Goal: Task Accomplishment & Management: Use online tool/utility

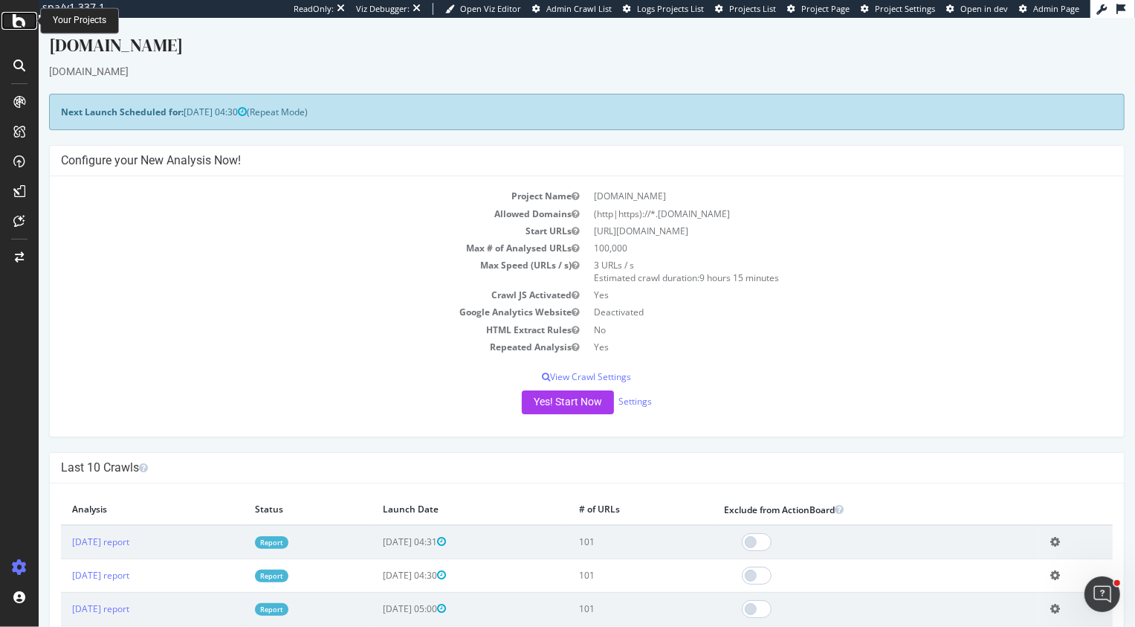
click at [23, 16] on icon at bounding box center [19, 21] width 13 height 18
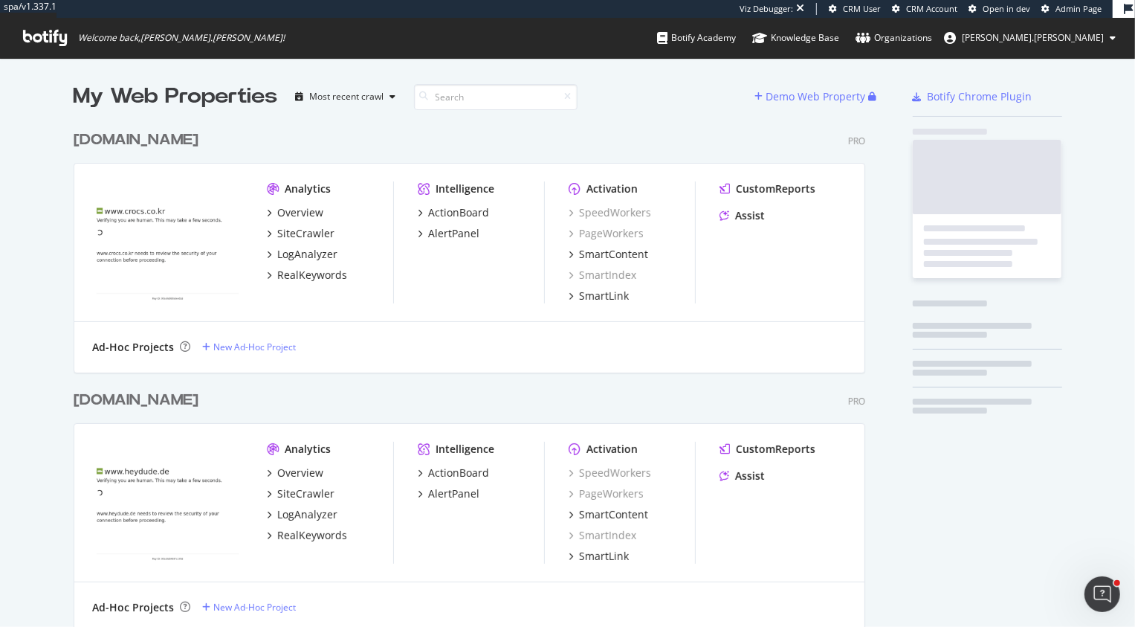
scroll to position [3915, 803]
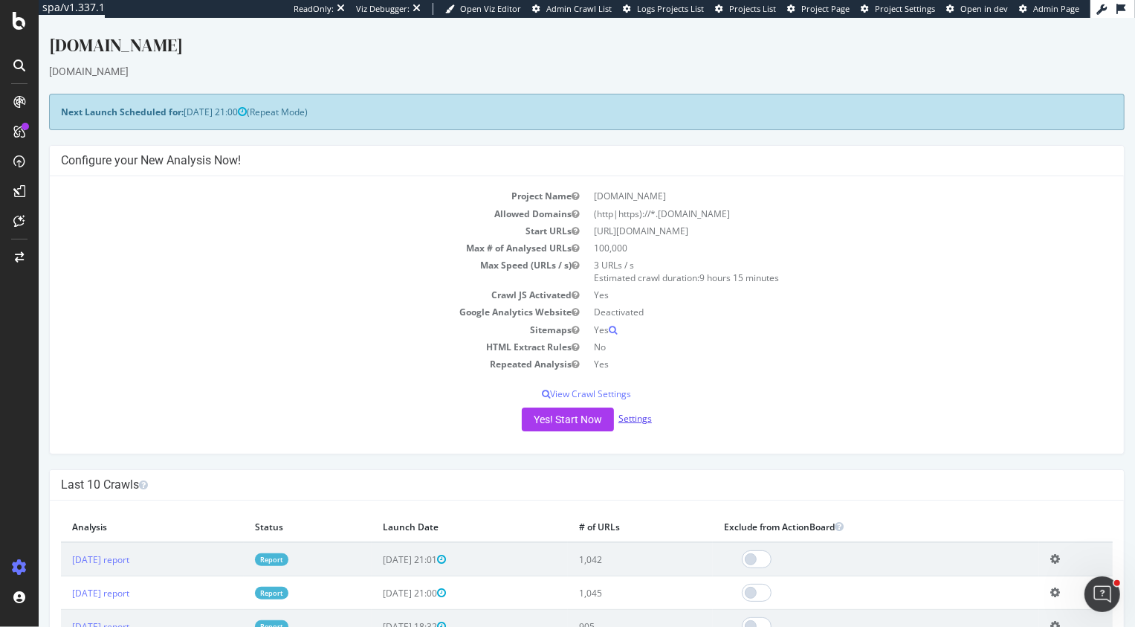
click at [641, 418] on link "Settings" at bounding box center [634, 418] width 33 height 13
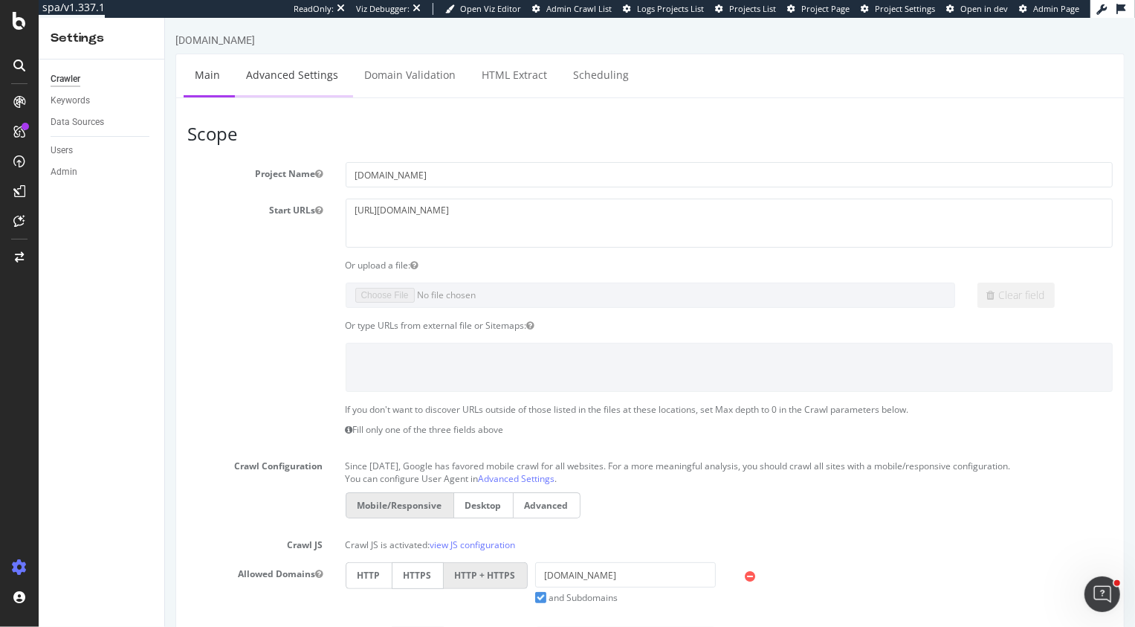
click at [284, 77] on link "Advanced Settings" at bounding box center [291, 74] width 114 height 41
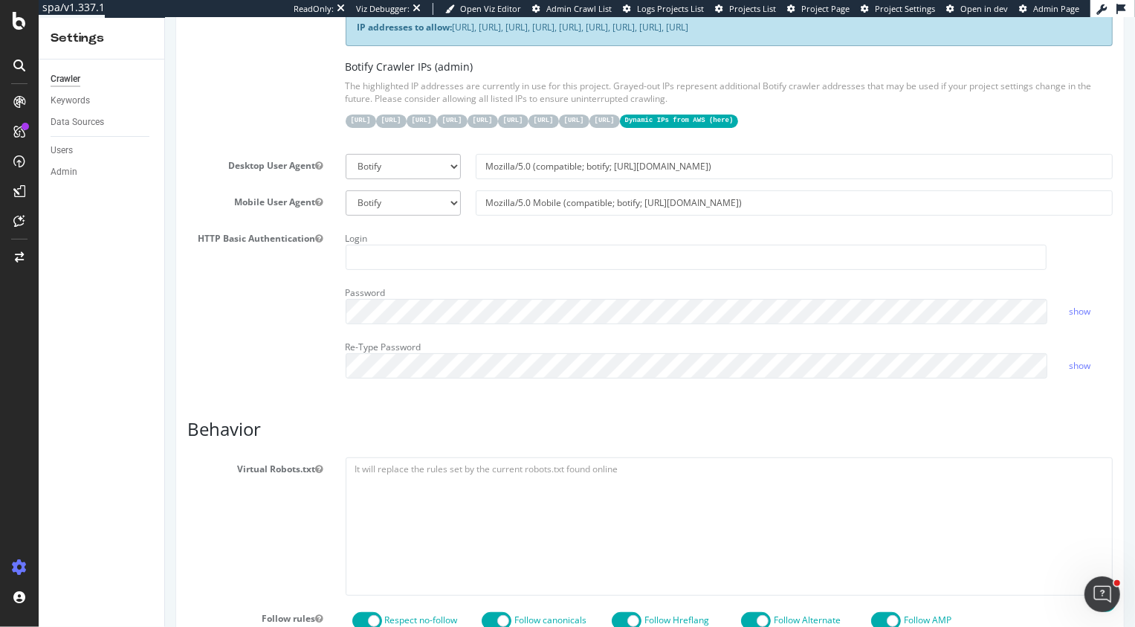
scroll to position [358, 0]
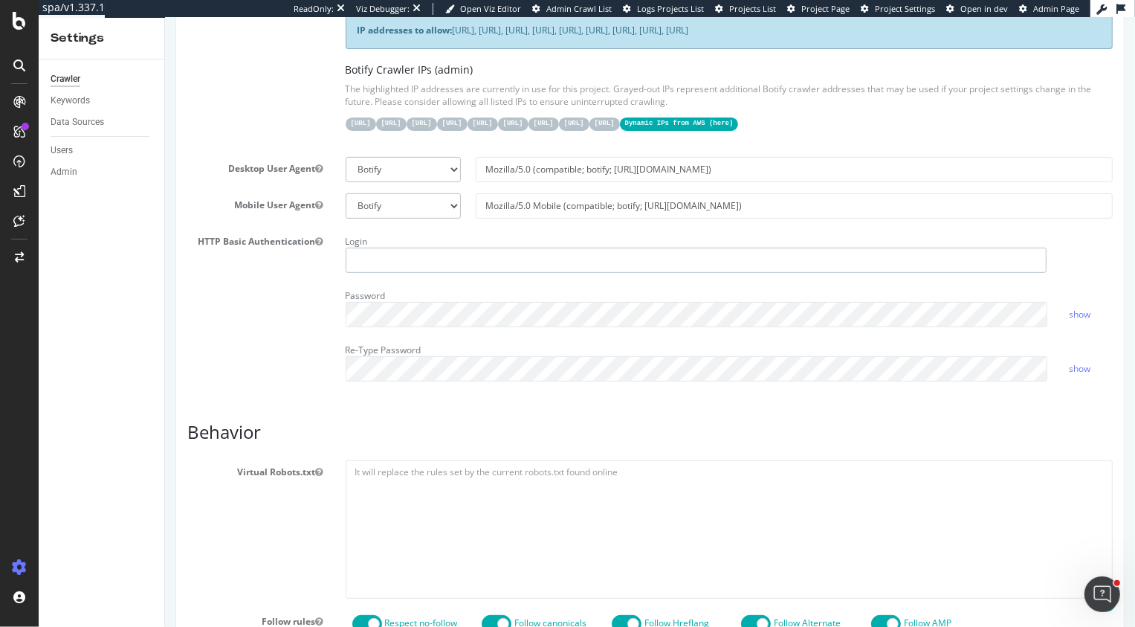
type input "[PERSON_NAME][EMAIL_ADDRESS][DOMAIN_NAME]"
drag, startPoint x: 461, startPoint y: 249, endPoint x: 526, endPoint y: 259, distance: 66.1
click at [526, 259] on input "heidi@botify.com" at bounding box center [696, 259] width 702 height 25
click at [264, 307] on div "HTTP Basic Authentication Login Password show Re-Type Password show" at bounding box center [649, 311] width 948 height 163
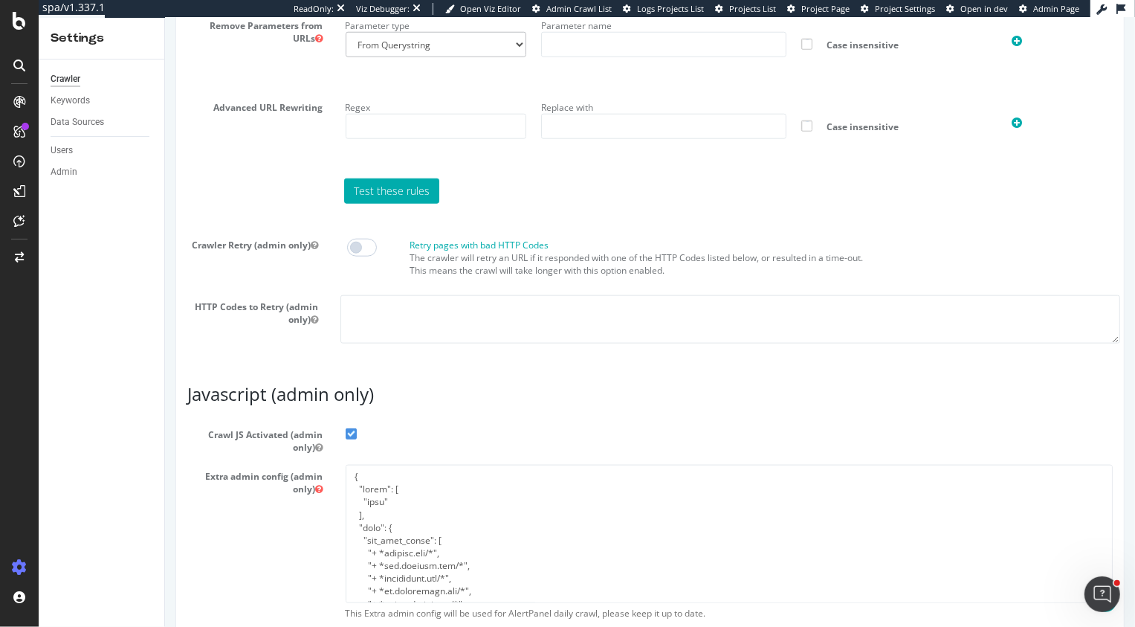
scroll to position [1205, 0]
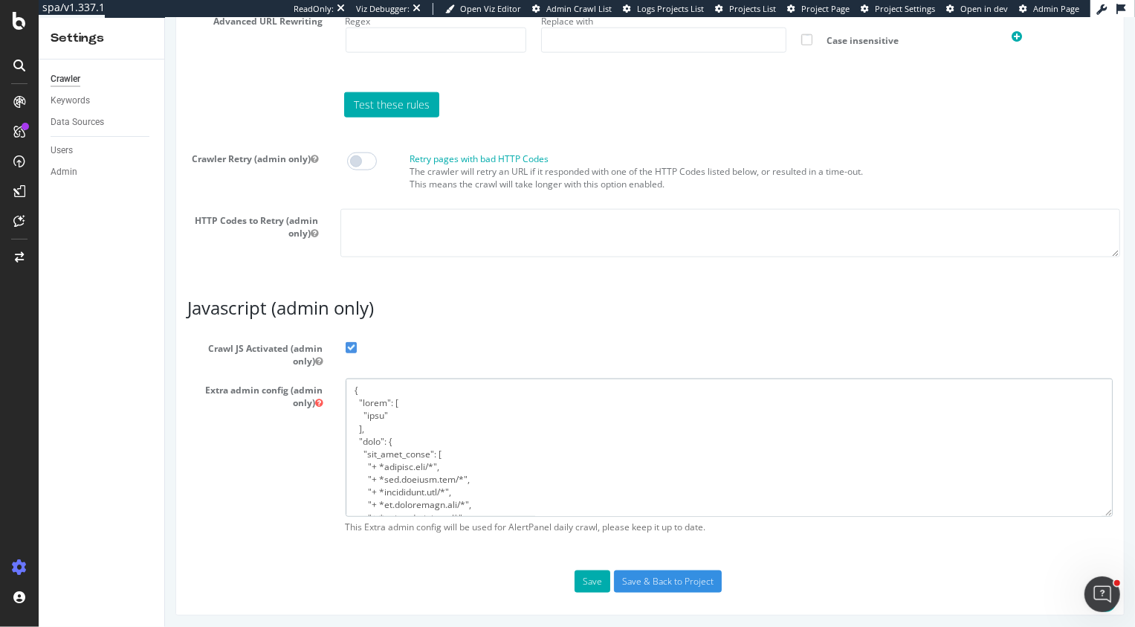
click at [449, 432] on textarea at bounding box center [729, 446] width 768 height 137
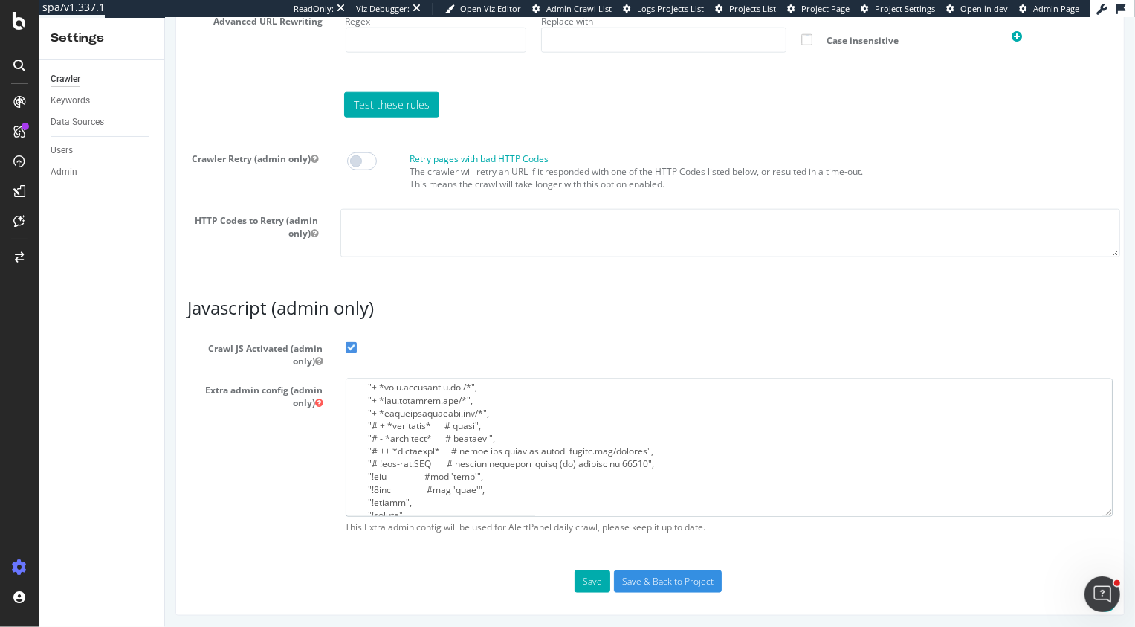
scroll to position [310, 0]
click at [449, 432] on textarea at bounding box center [729, 446] width 768 height 137
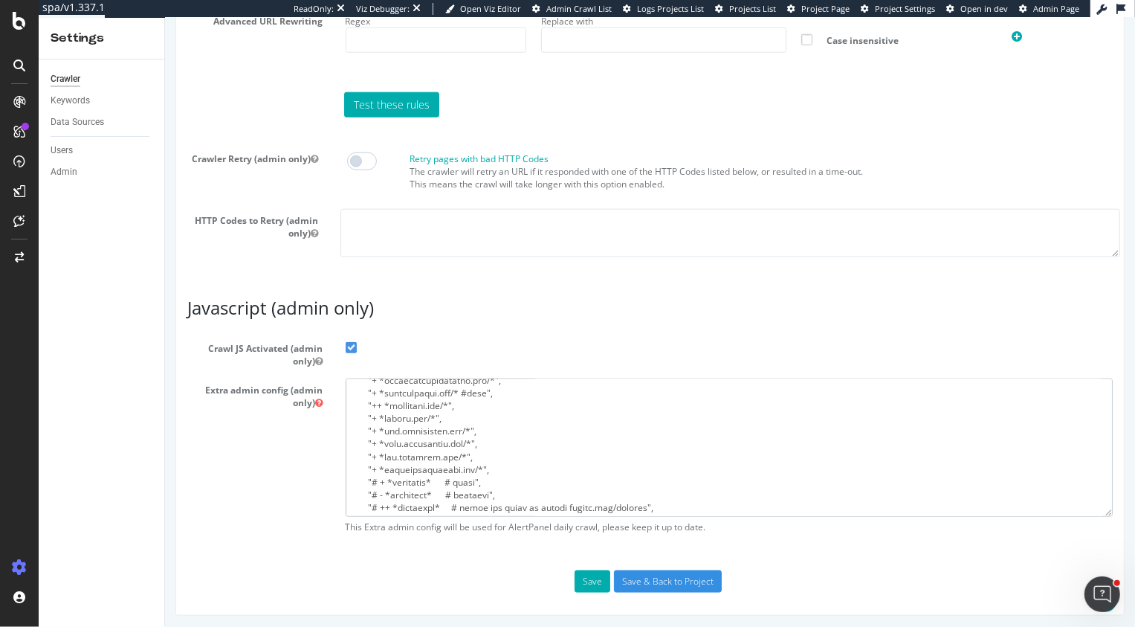
click at [585, 433] on textarea at bounding box center [729, 446] width 768 height 137
click at [502, 467] on textarea at bounding box center [729, 446] width 768 height 137
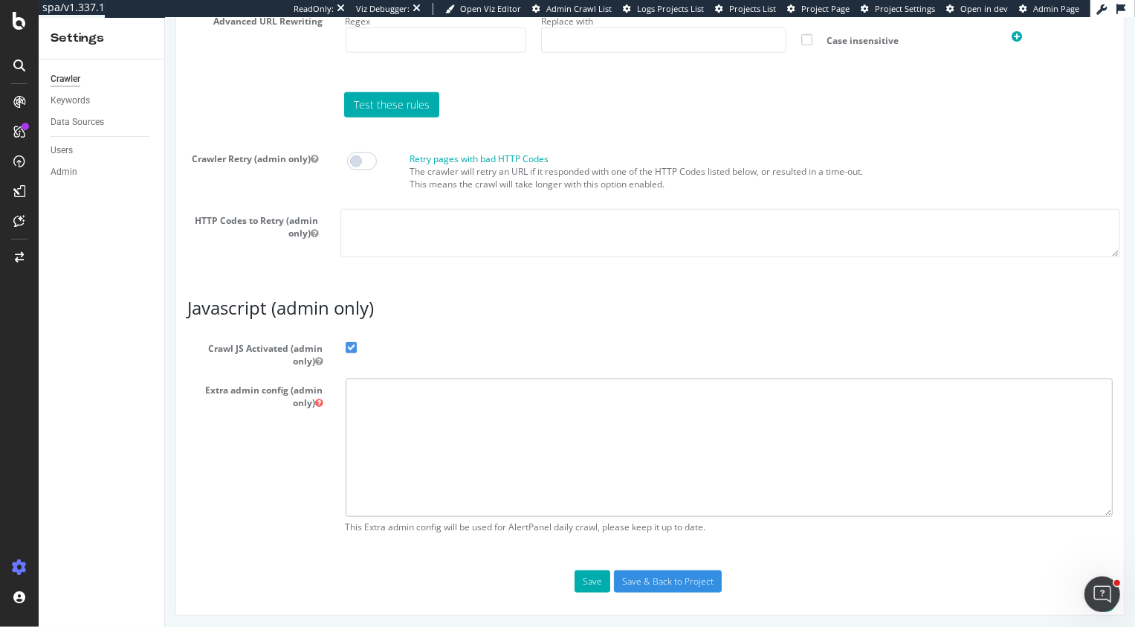
scroll to position [0, 0]
paste textarea "{ "flags": [ "cube" ], "beta": { "pap_mini_rules": [ "+ *fastsimon.com/*", "+ *…"
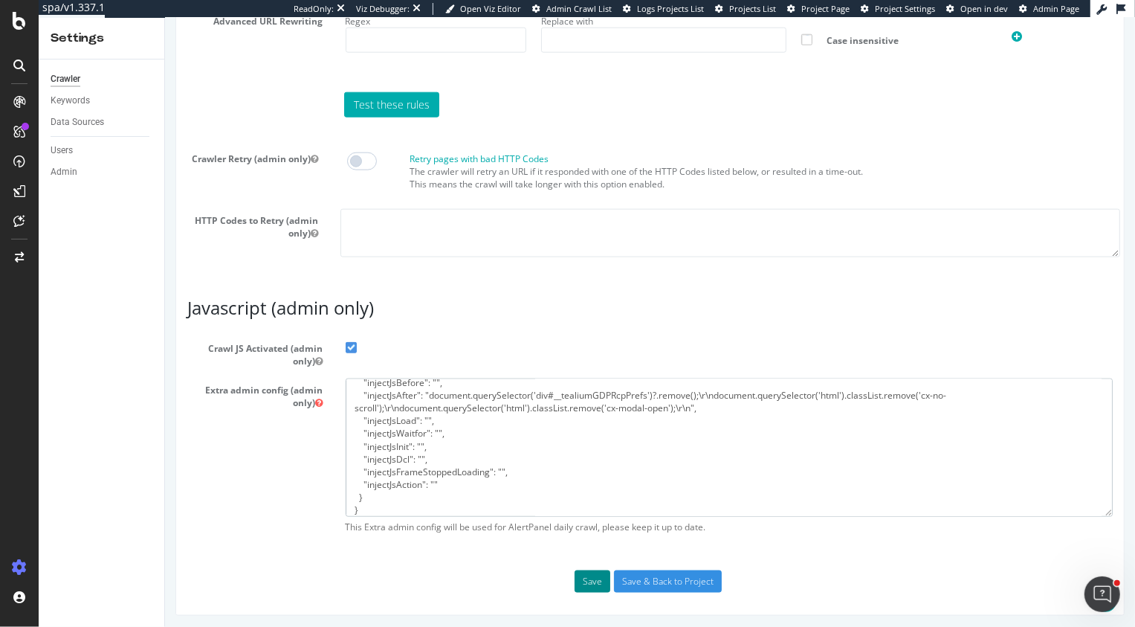
type textarea "{ "flags": [ "cube" ], "beta": { "pap_mini_rules": [ "+ *fastsimon.com/*", "+ *…"
click at [595, 581] on button "Save" at bounding box center [592, 581] width 36 height 22
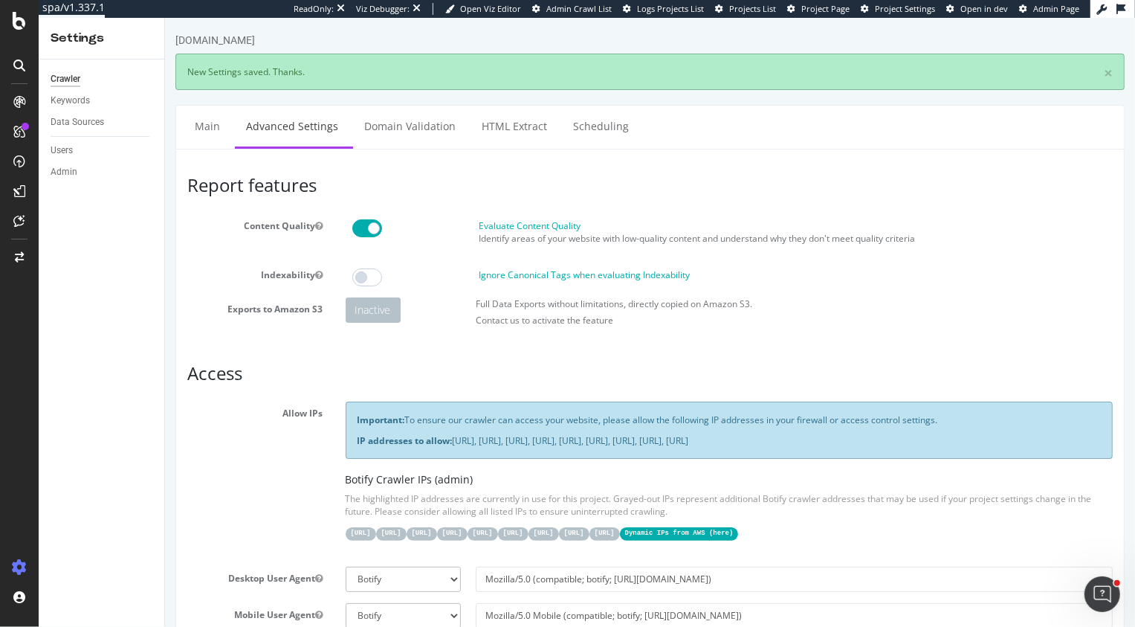
scroll to position [0, 0]
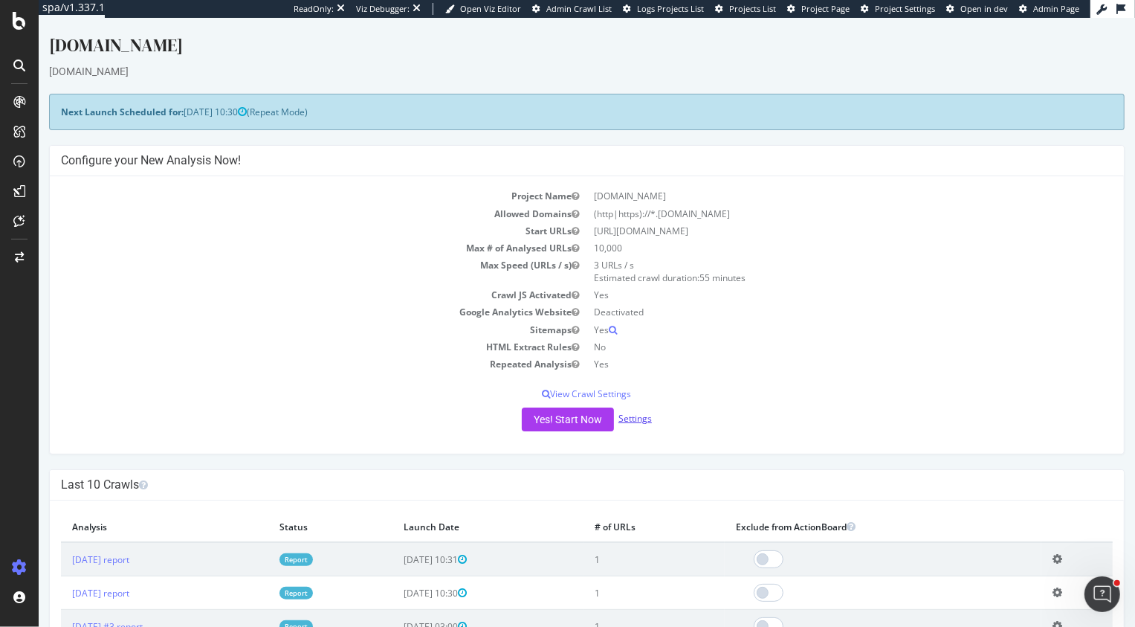
click at [638, 420] on link "Settings" at bounding box center [634, 418] width 33 height 13
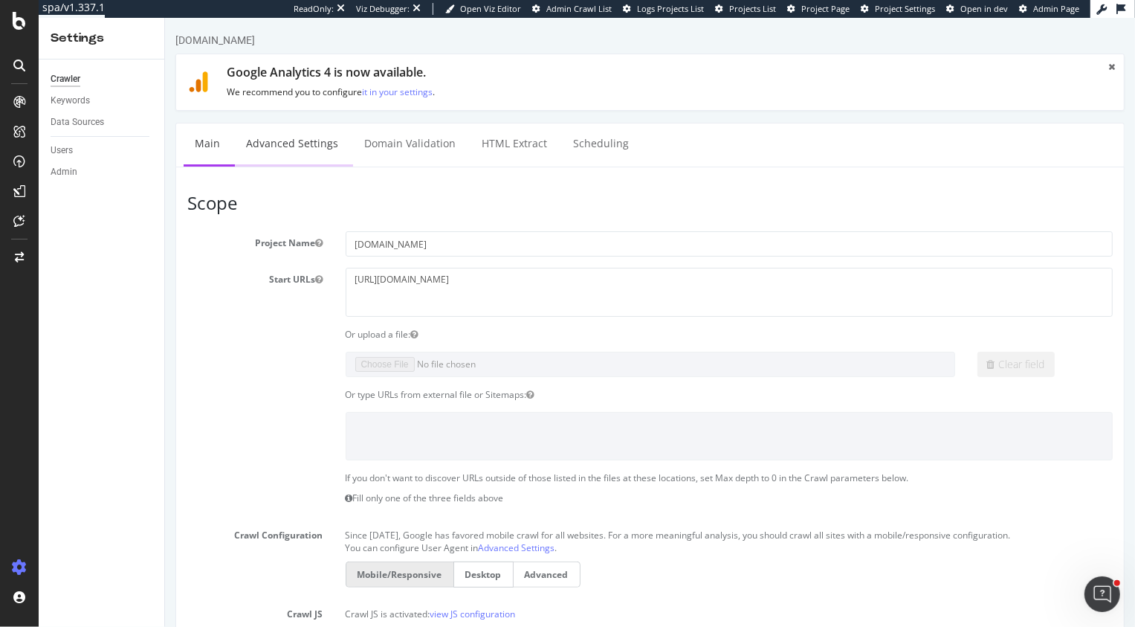
click at [276, 143] on link "Advanced Settings" at bounding box center [291, 143] width 114 height 41
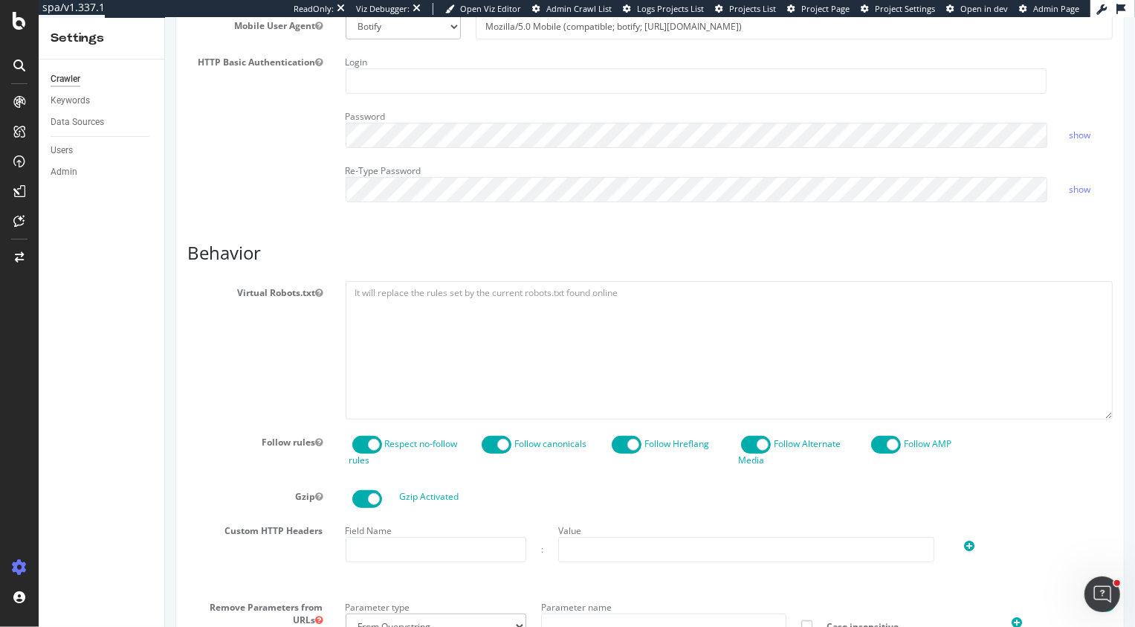
scroll to position [528, 0]
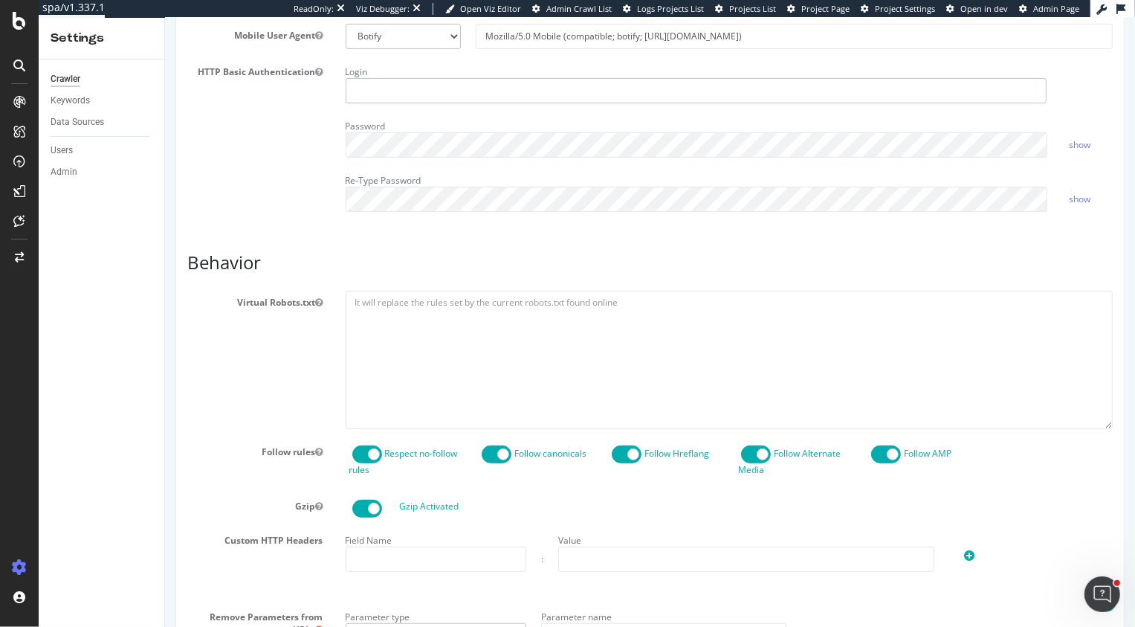
type input "[PERSON_NAME][EMAIL_ADDRESS][DOMAIN_NAME]"
drag, startPoint x: 450, startPoint y: 88, endPoint x: 271, endPoint y: 77, distance: 179.5
click at [271, 79] on div "HTTP Basic Authentication Login heidi@botify.com Password show Re-Type Password…" at bounding box center [649, 141] width 948 height 163
click at [279, 171] on div "HTTP Basic Authentication Login Password show Re-Type Password show" at bounding box center [649, 141] width 948 height 163
click at [236, 127] on div "HTTP Basic Authentication Login Password show Re-Type Password show" at bounding box center [649, 141] width 948 height 163
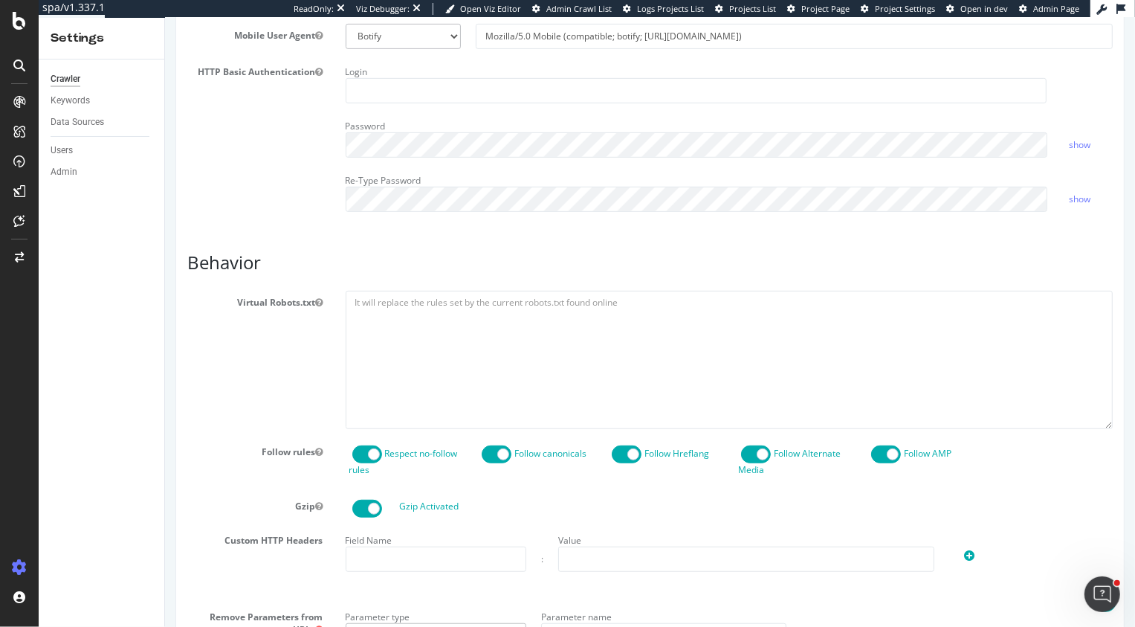
click at [236, 126] on div "HTTP Basic Authentication Login Password show Re-Type Password show" at bounding box center [649, 141] width 948 height 163
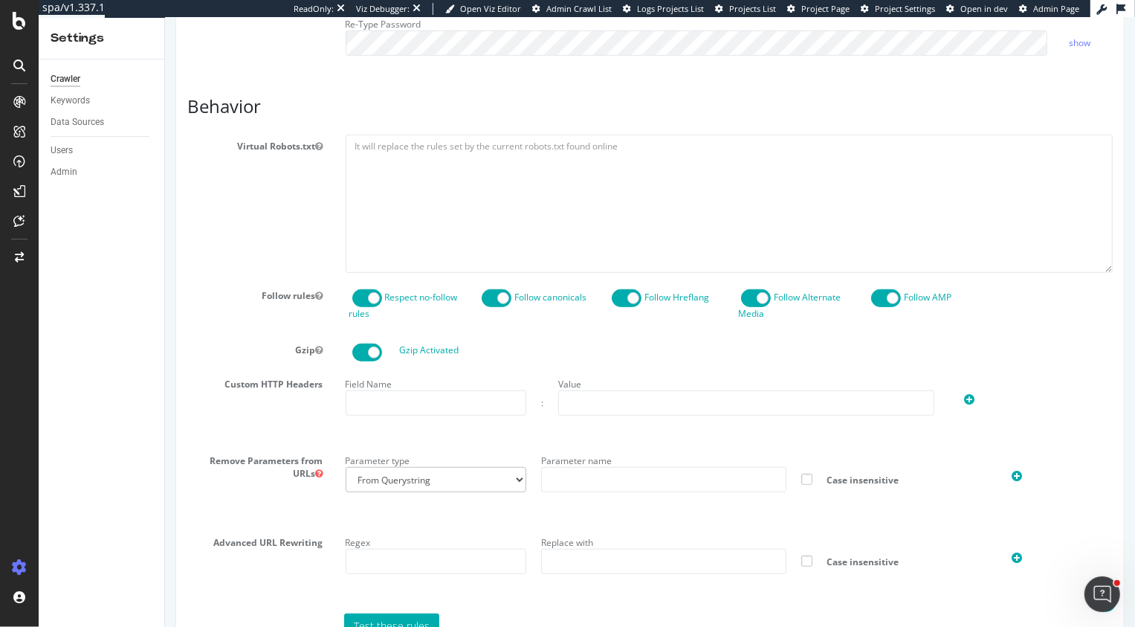
scroll to position [1205, 0]
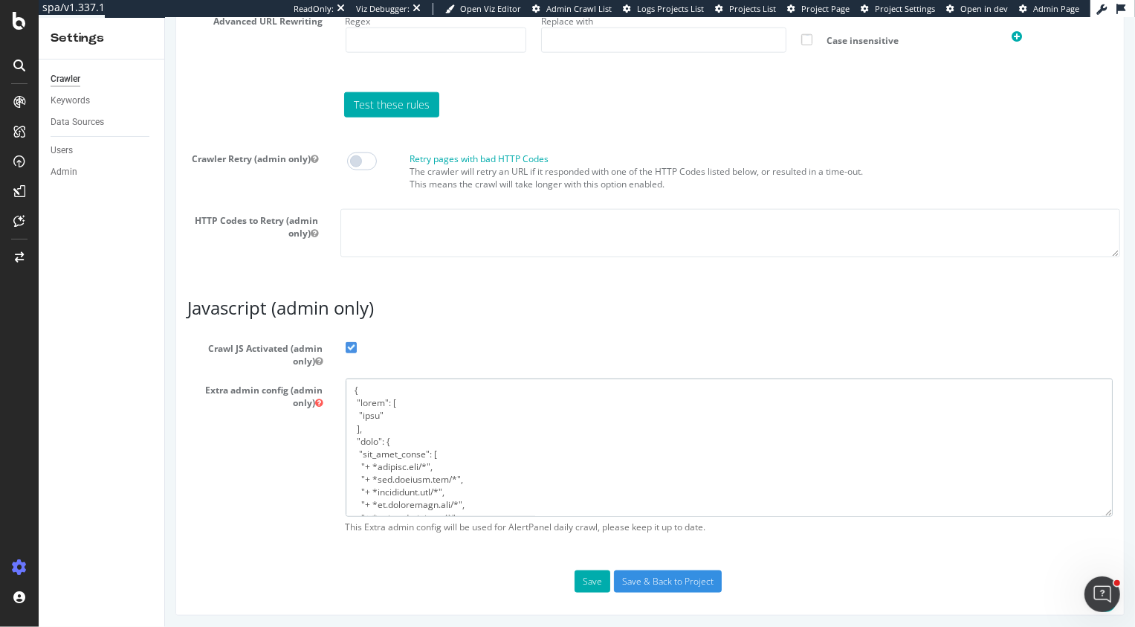
click at [471, 439] on textarea at bounding box center [729, 446] width 768 height 137
paste textarea ""flags": [ "cube" ], "beta": { "pap_mini_rules": [ "+ *[DOMAIN_NAME][URL]", "+ …"
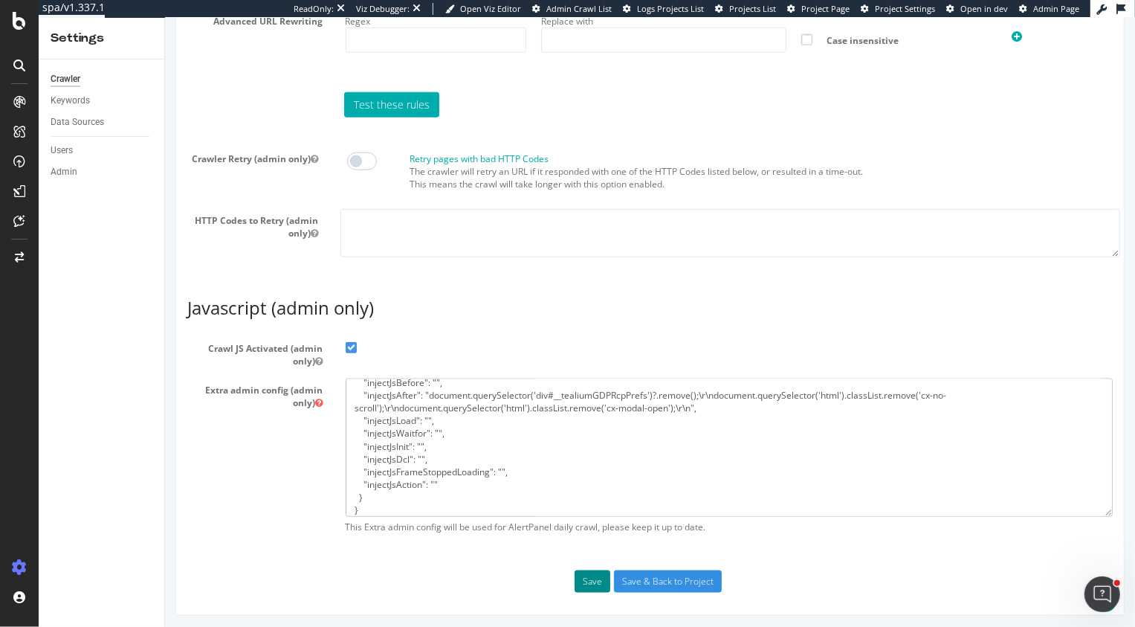
type textarea "{ "flags": [ "cube" ], "beta": { "pap_mini_rules": [ "+ *[DOMAIN_NAME][URL]", "…"
drag, startPoint x: 589, startPoint y: 580, endPoint x: 735, endPoint y: 270, distance: 343.4
click at [589, 577] on button "Save" at bounding box center [592, 581] width 36 height 22
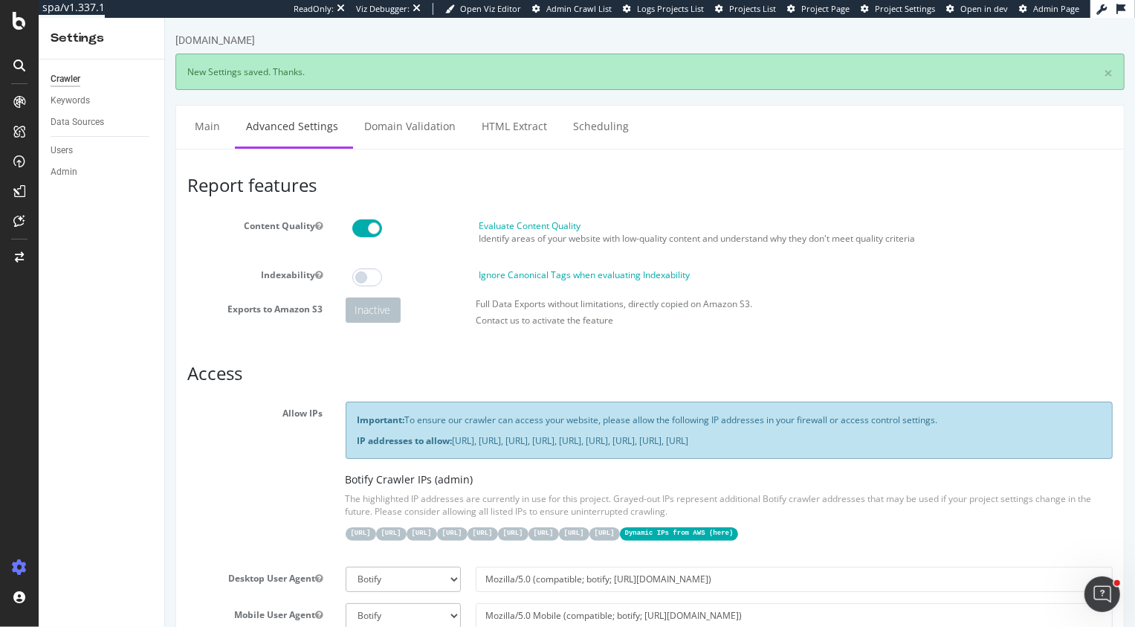
scroll to position [0, 0]
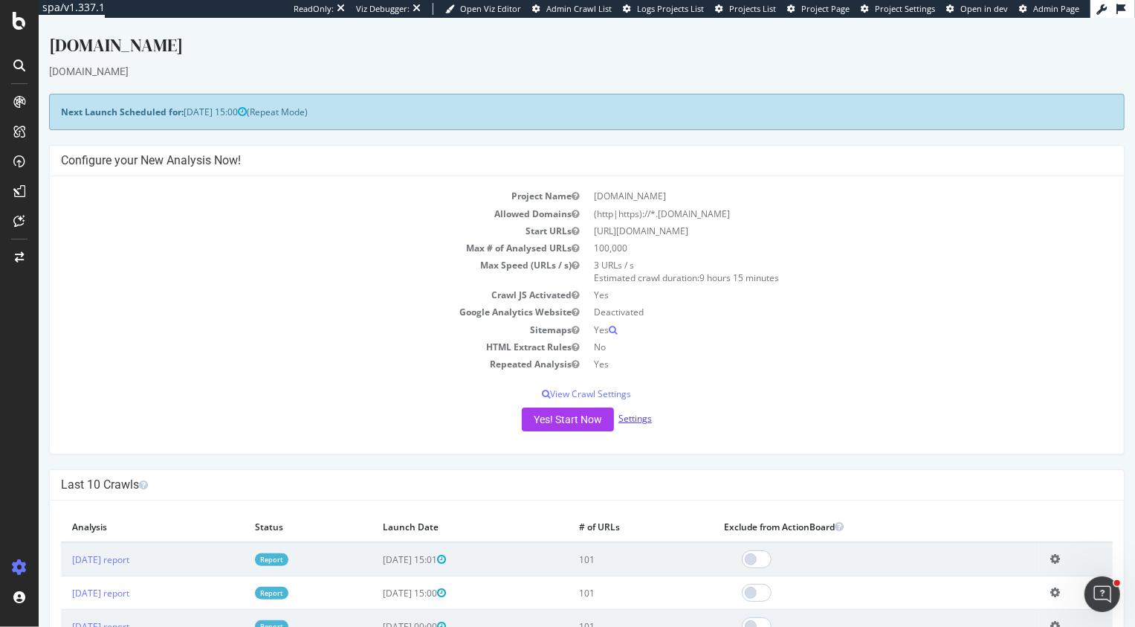
click at [632, 420] on link "Settings" at bounding box center [634, 418] width 33 height 13
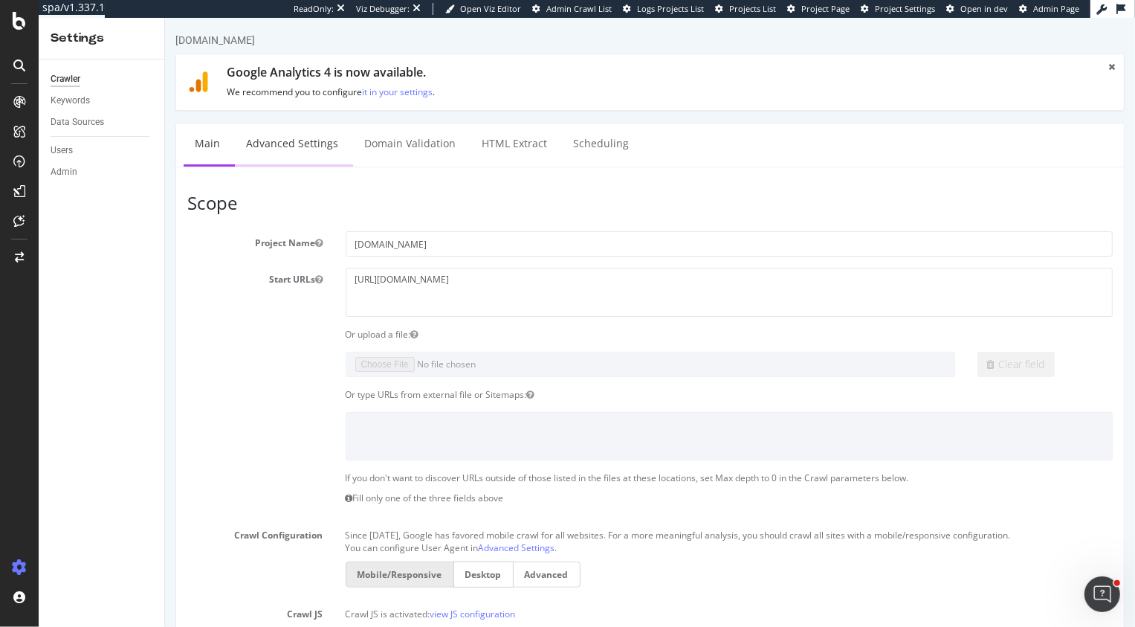
click at [297, 139] on link "Advanced Settings" at bounding box center [291, 143] width 114 height 41
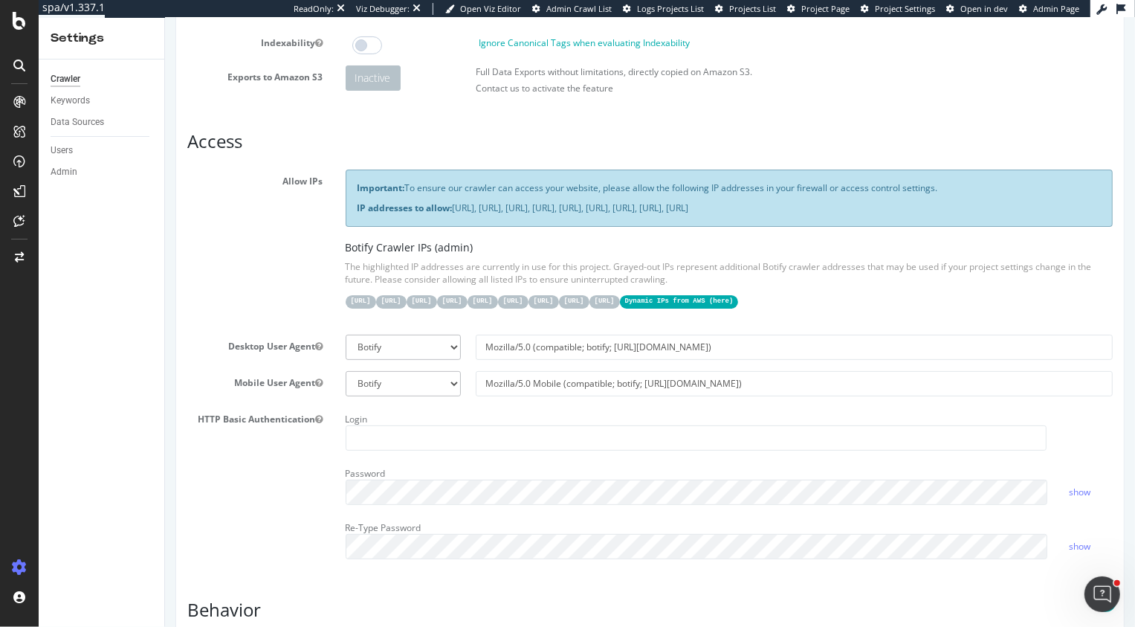
scroll to position [204, 0]
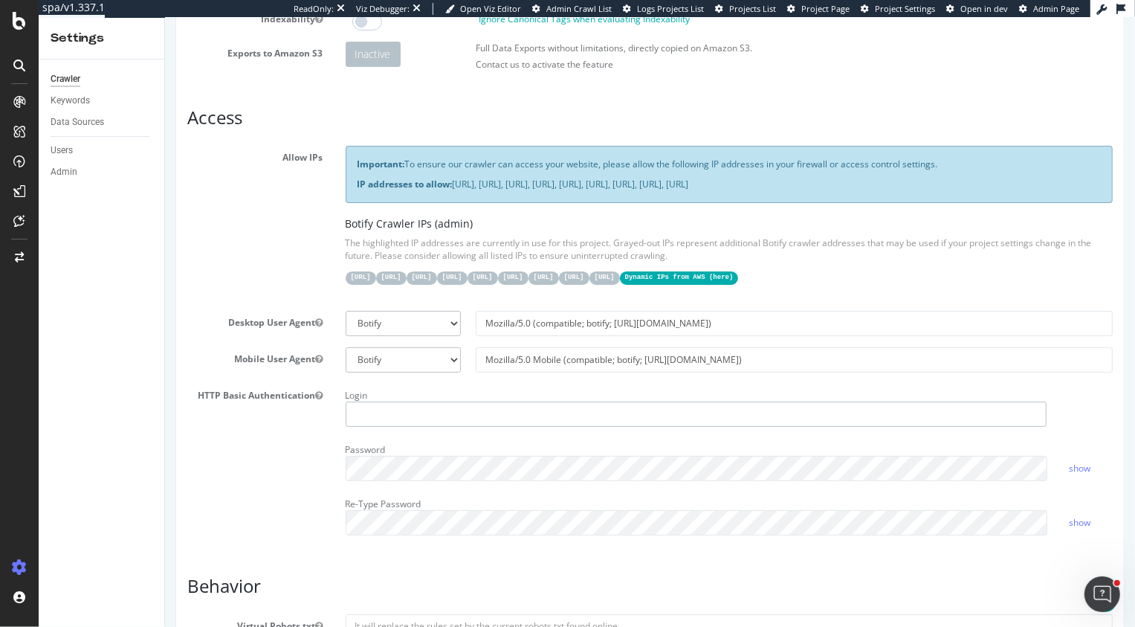
type input "[PERSON_NAME][EMAIL_ADDRESS][DOMAIN_NAME]"
drag, startPoint x: 444, startPoint y: 410, endPoint x: 182, endPoint y: 395, distance: 262.7
click at [182, 395] on div "HTTP Basic Authentication Login [PERSON_NAME][EMAIL_ADDRESS][DOMAIN_NAME] Passw…" at bounding box center [649, 465] width 948 height 163
click at [285, 492] on div "HTTP Basic Authentication Login Password show Re-Type Password show" at bounding box center [649, 465] width 948 height 163
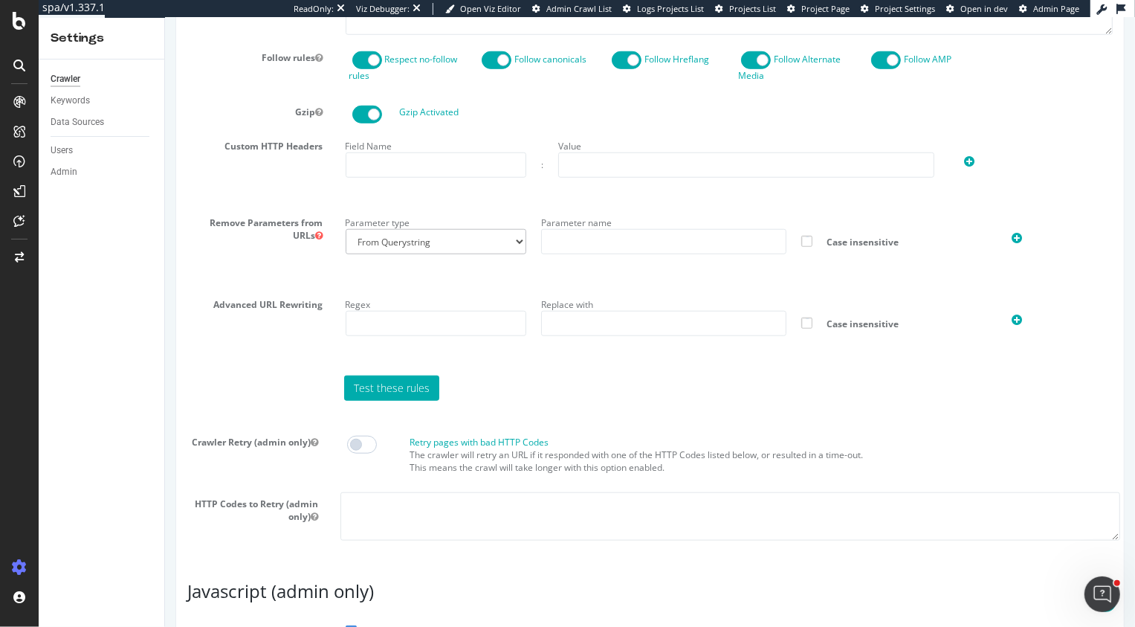
scroll to position [1205, 0]
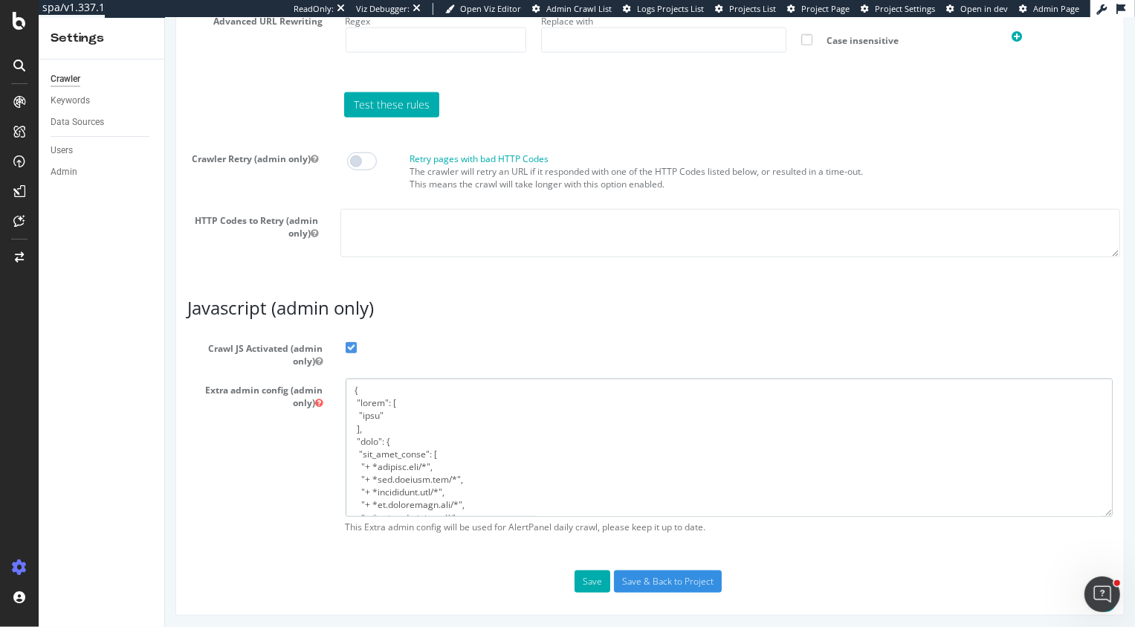
click at [473, 410] on textarea at bounding box center [729, 446] width 768 height 137
paste textarea ""flags": [ "cube" ], "beta": { "pap_mini_rules": [ "+ *[DOMAIN_NAME][URL]", "+ …"
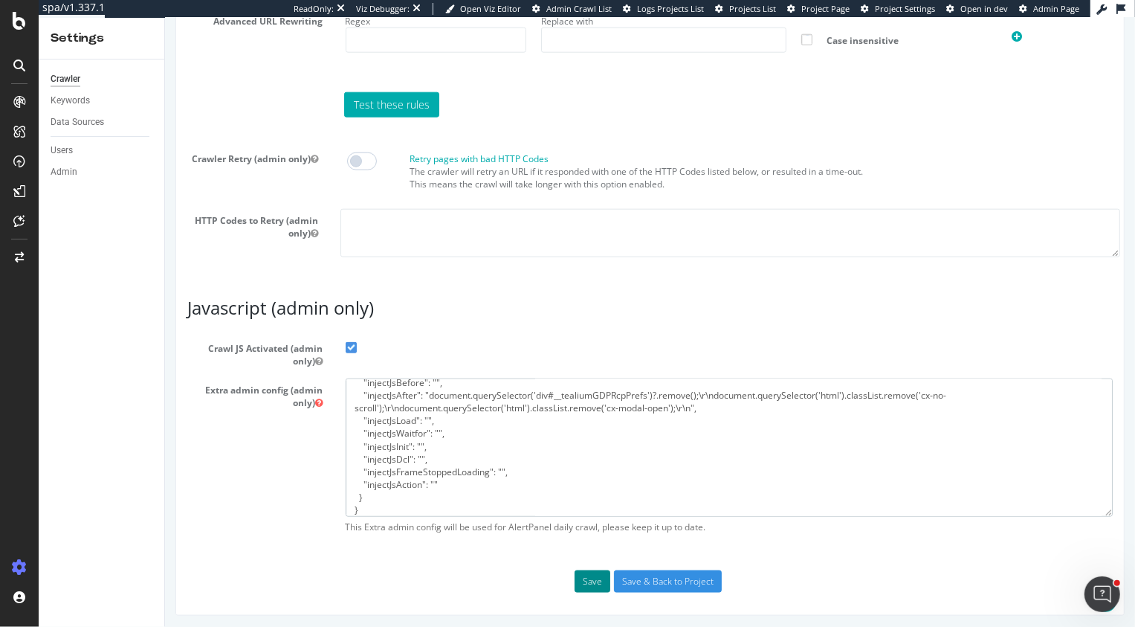
type textarea "{ "flags": [ "cube" ], "beta": { "pap_mini_rules": [ "+ *[DOMAIN_NAME][URL]", "…"
click at [595, 587] on button "Save" at bounding box center [592, 581] width 36 height 22
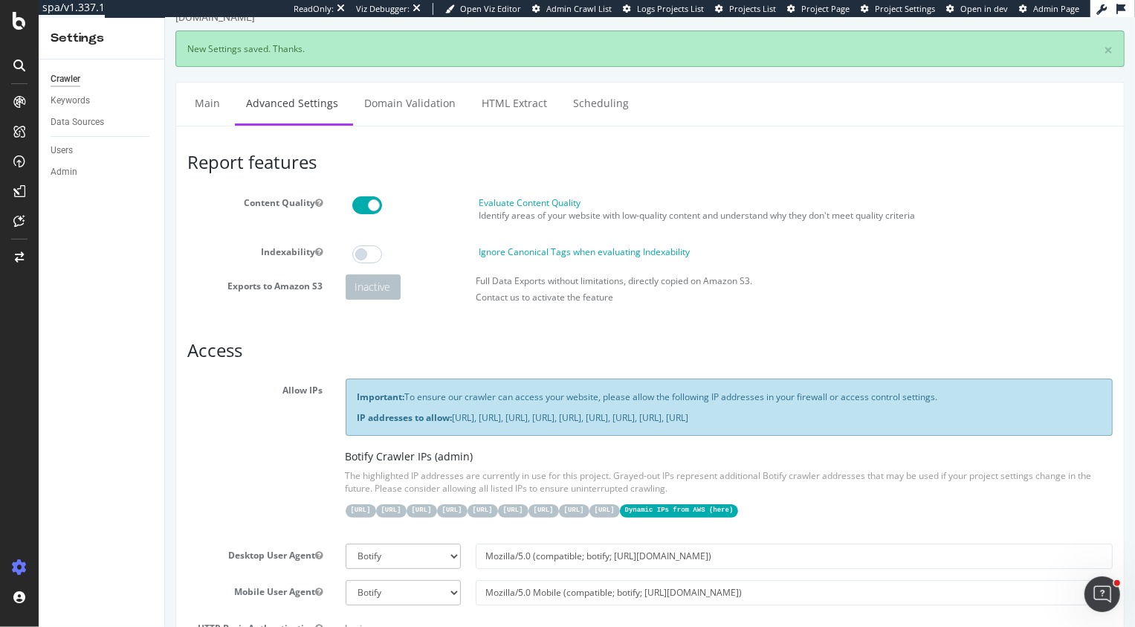
scroll to position [0, 0]
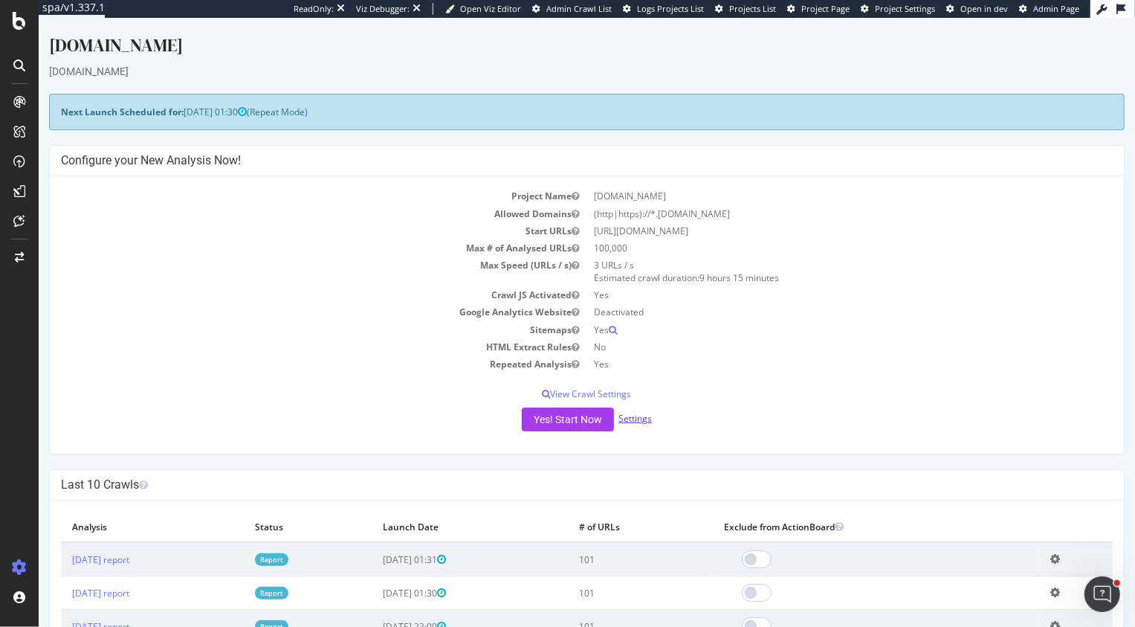
click at [635, 423] on link "Settings" at bounding box center [634, 418] width 33 height 13
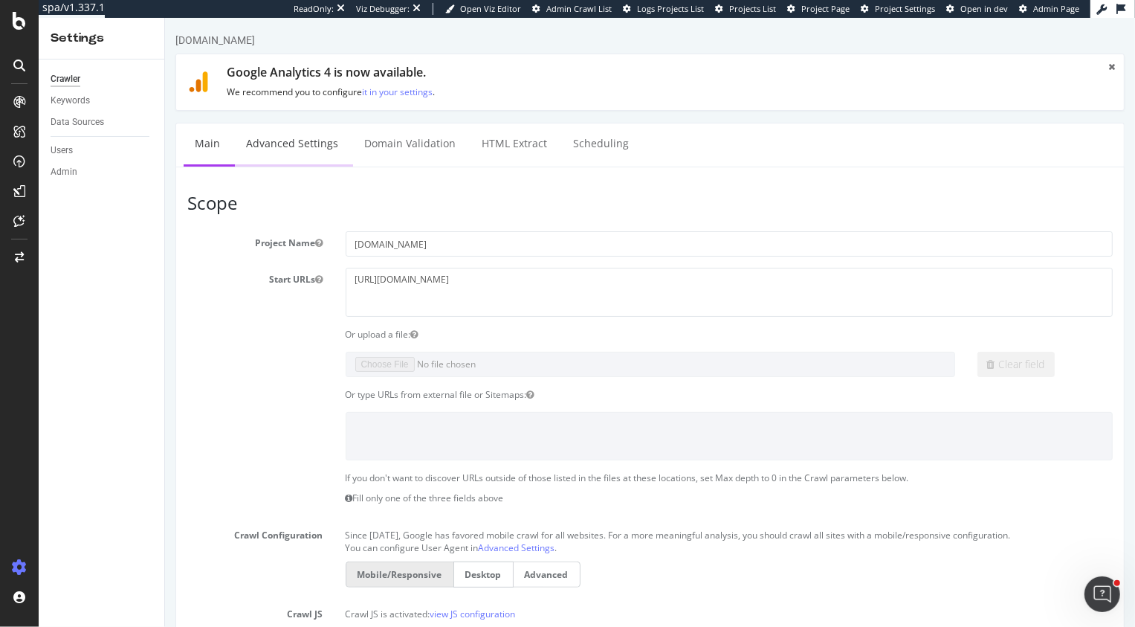
click at [295, 146] on link "Advanced Settings" at bounding box center [291, 143] width 114 height 41
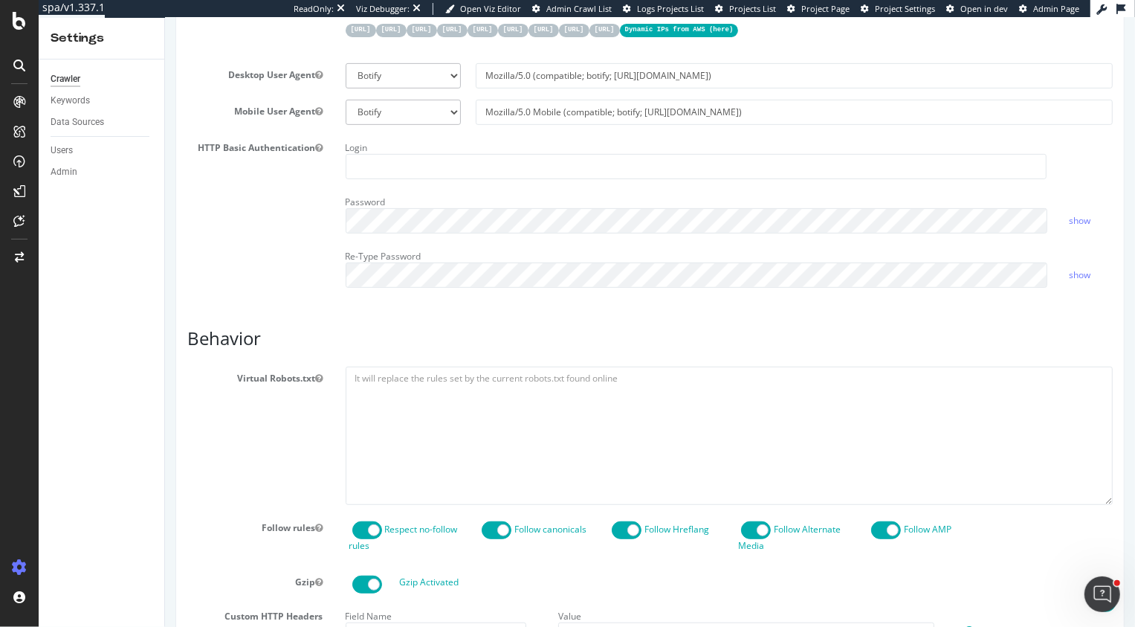
scroll to position [411, 0]
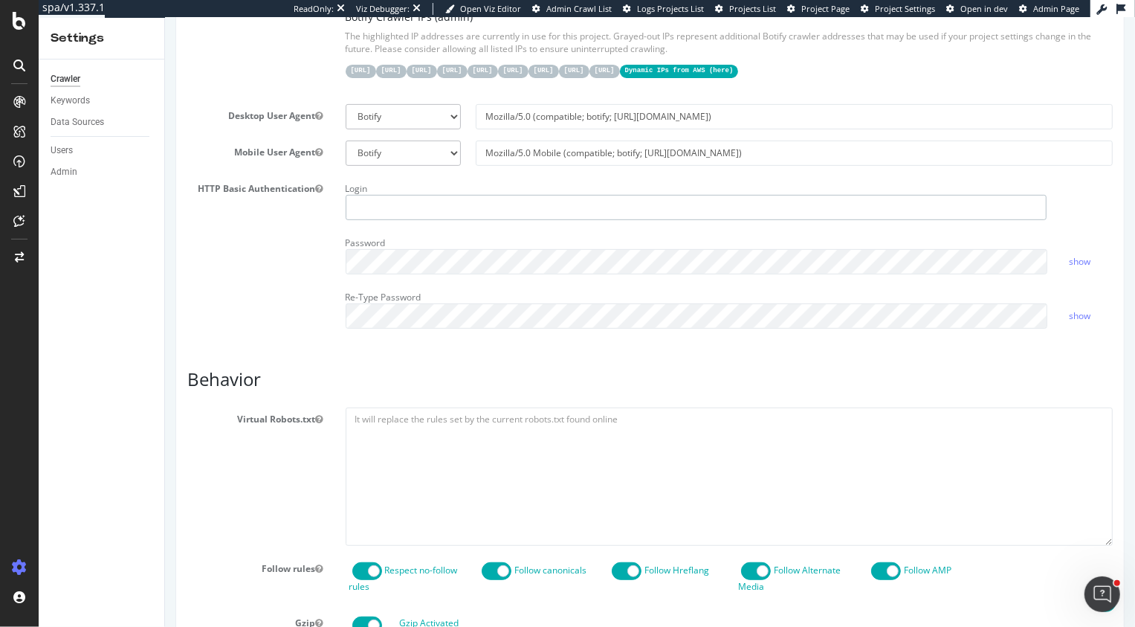
type input "[PERSON_NAME][EMAIL_ADDRESS][DOMAIN_NAME]"
drag, startPoint x: 441, startPoint y: 207, endPoint x: 239, endPoint y: 183, distance: 203.6
click at [239, 183] on div "HTTP Basic Authentication Login heidi@botify.com Password show Re-Type Password…" at bounding box center [649, 258] width 948 height 163
click at [217, 286] on div "HTTP Basic Authentication Login Password show Re-Type Password show" at bounding box center [649, 258] width 948 height 163
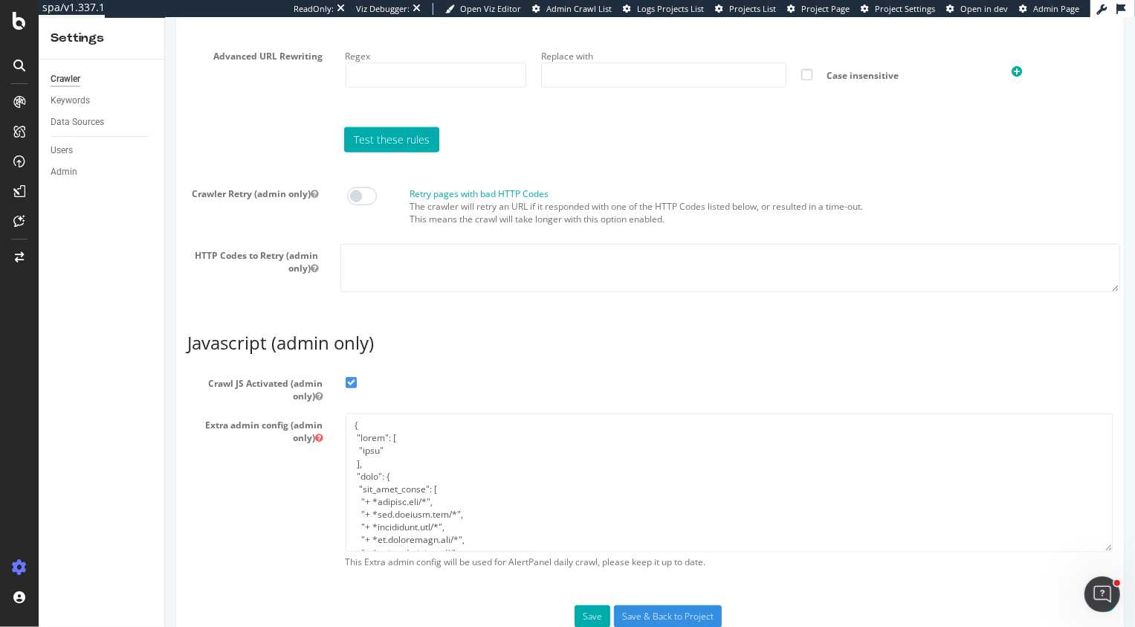
scroll to position [1205, 0]
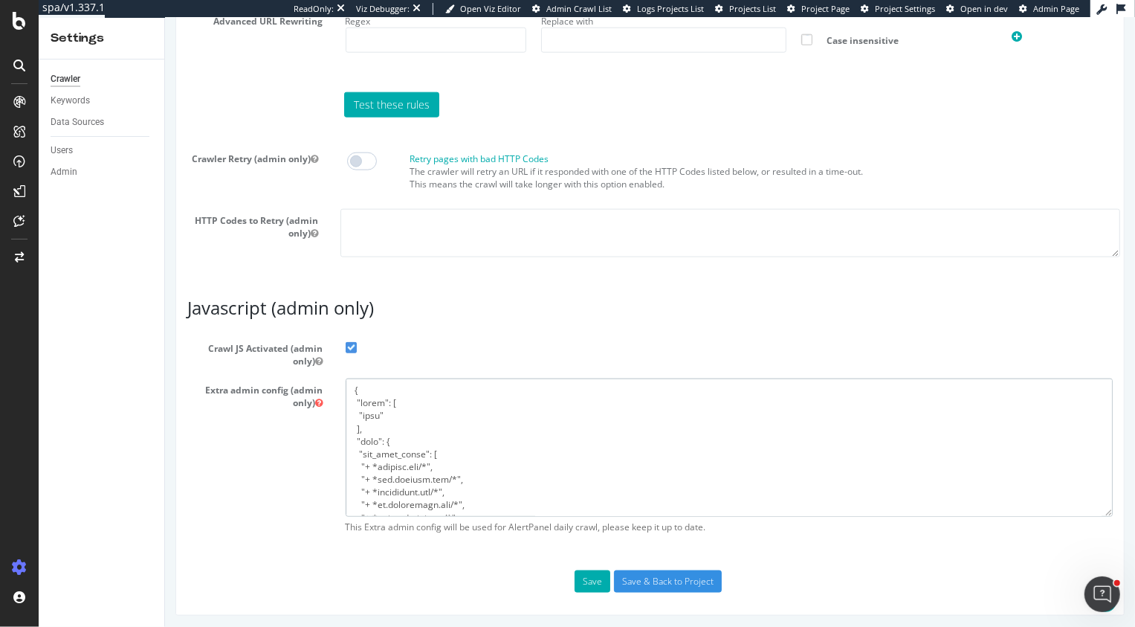
click at [421, 434] on textarea at bounding box center [729, 446] width 768 height 137
paste textarea ""flags": [ "cube" ], "beta": { "pap_mini_rules": [ "+ *fastsimon.com/*", "+ *al…"
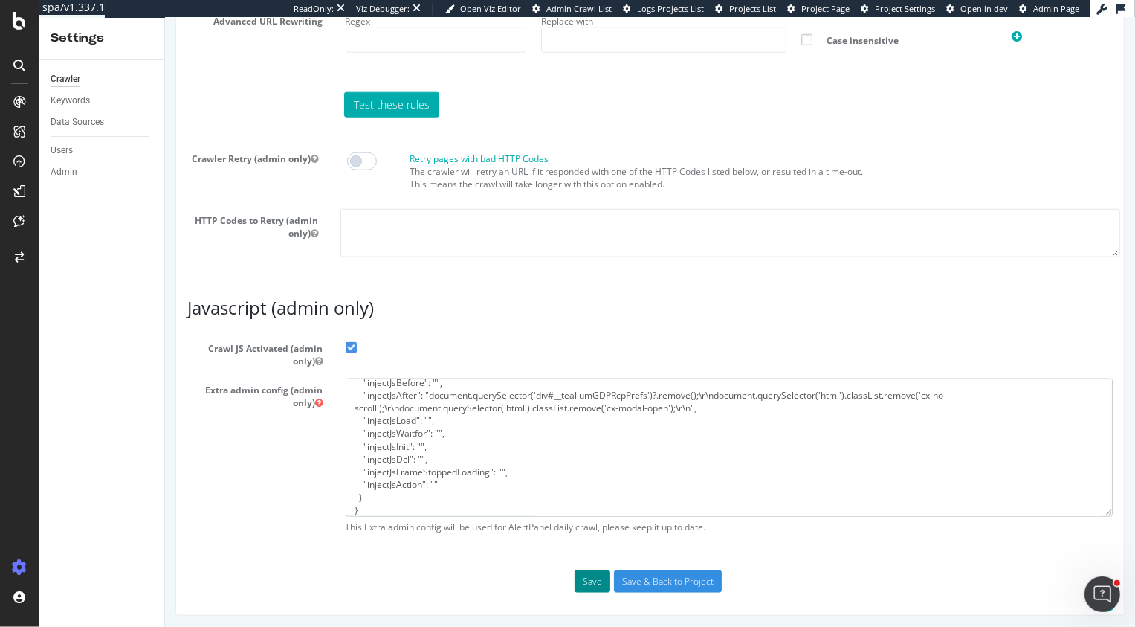
type textarea "{ "flags": [ "cube" ], "beta": { "pap_mini_rules": [ "+ *fastsimon.com/*", "+ *…"
click at [593, 581] on button "Save" at bounding box center [592, 581] width 36 height 22
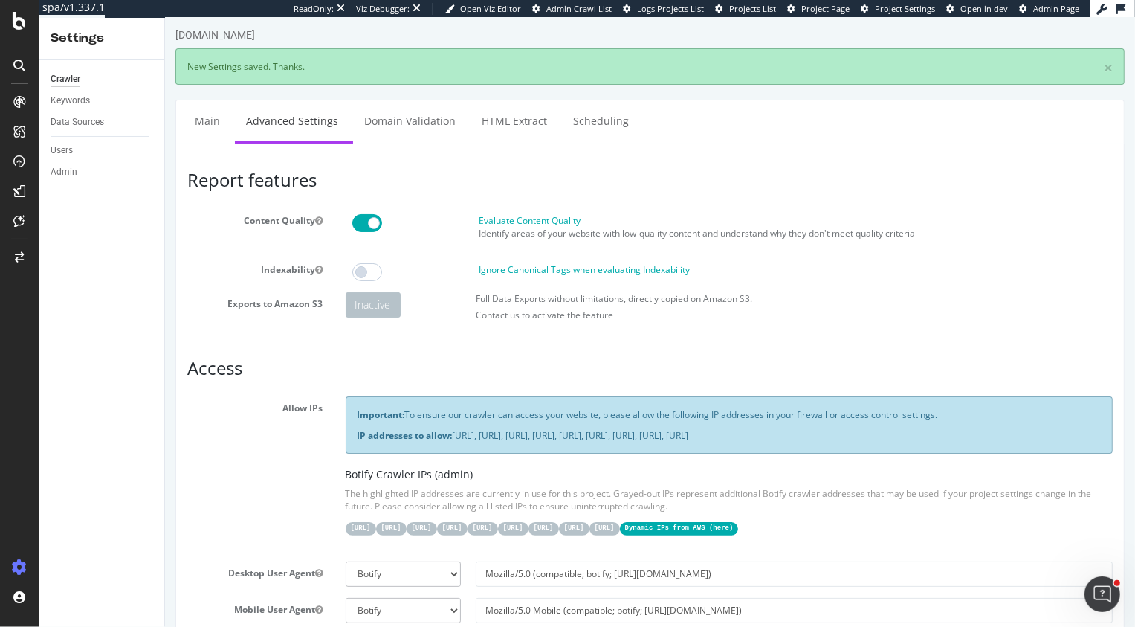
scroll to position [0, 0]
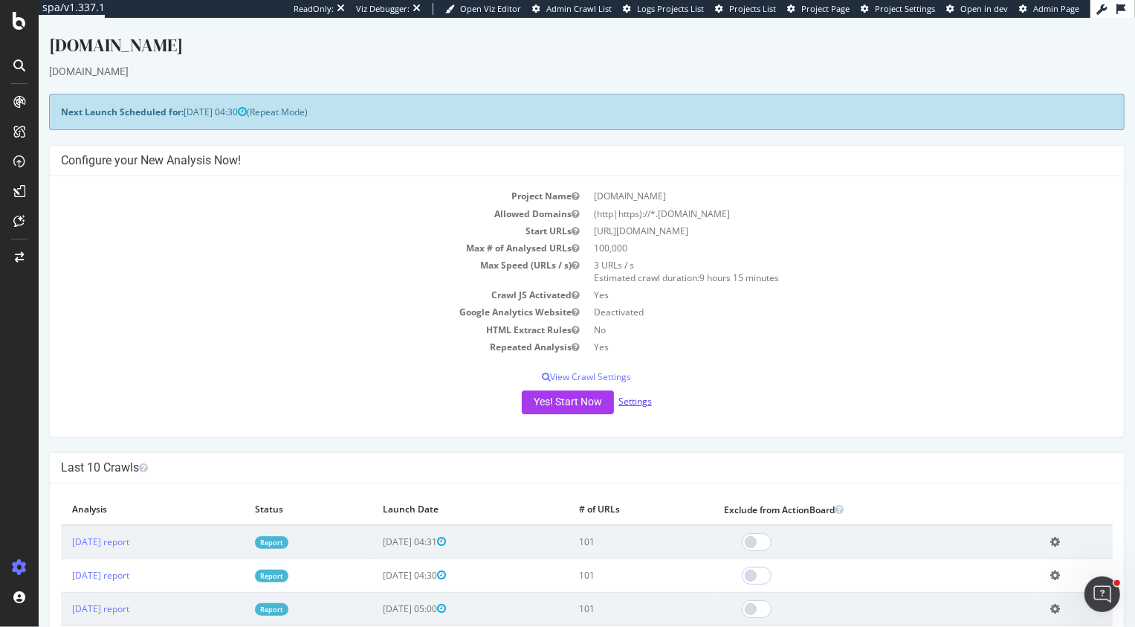
click at [627, 401] on link "Settings" at bounding box center [634, 401] width 33 height 13
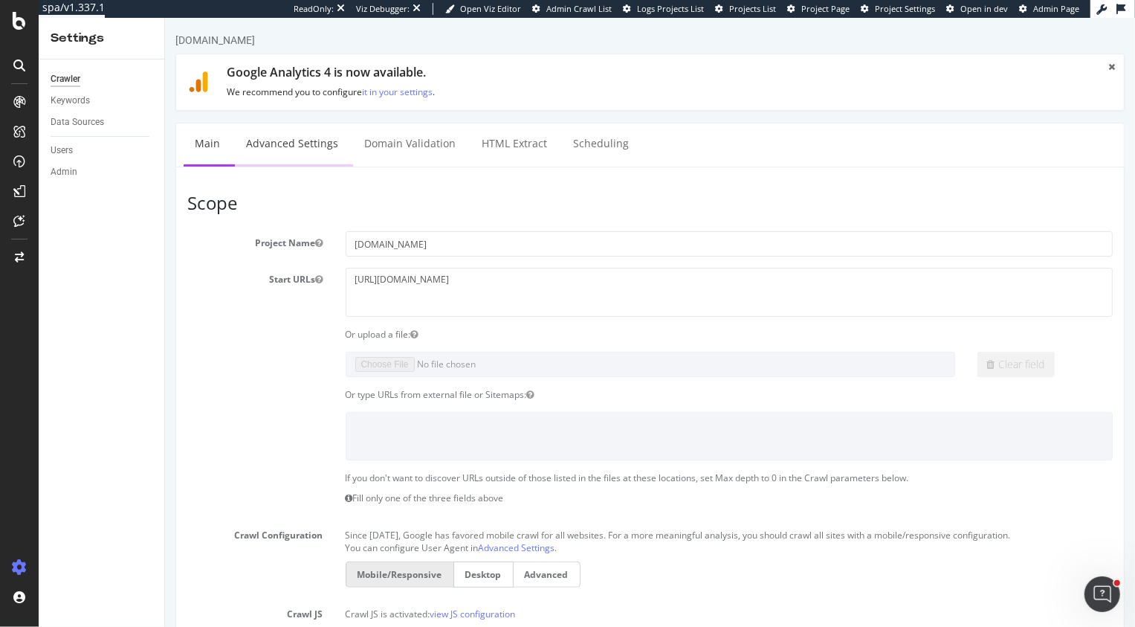
click at [289, 152] on link "Advanced Settings" at bounding box center [291, 143] width 114 height 41
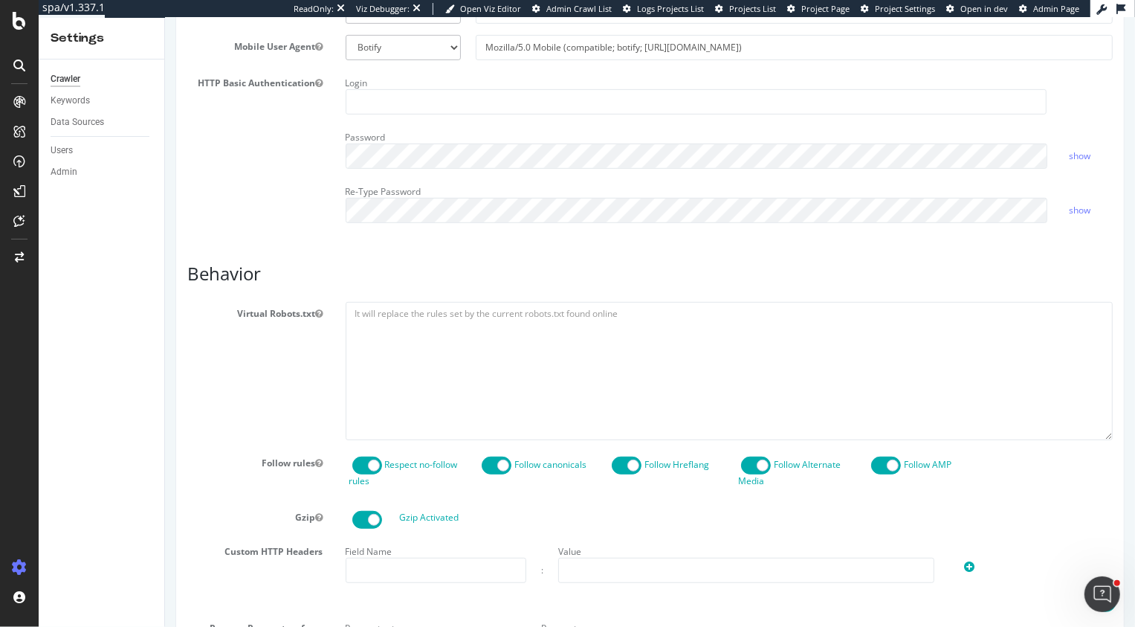
scroll to position [508, 0]
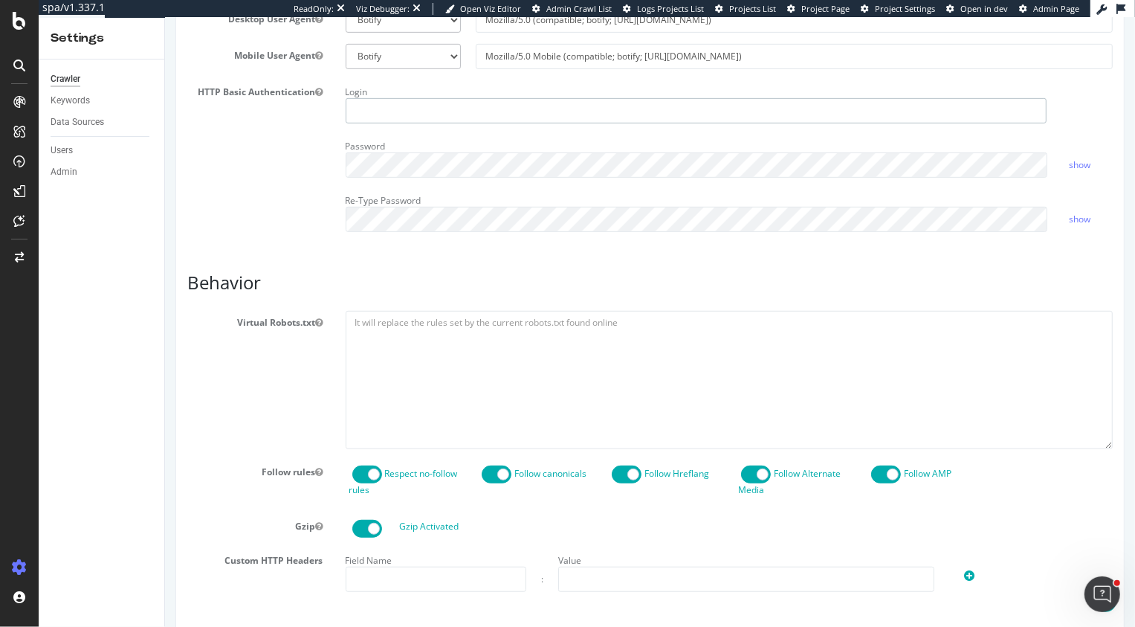
type input "[PERSON_NAME][EMAIL_ADDRESS][DOMAIN_NAME]"
drag, startPoint x: 444, startPoint y: 109, endPoint x: 263, endPoint y: 98, distance: 180.9
click at [263, 98] on div "HTTP Basic Authentication Login [PERSON_NAME][EMAIL_ADDRESS][DOMAIN_NAME] Passw…" at bounding box center [649, 161] width 948 height 163
click at [192, 186] on div "HTTP Basic Authentication Login Password show Re-Type Password show" at bounding box center [649, 161] width 948 height 163
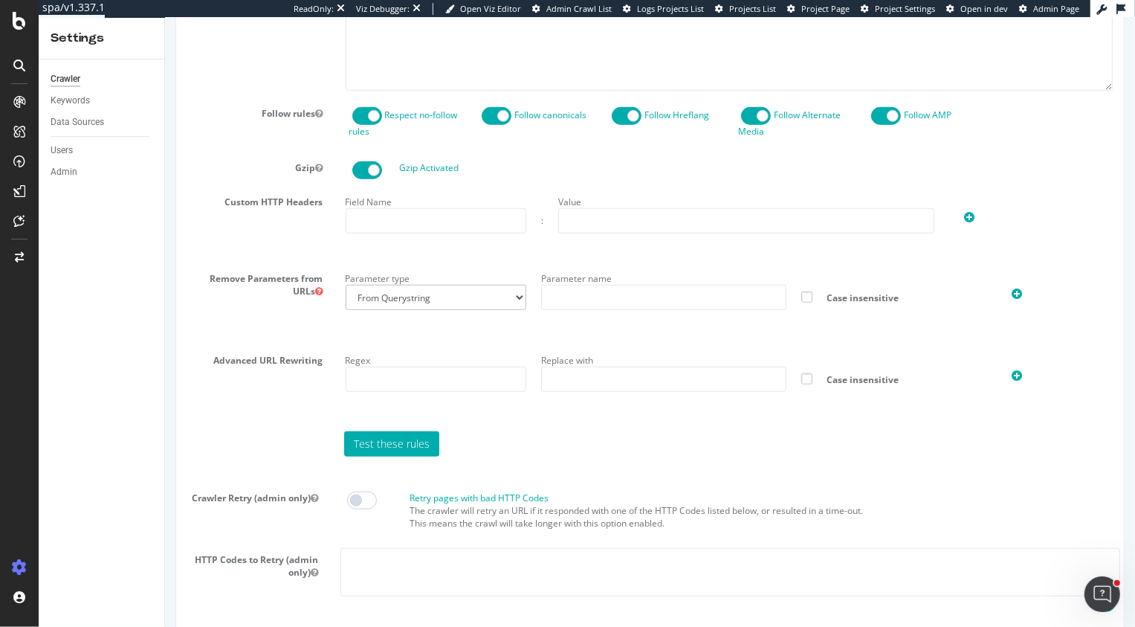
scroll to position [1205, 0]
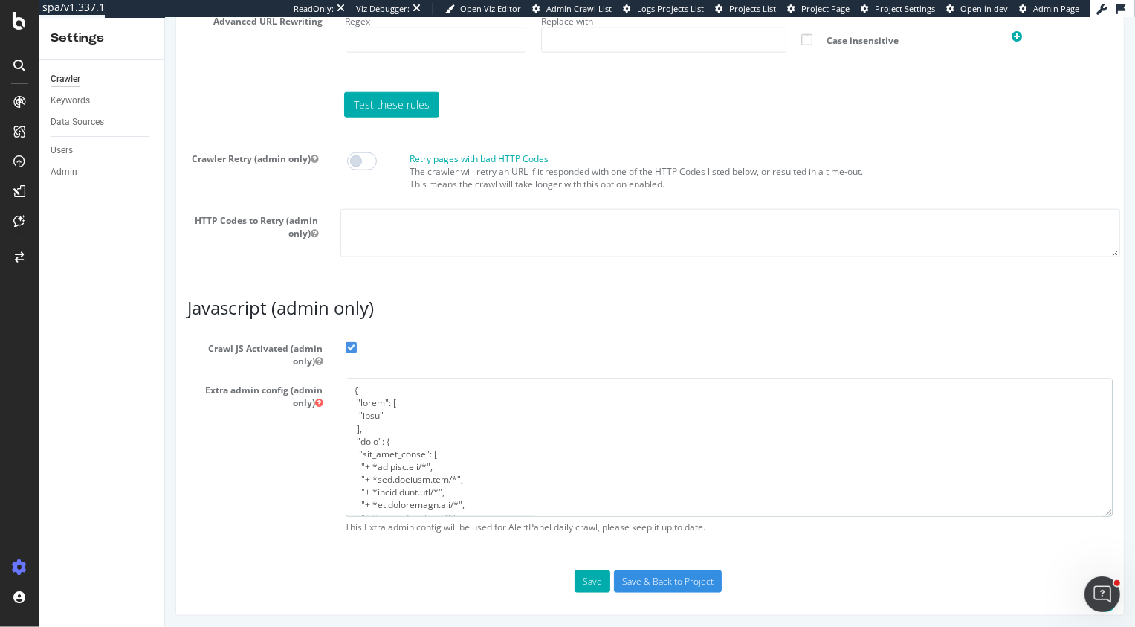
click at [424, 386] on textarea at bounding box center [729, 446] width 768 height 137
paste textarea ""flags": [ "cube" ], "beta": { "pap_mini_rules": [ "+ *[DOMAIN_NAME][URL]", "+ …"
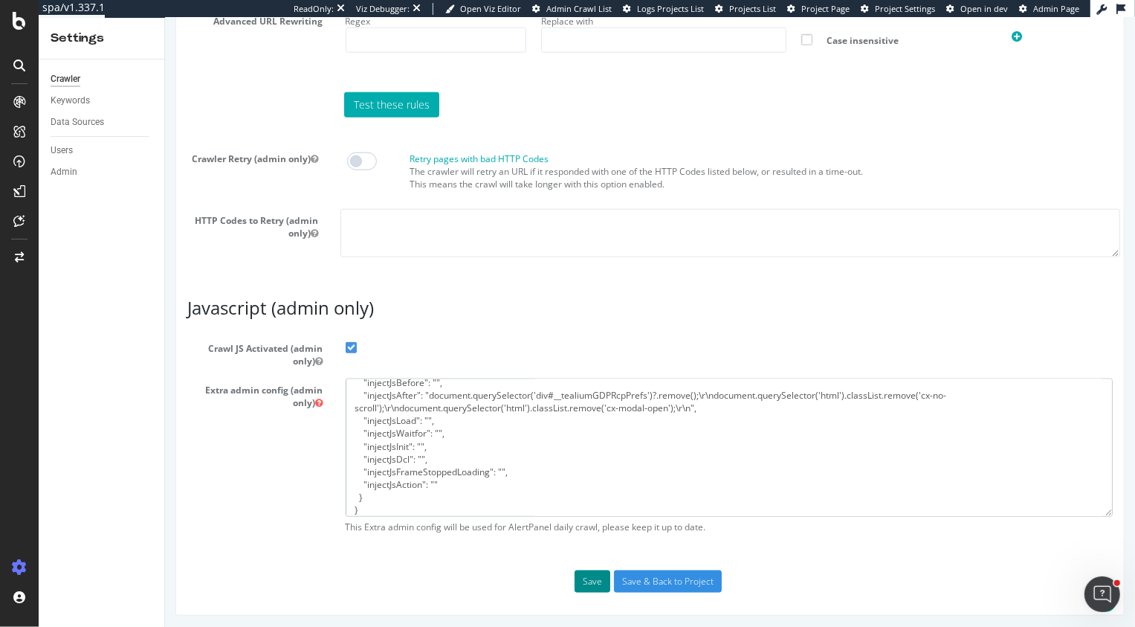
type textarea "{ "flags": [ "cube" ], "beta": { "pap_mini_rules": [ "+ *[DOMAIN_NAME][URL]", "…"
click at [589, 572] on button "Save" at bounding box center [592, 581] width 36 height 22
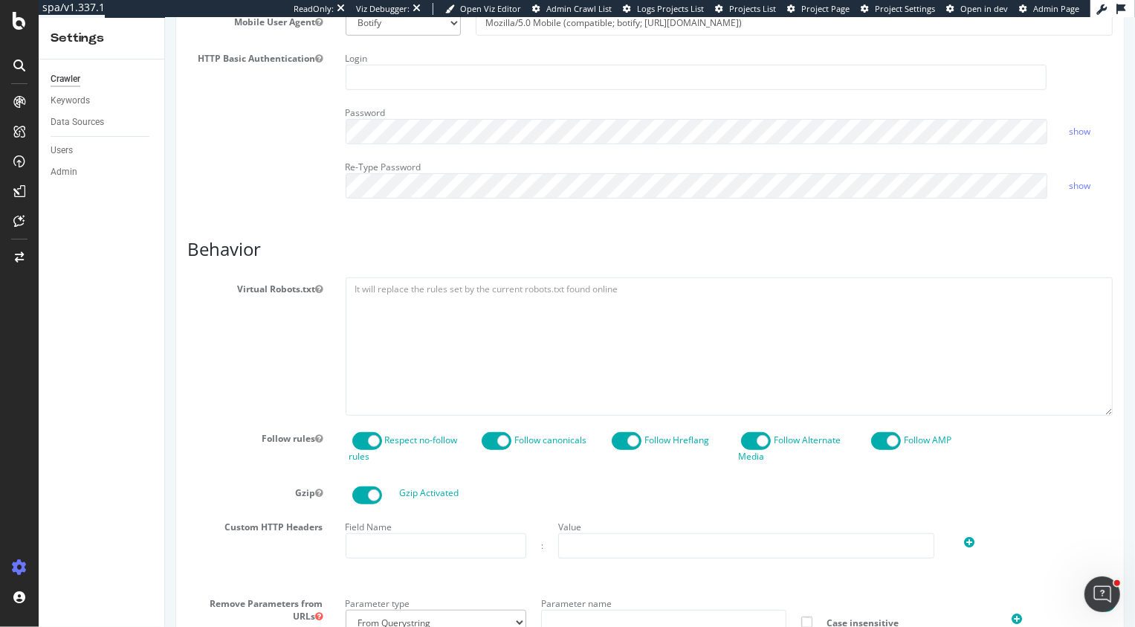
scroll to position [604, 0]
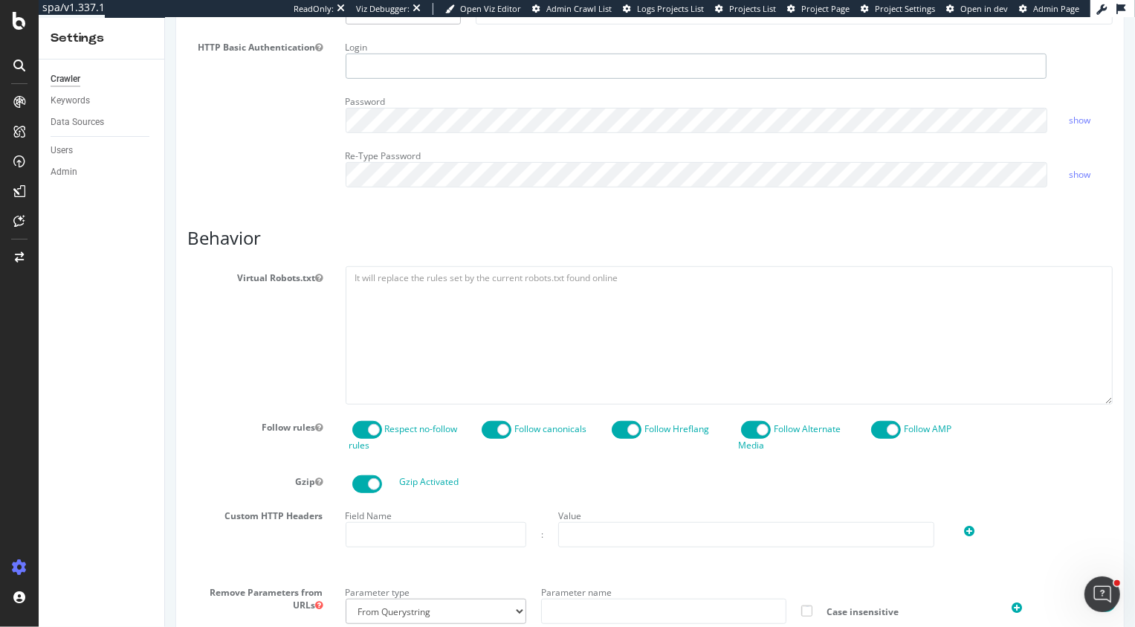
type input "[PERSON_NAME][EMAIL_ADDRESS][DOMAIN_NAME]"
drag, startPoint x: 467, startPoint y: 74, endPoint x: 309, endPoint y: 28, distance: 164.0
drag, startPoint x: 433, startPoint y: 61, endPoint x: 199, endPoint y: 55, distance: 234.2
click at [199, 56] on div "HTTP Basic Authentication Login [PERSON_NAME][EMAIL_ADDRESS][DOMAIN_NAME] Passw…" at bounding box center [649, 117] width 948 height 163
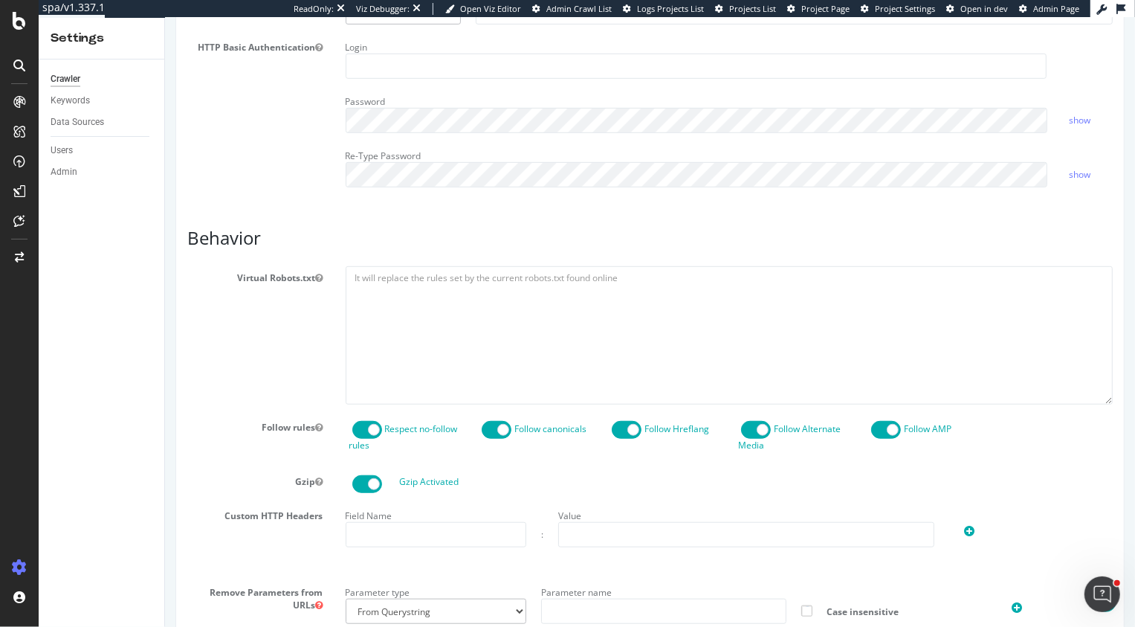
click at [279, 207] on div "Report features Content Quality Evaluate Content Quality Identify areas of your…" at bounding box center [649, 408] width 925 height 1673
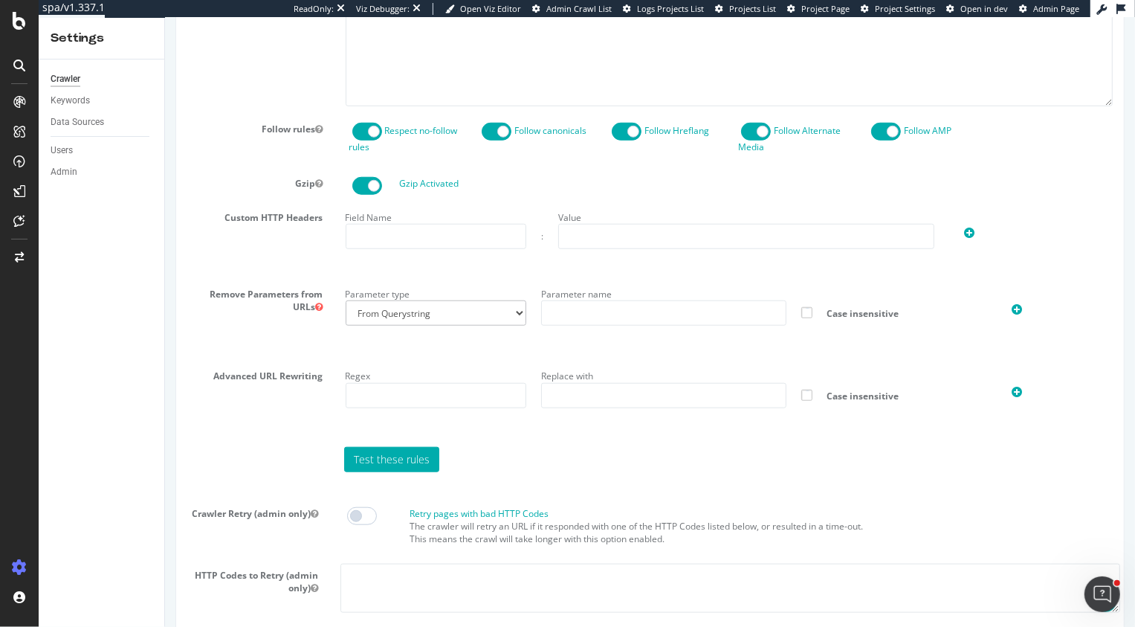
scroll to position [1256, 0]
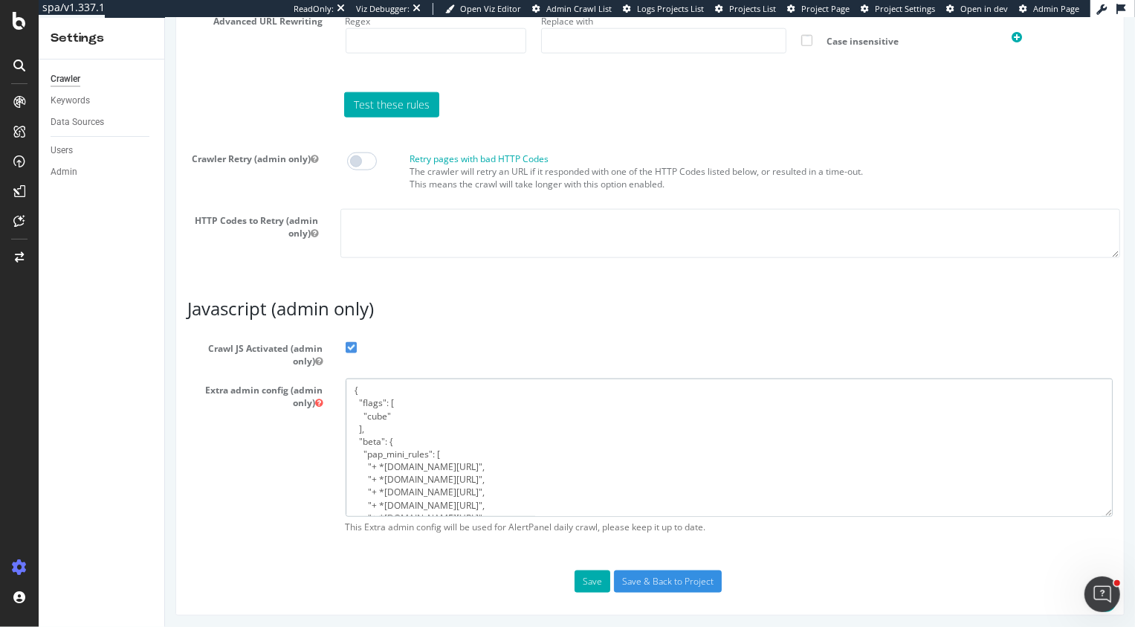
click at [517, 467] on textarea "{ "flags": [ "cube" ], "beta": { "pap_mini_rules": [ "+ *[DOMAIN_NAME][URL]", "…" at bounding box center [729, 446] width 768 height 137
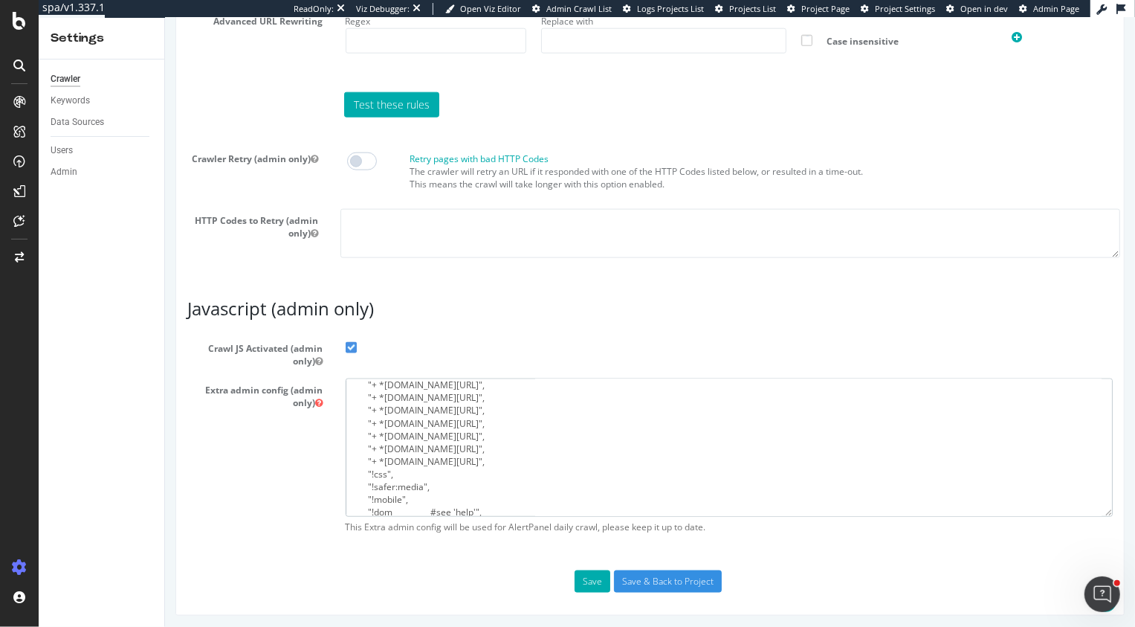
scroll to position [81, 0]
click at [450, 440] on textarea "{ "flags": [ "cube" ], "beta": { "pap_mini_rules": [ "+ *[DOMAIN_NAME][URL]", "…" at bounding box center [729, 446] width 768 height 137
click at [464, 456] on textarea "{ "flags": [ "cube" ], "beta": { "pap_mini_rules": [ "+ *[DOMAIN_NAME][URL]", "…" at bounding box center [729, 446] width 768 height 137
click at [352, 447] on textarea "{ "flags": [ "cube" ], "beta": { "pap_mini_rules": [ "+ *[DOMAIN_NAME][URL]", "…" at bounding box center [729, 446] width 768 height 137
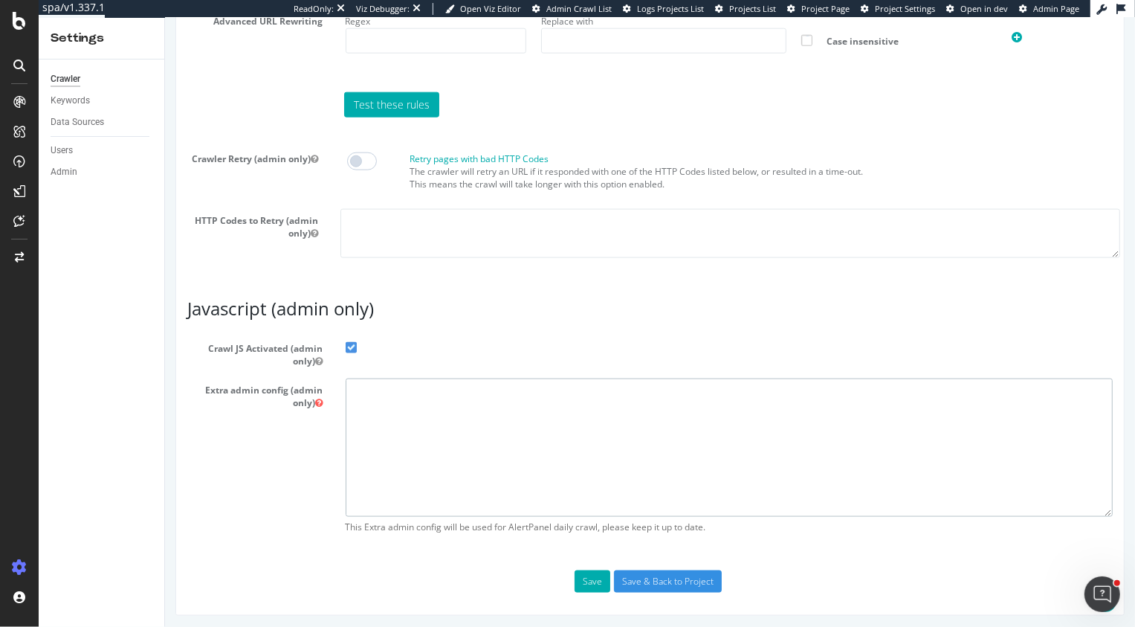
scroll to position [0, 0]
paste textarea "{ "flags": [ "cube" ], "beta": { "pap_mini_rules": [ "+ *[DOMAIN_NAME][URL]", "…"
type textarea "{ "flags": [ "cube" ], "beta": { "pap_mini_rules": [ "+ *[DOMAIN_NAME][URL]", "…"
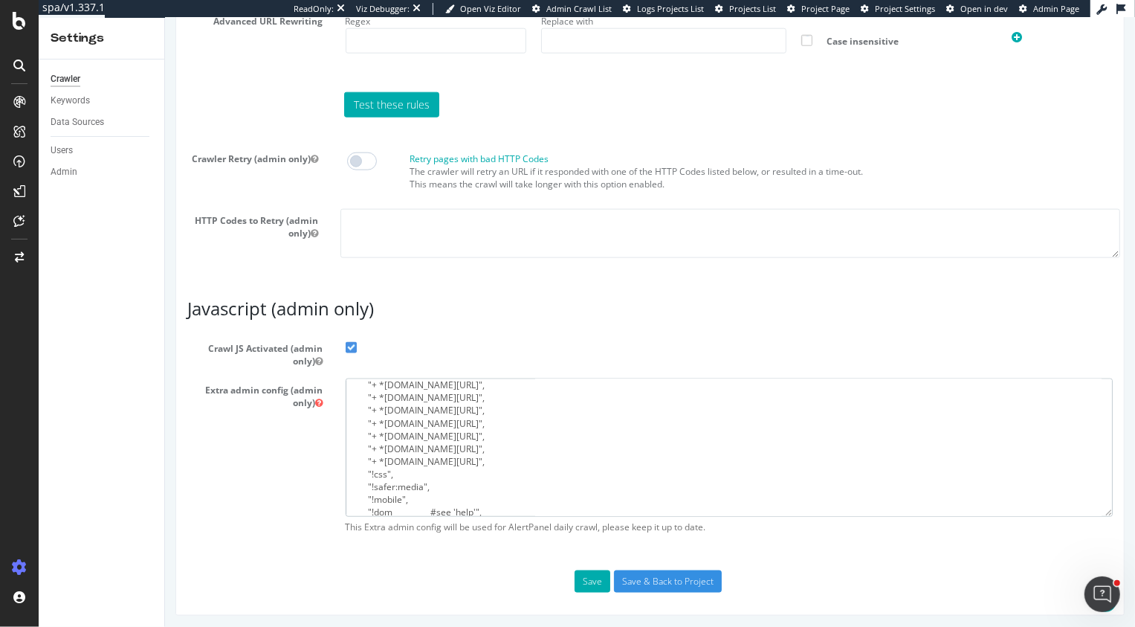
scroll to position [84, 0]
click at [592, 580] on button "Save" at bounding box center [592, 581] width 36 height 22
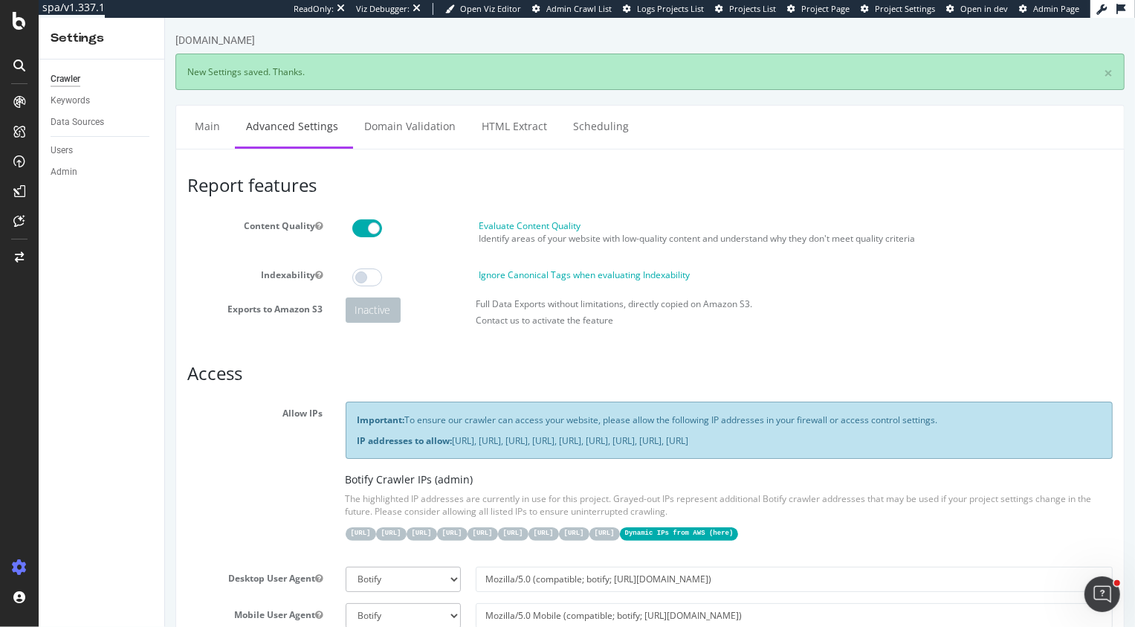
scroll to position [0, 0]
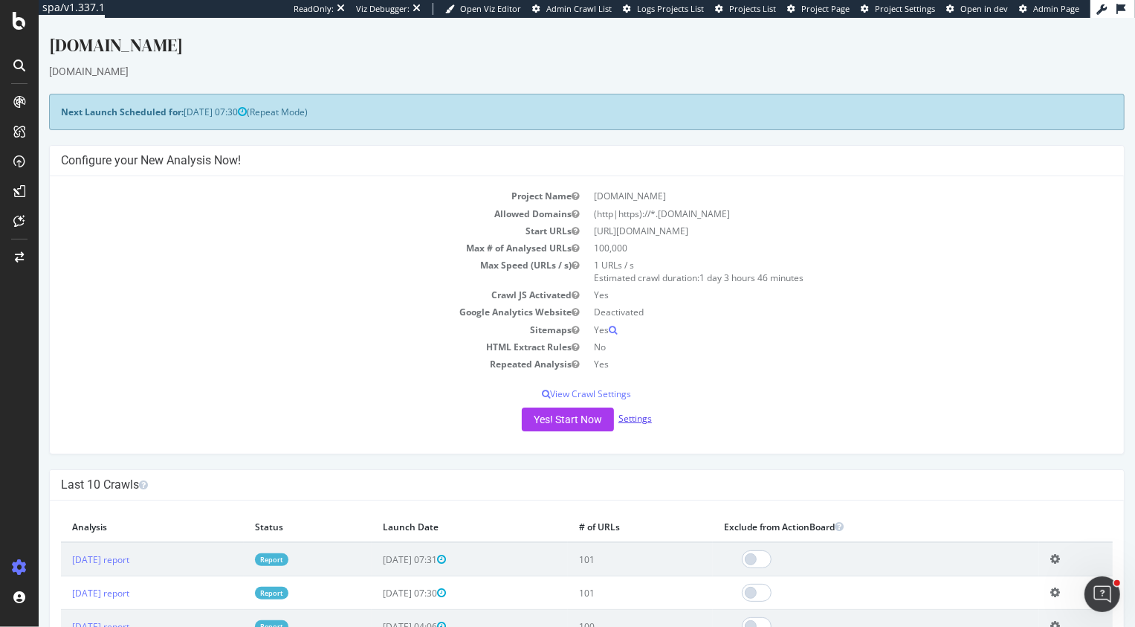
click at [638, 420] on link "Settings" at bounding box center [634, 418] width 33 height 13
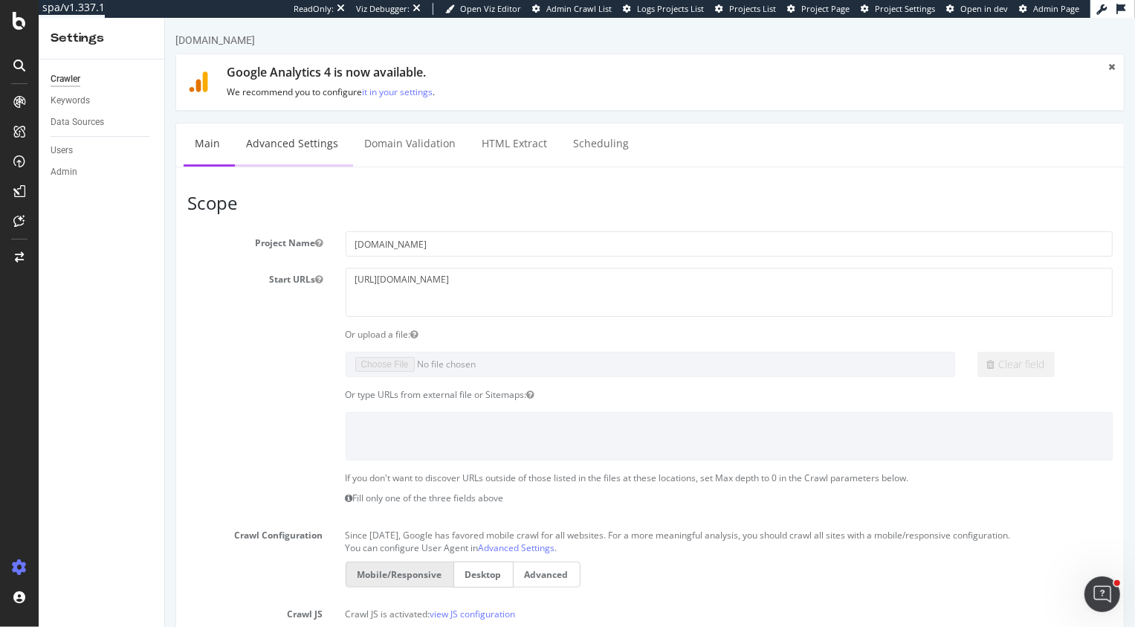
click at [285, 142] on link "Advanced Settings" at bounding box center [291, 143] width 114 height 41
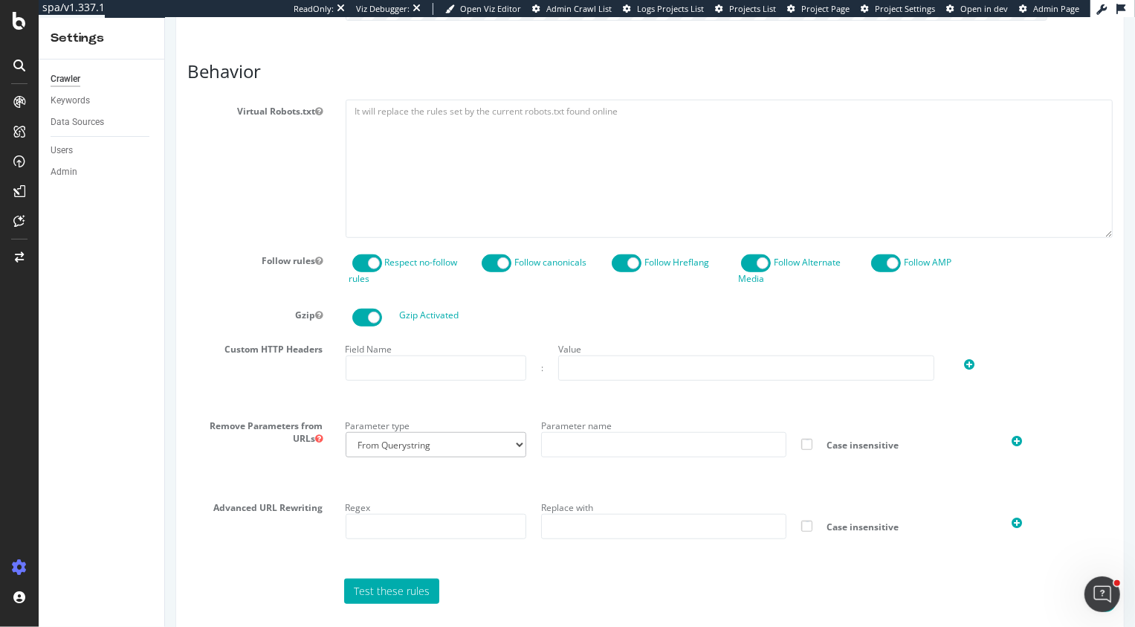
scroll to position [499, 0]
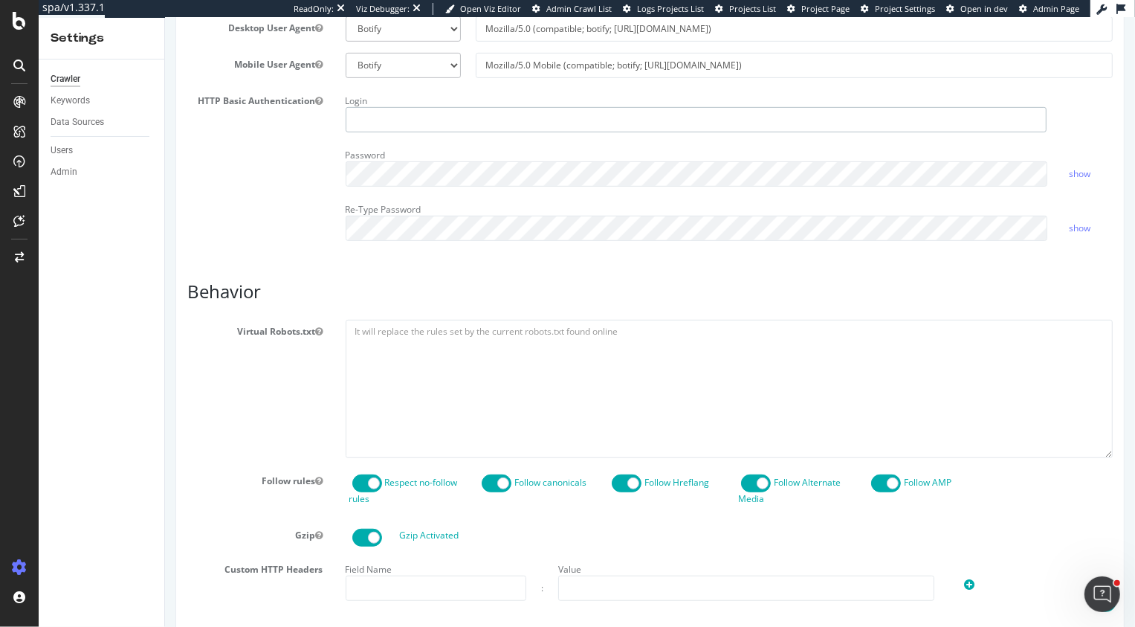
type input "heidi@botify.com"
drag, startPoint x: 450, startPoint y: 118, endPoint x: 311, endPoint y: 118, distance: 139.0
click at [312, 118] on div "HTTP Basic Authentication Login heidi@botify.com Password show Re-Type Password…" at bounding box center [649, 170] width 948 height 163
click at [272, 236] on div "HTTP Basic Authentication Login Password show Re-Type Password show" at bounding box center [649, 170] width 948 height 163
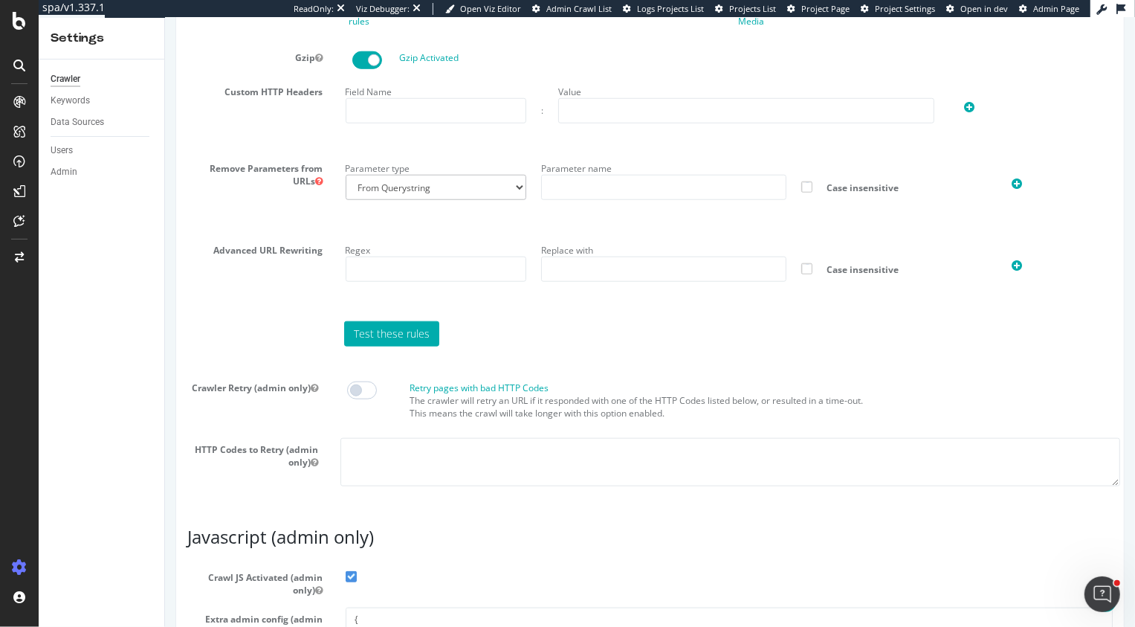
scroll to position [1205, 0]
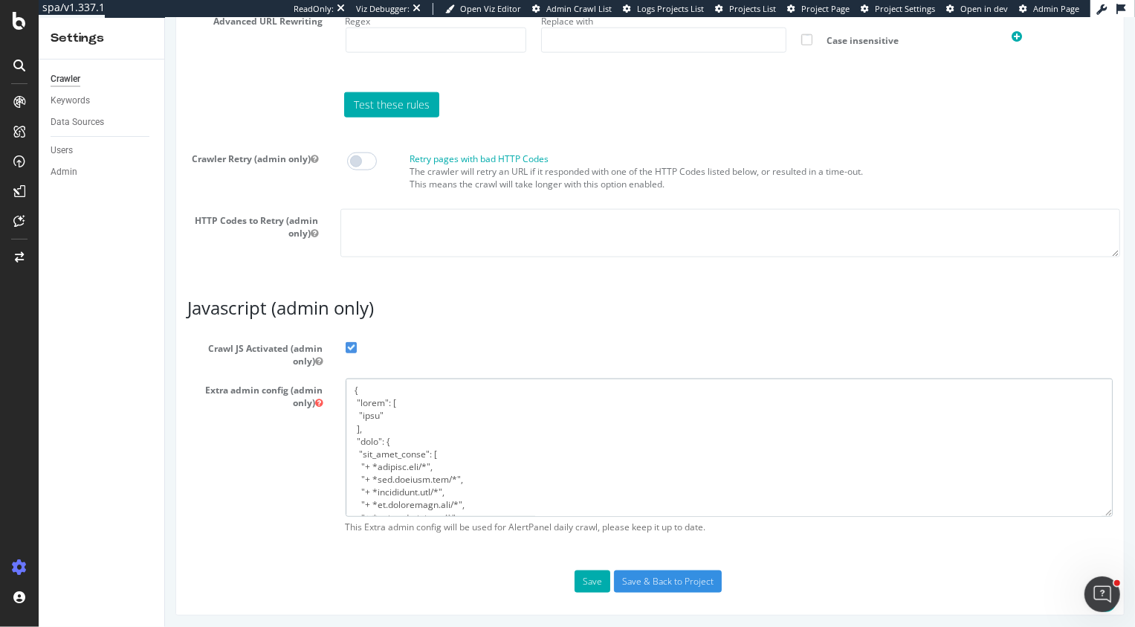
click at [400, 403] on textarea at bounding box center [729, 446] width 768 height 137
paste textarea "{ "flags": [ "cube" ], "beta": { "pap_mini_rules": [ "+ *fastsimon.com/*", "+ *…"
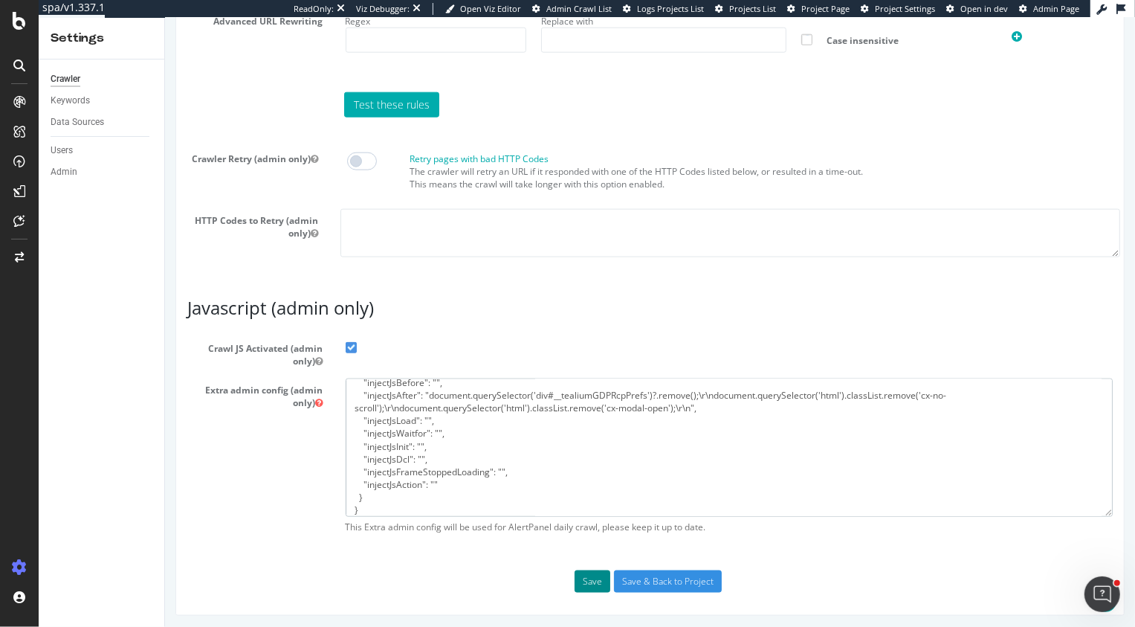
type textarea "{ "flags": [ "cube" ], "beta": { "pap_mini_rules": [ "+ *fastsimon.com/*", "+ *…"
drag, startPoint x: 585, startPoint y: 577, endPoint x: 609, endPoint y: 414, distance: 164.5
click at [585, 573] on button "Save" at bounding box center [592, 581] width 36 height 22
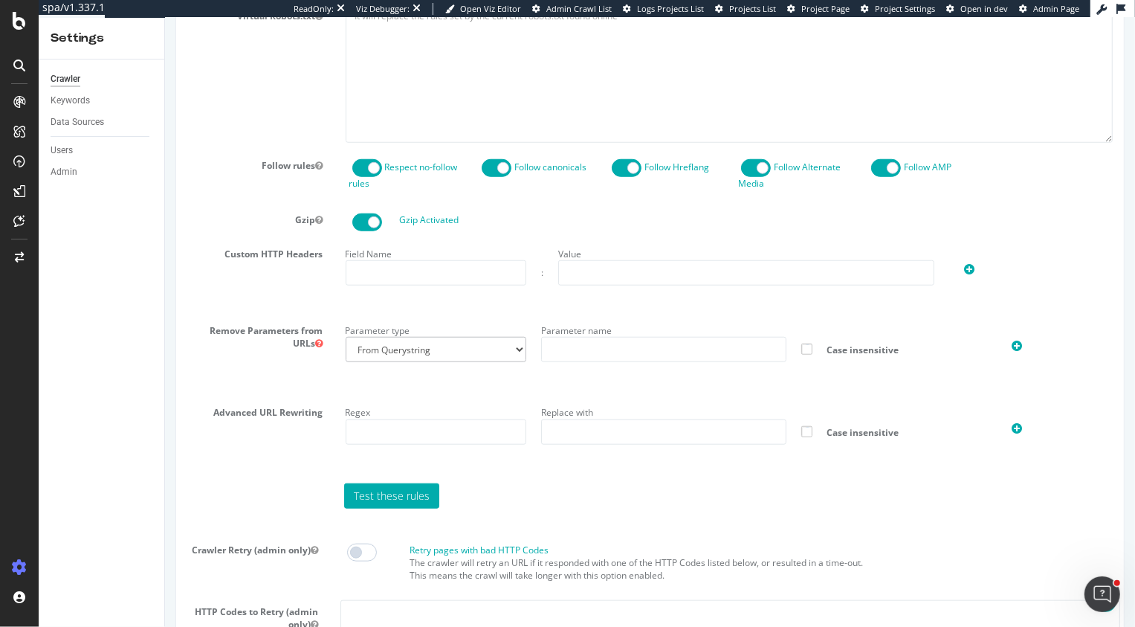
scroll to position [1256, 0]
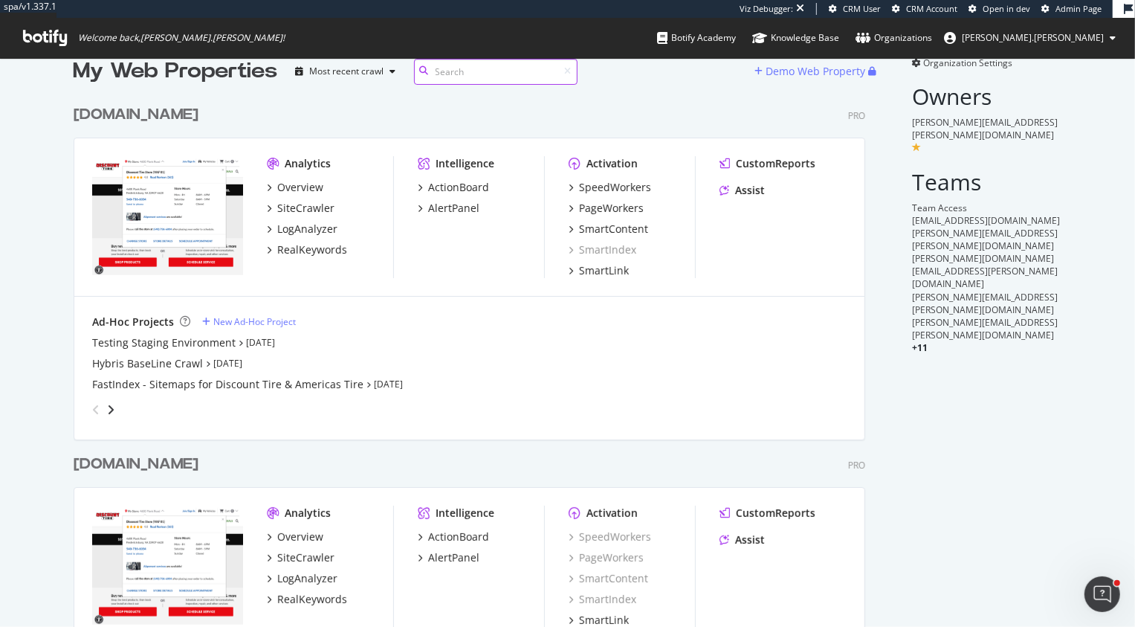
scroll to position [1, 0]
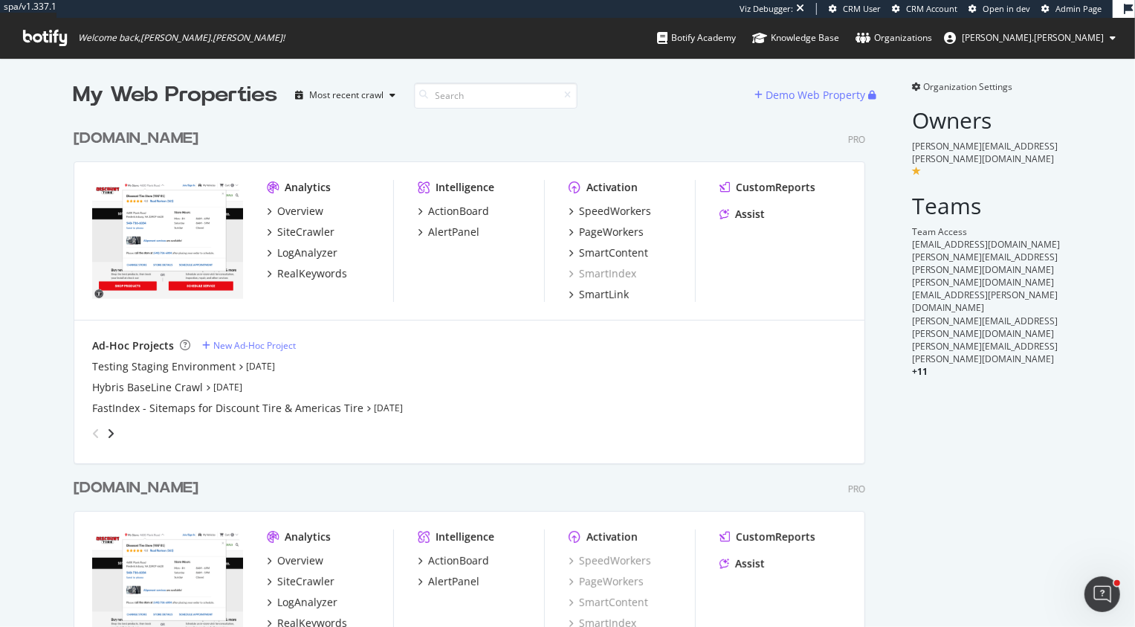
click at [160, 133] on div "[DOMAIN_NAME]" at bounding box center [136, 139] width 125 height 22
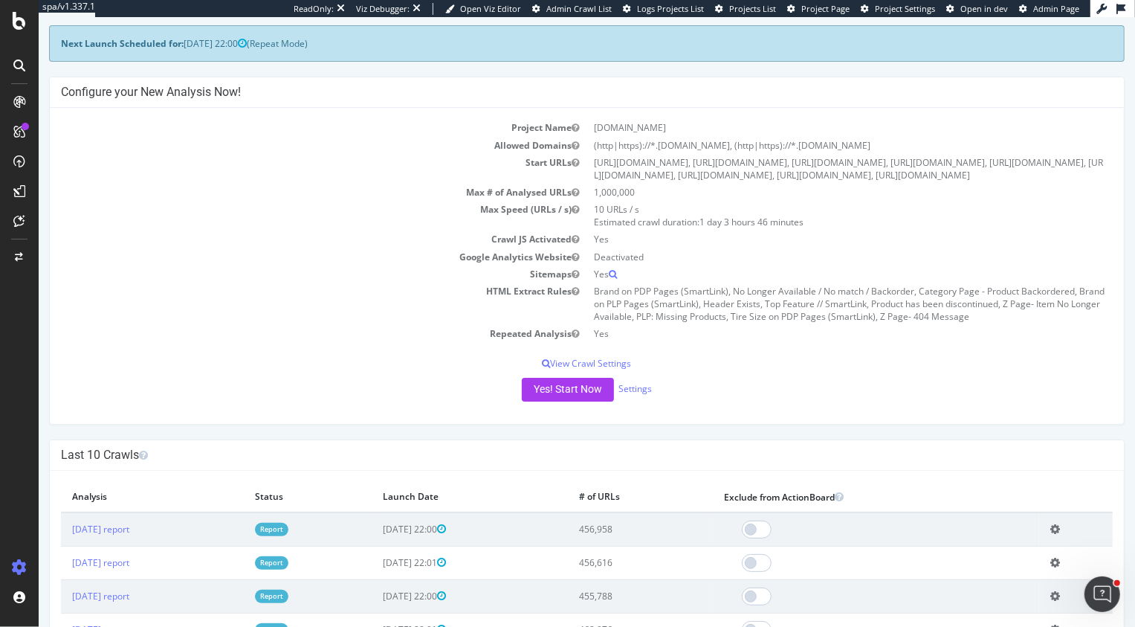
scroll to position [83, 0]
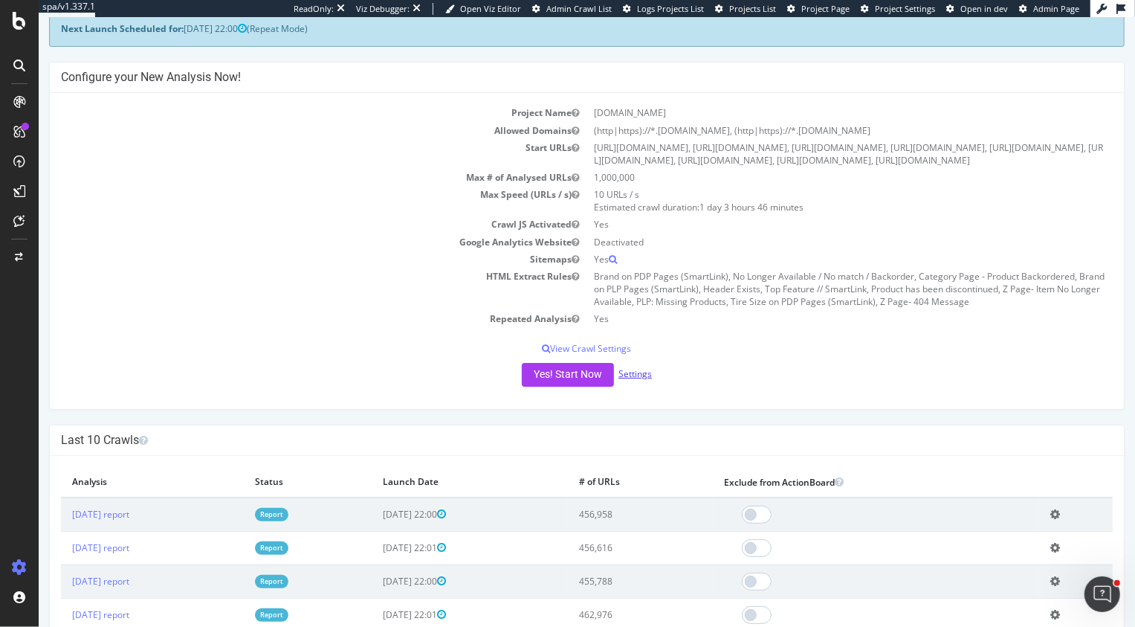
click at [637, 380] on link "Settings" at bounding box center [634, 373] width 33 height 13
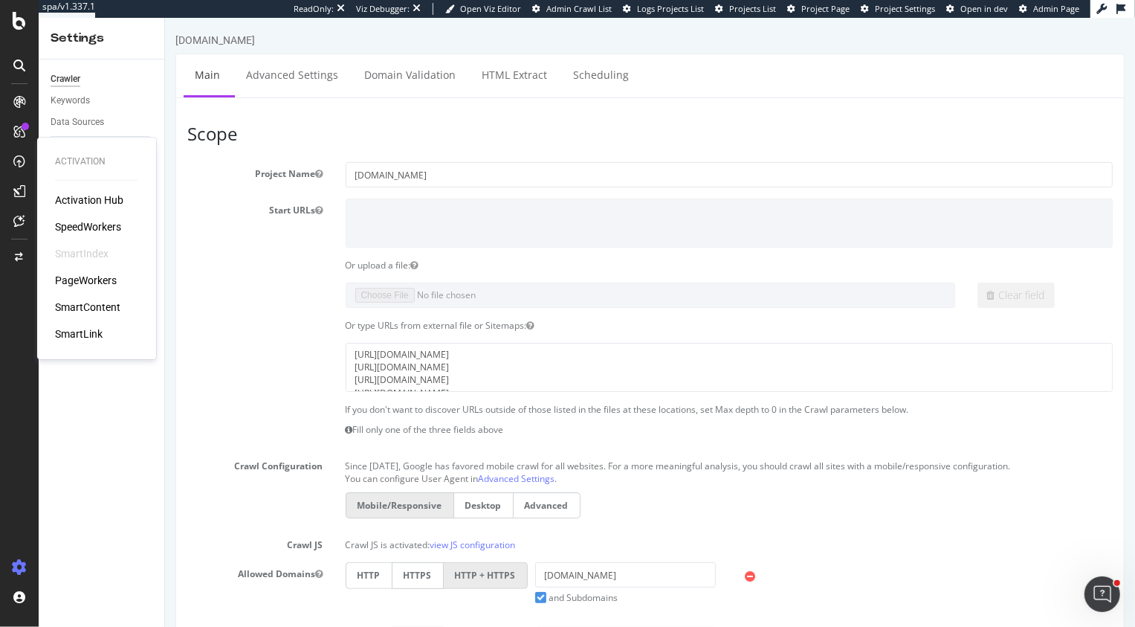
click at [88, 278] on div "PageWorkers" at bounding box center [86, 280] width 62 height 15
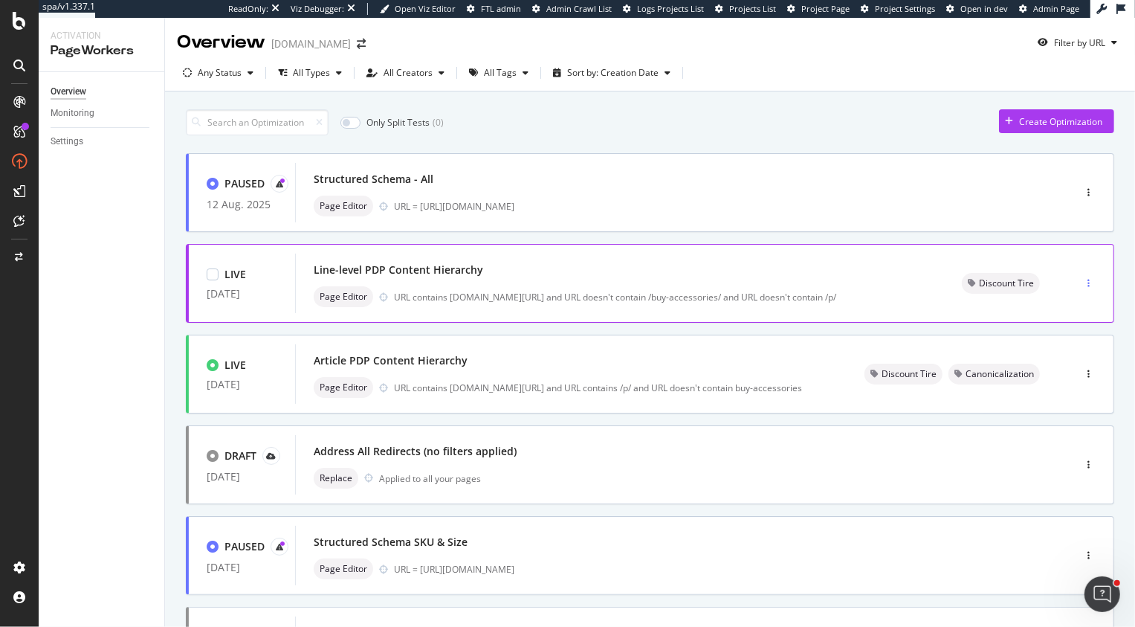
click at [1091, 288] on div "button" at bounding box center [1088, 283] width 14 height 22
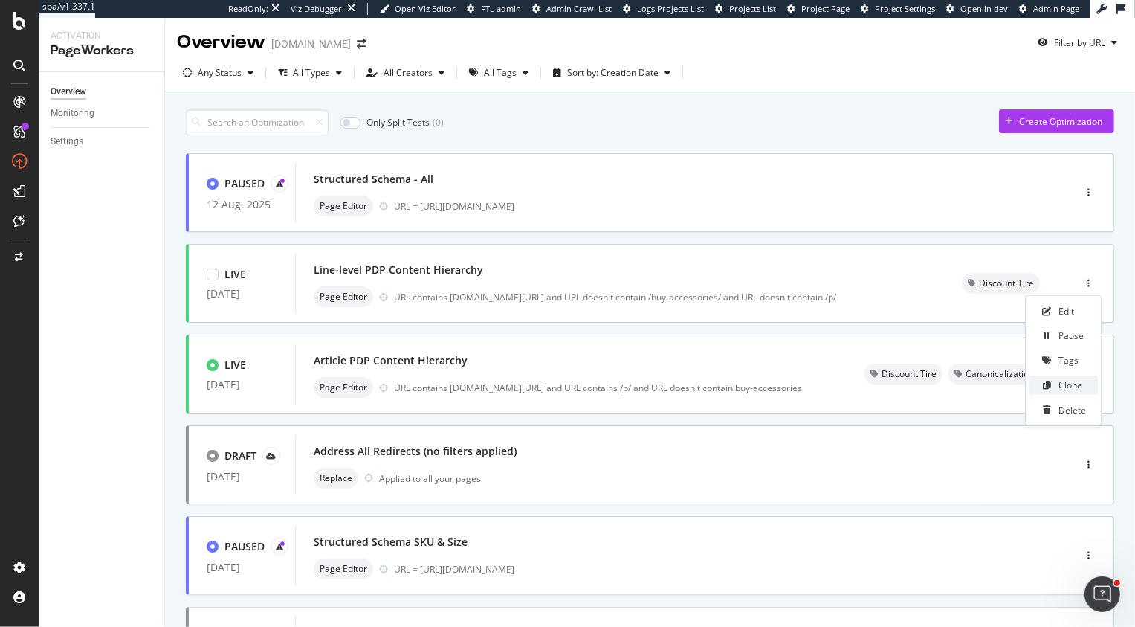
click at [1069, 384] on div "Clone" at bounding box center [1070, 384] width 24 height 13
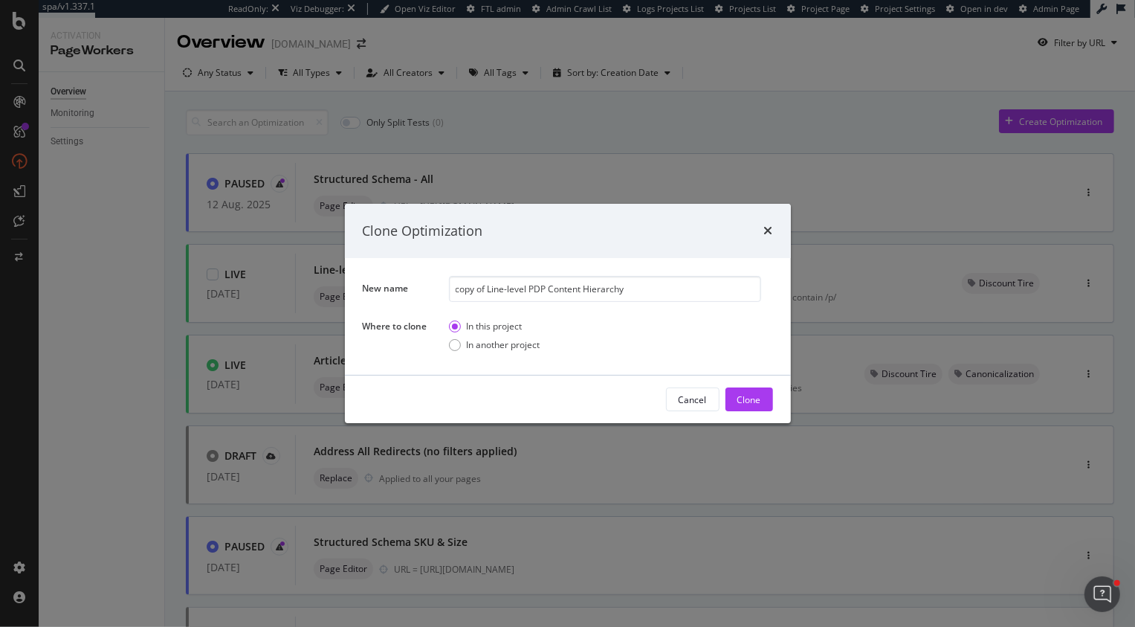
drag, startPoint x: 488, startPoint y: 289, endPoint x: 441, endPoint y: 287, distance: 46.9
click at [441, 287] on div "New name copy of Line-level PDP Content Hierarchy Where to clone In this projec…" at bounding box center [568, 316] width 410 height 81
type input "Line-level PDP Content Hierarchy Part 2"
click at [751, 402] on div "Clone" at bounding box center [749, 399] width 24 height 13
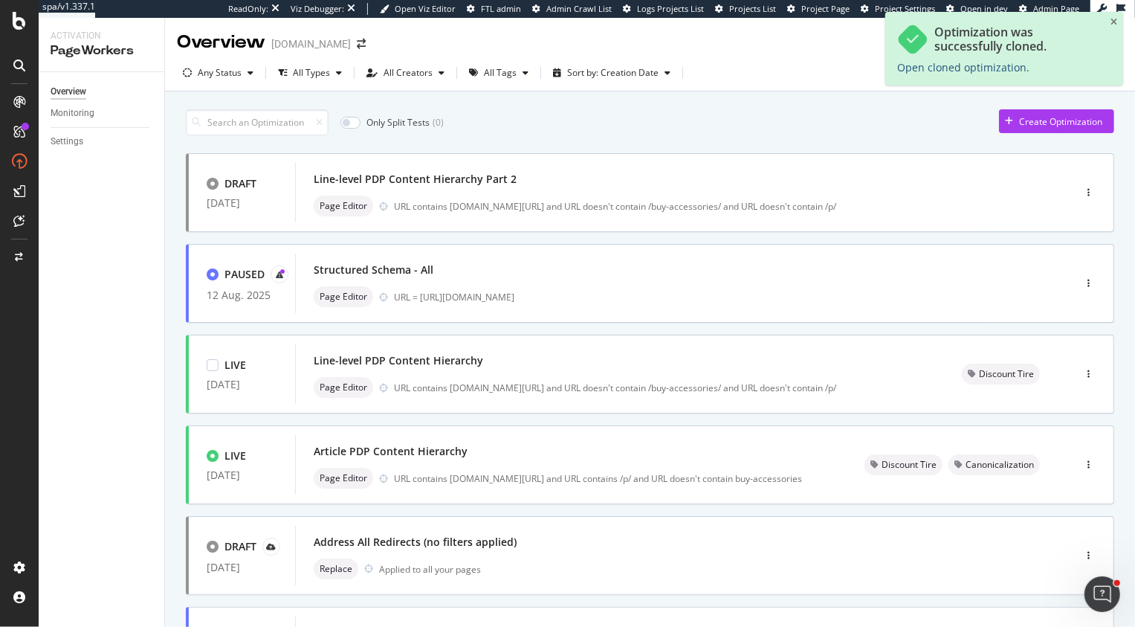
click at [981, 62] on link "Open cloned optimization." at bounding box center [963, 67] width 132 height 14
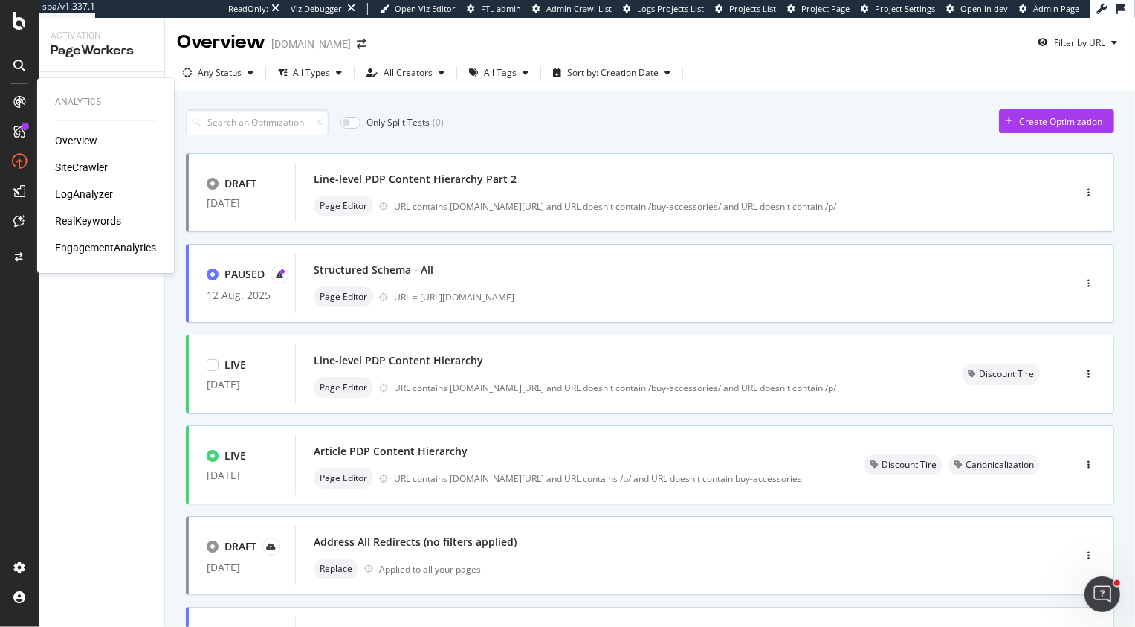
click at [70, 138] on div "Overview" at bounding box center [76, 140] width 42 height 15
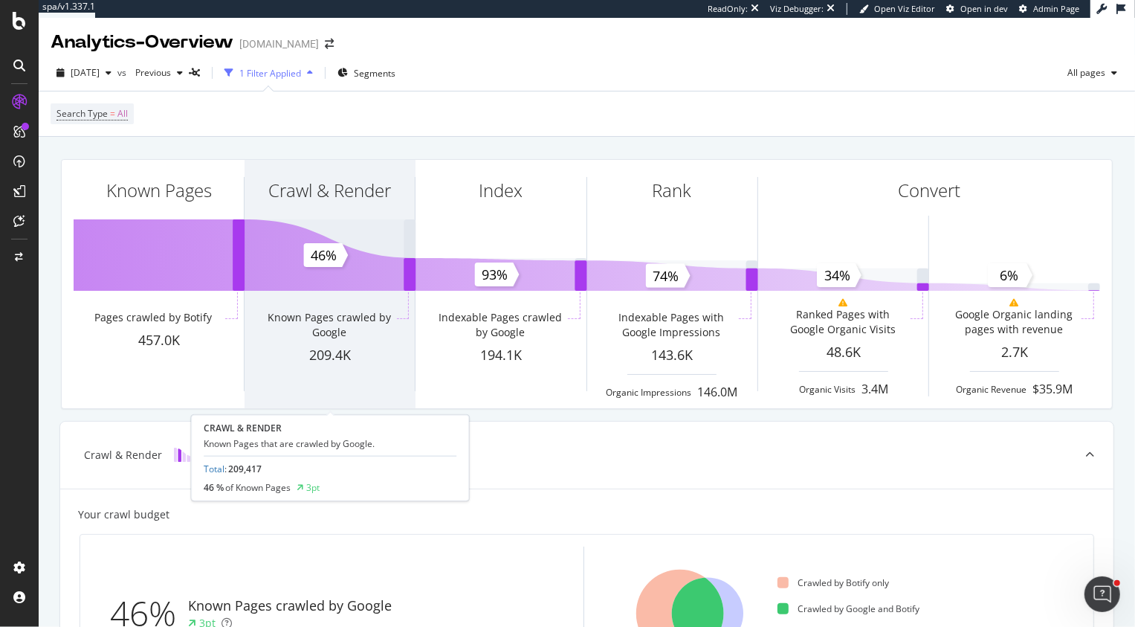
click at [300, 256] on div "Crawl & Render" at bounding box center [330, 217] width 170 height 114
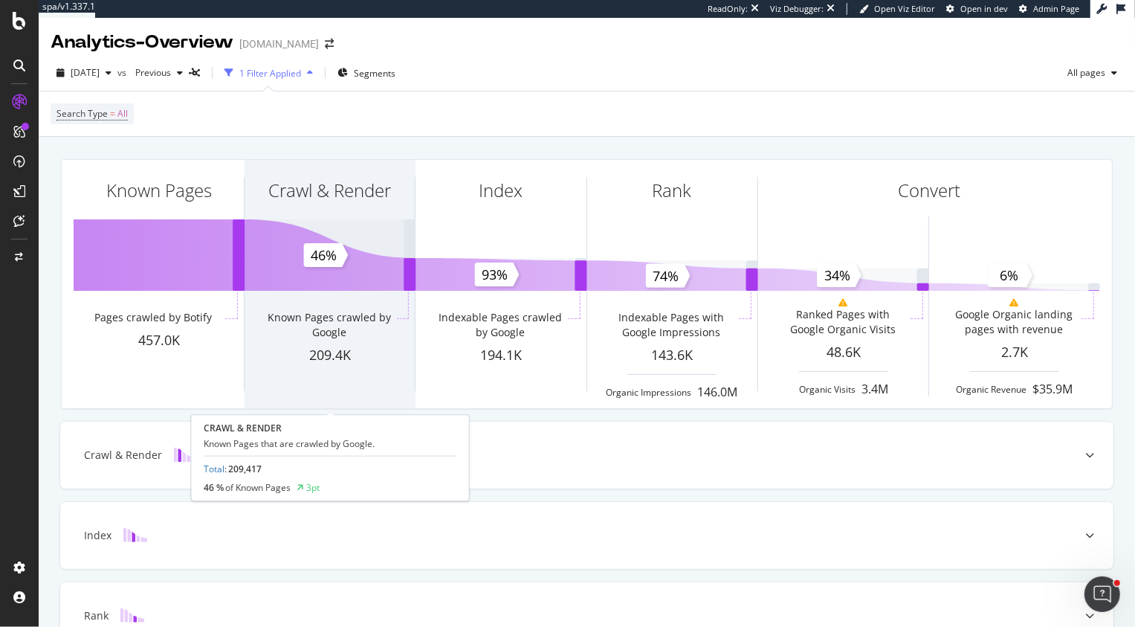
click at [310, 258] on div "Crawl & Render" at bounding box center [330, 217] width 170 height 114
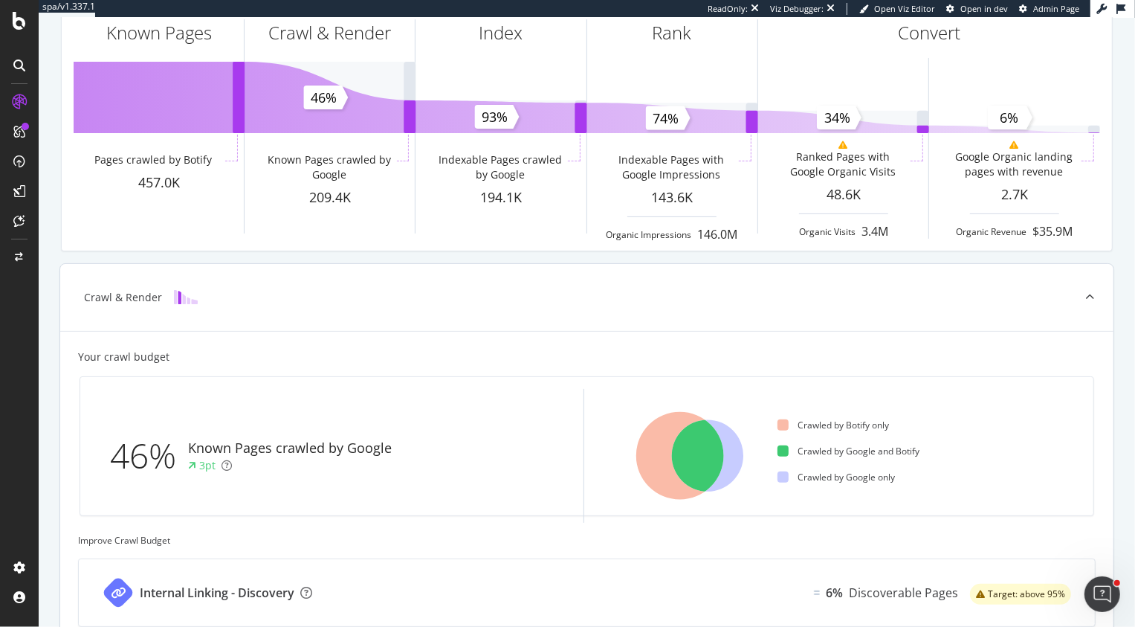
scroll to position [191, 0]
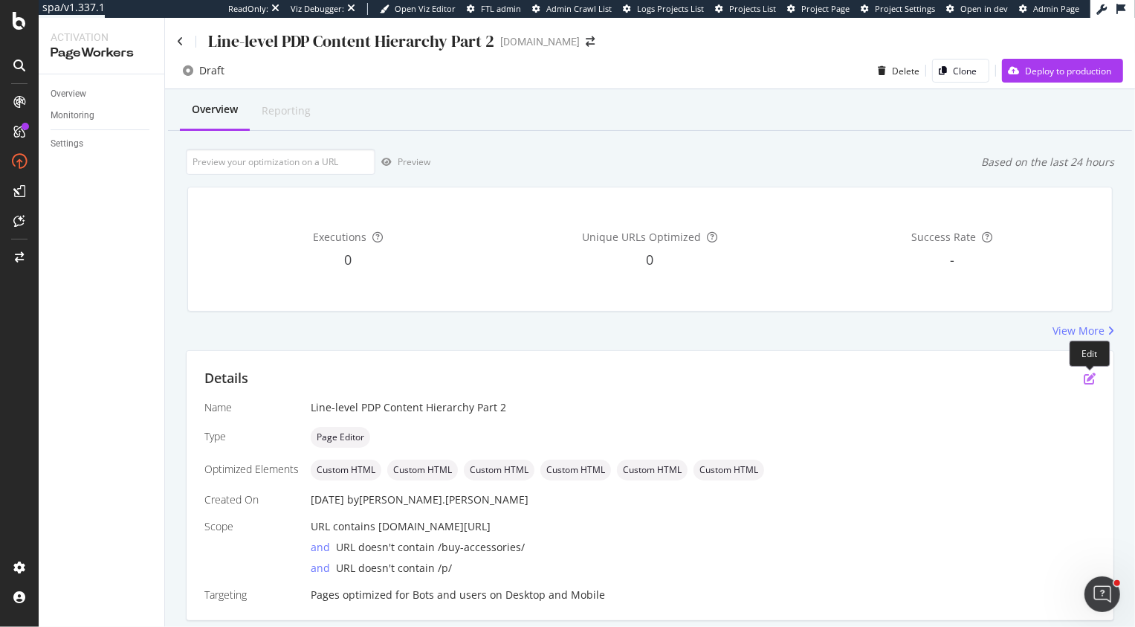
click at [1086, 374] on icon "pen-to-square" at bounding box center [1090, 378] width 12 height 12
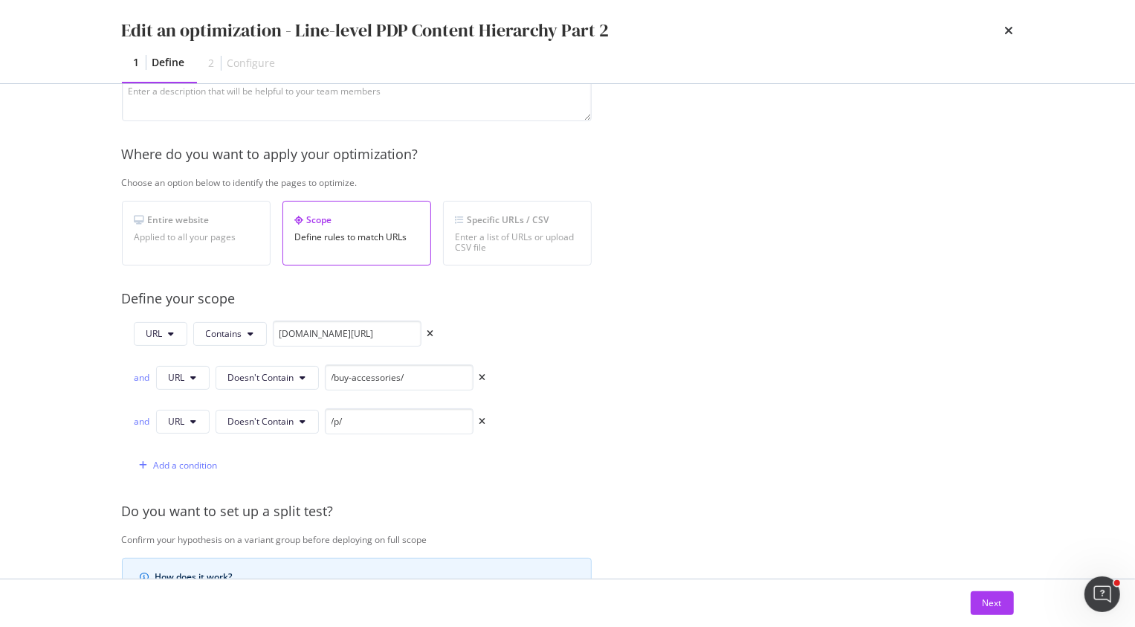
scroll to position [166, 0]
click at [991, 606] on div "Next" at bounding box center [992, 602] width 19 height 13
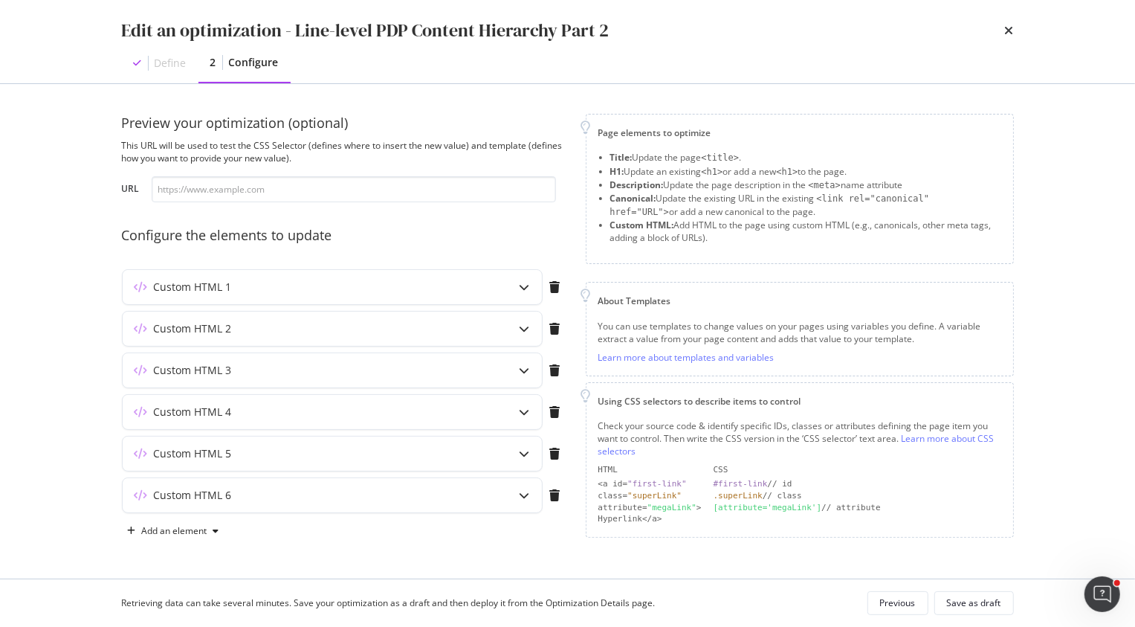
scroll to position [0, 0]
click at [522, 413] on icon "modal" at bounding box center [525, 412] width 10 height 10
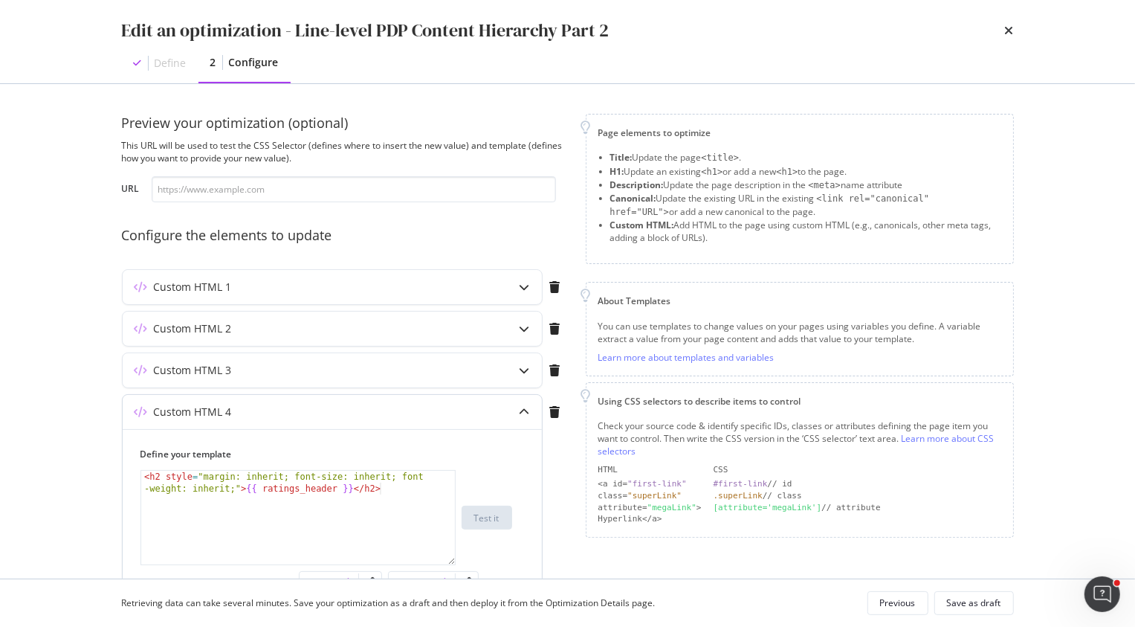
click at [146, 473] on div "< h2 style = "margin: inherit; font-size: inherit; font -weight: inherit;" > {{…" at bounding box center [298, 540] width 314 height 141
type textarea "<h2 style="margin: inherit; font-size: inherit; font-weight: inherit;">{{ ratin…"
paste textarea "{% if ratings_header %}"
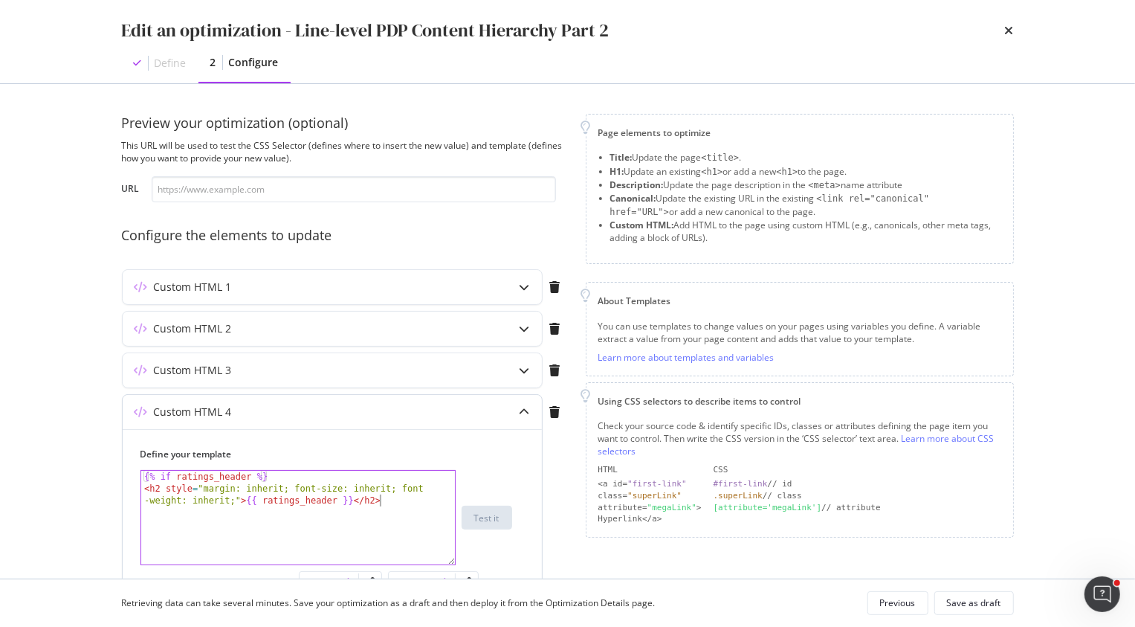
click at [401, 501] on div "{% if ratings_header %} < h2 style = "margin: inherit; font-size: inherit; font…" at bounding box center [298, 534] width 314 height 129
type textarea "<h2 style="margin: inherit; font-size: inherit; font-weight: inherit;">{{ ratin…"
paste textarea "{% endif %}"
type textarea "{% endif %}"
click at [224, 186] on input "modal" at bounding box center [354, 189] width 404 height 26
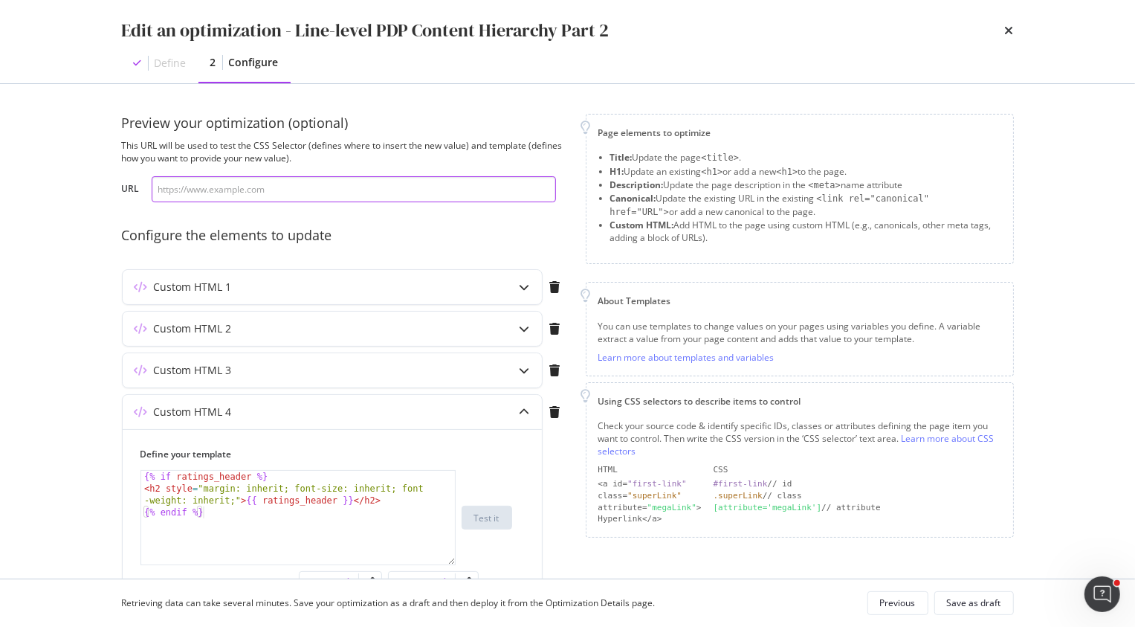
paste input "[URL][DOMAIN_NAME][PERSON_NAME]"
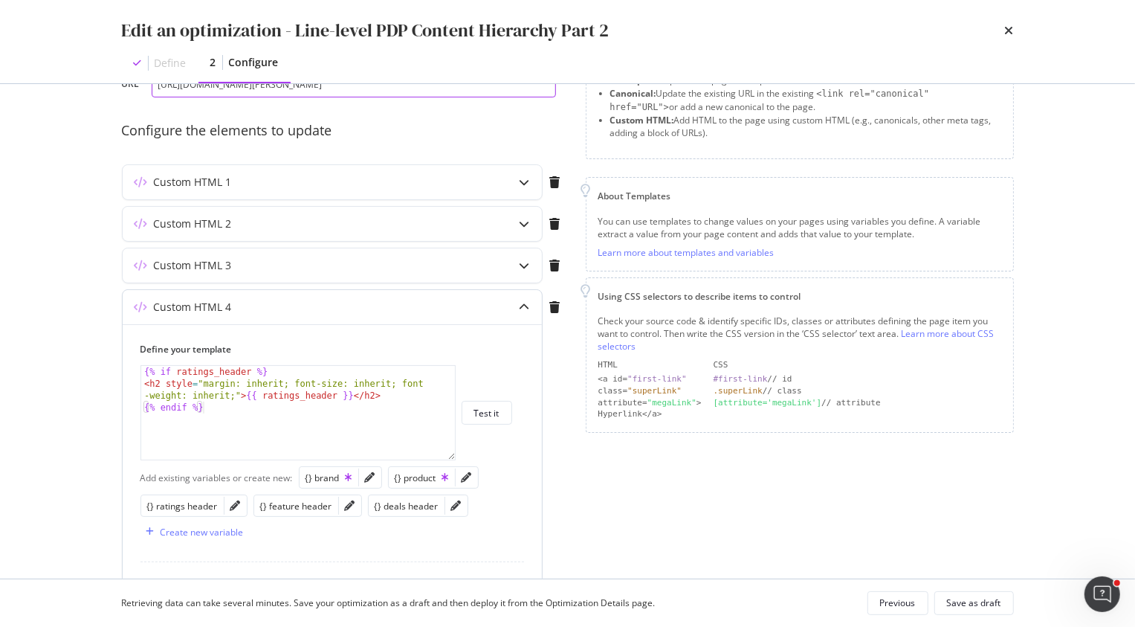
scroll to position [146, 0]
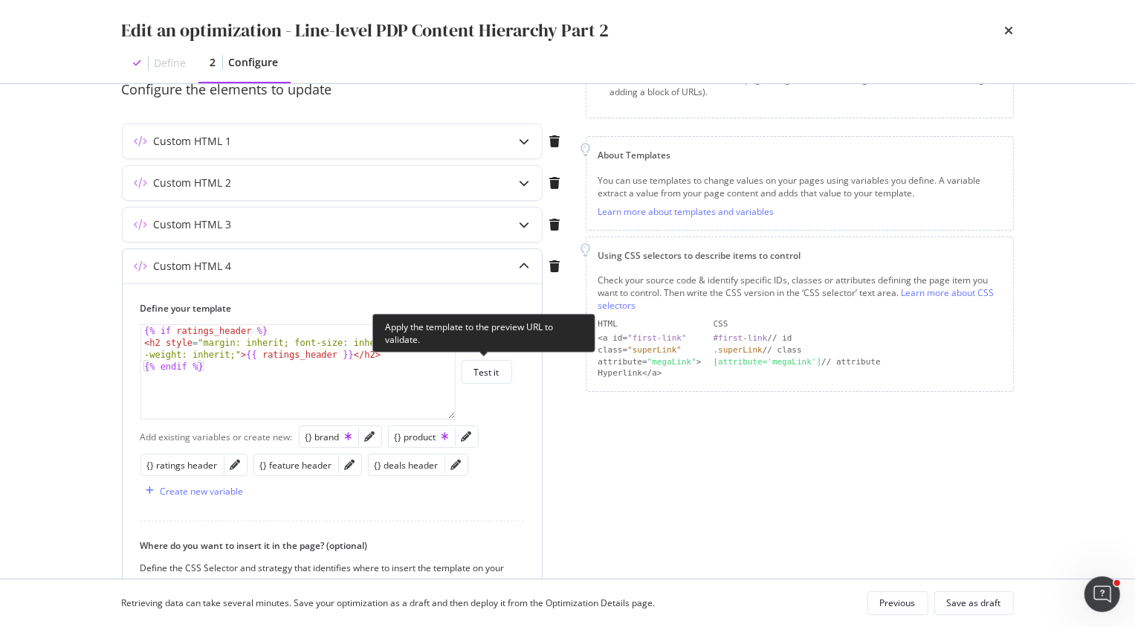
type input "[URL][DOMAIN_NAME][PERSON_NAME]"
click at [482, 355] on div "{% endif %} {% if ratings_header %} < h2 style = "margin: inherit; font-size: i…" at bounding box center [326, 371] width 372 height 95
click at [486, 370] on div "Test it" at bounding box center [486, 372] width 25 height 13
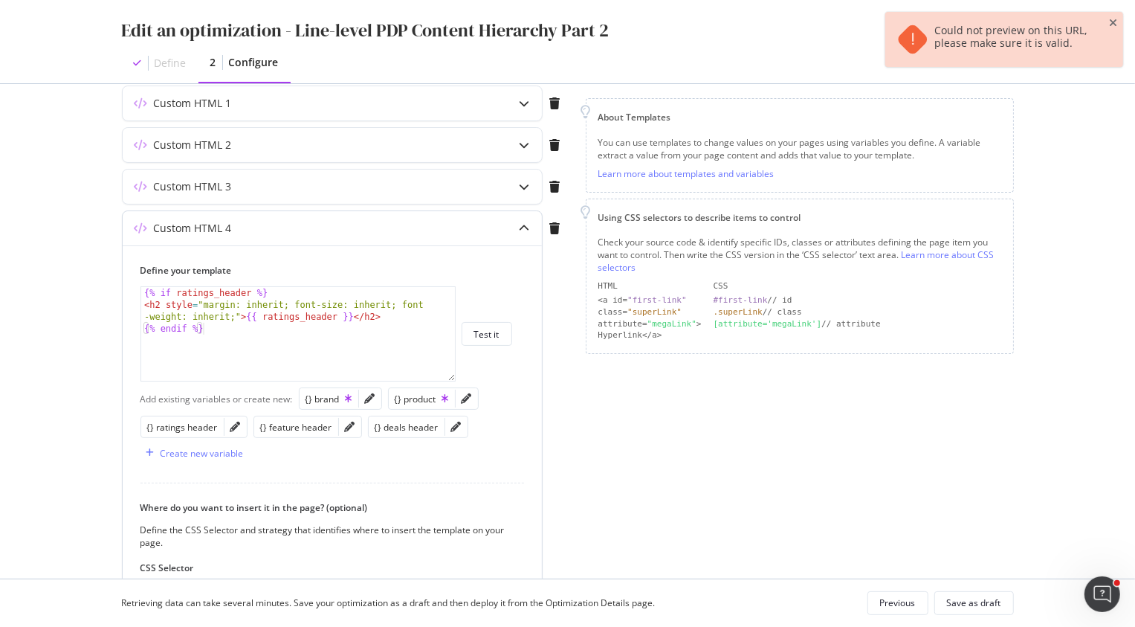
scroll to position [0, 0]
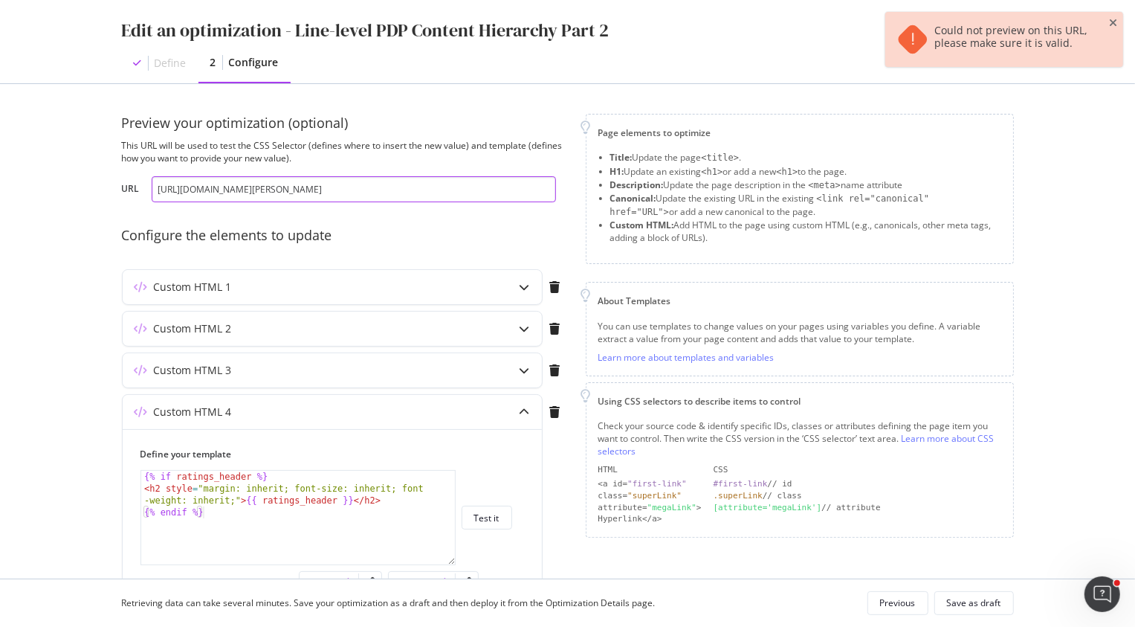
click at [467, 195] on input "[URL][DOMAIN_NAME][PERSON_NAME]" at bounding box center [354, 189] width 404 height 26
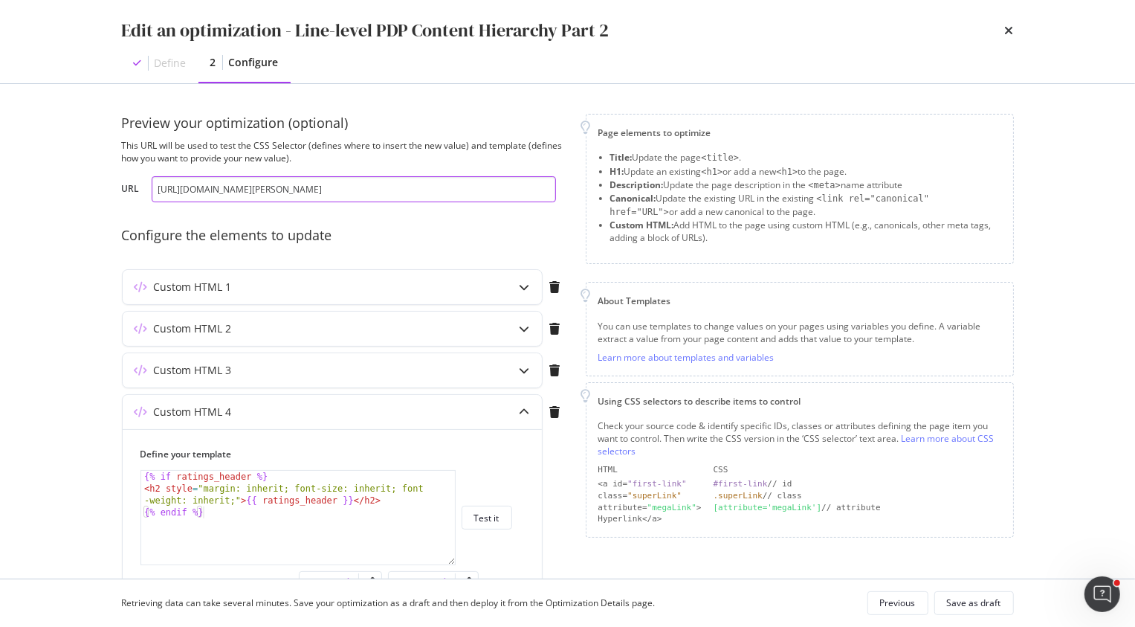
drag, startPoint x: 483, startPoint y: 192, endPoint x: 60, endPoint y: 160, distance: 424.1
click at [60, 160] on div "Edit an optimization - Line-level PDP Content Hierarchy Part 2 Define 2 Configu…" at bounding box center [567, 313] width 1135 height 627
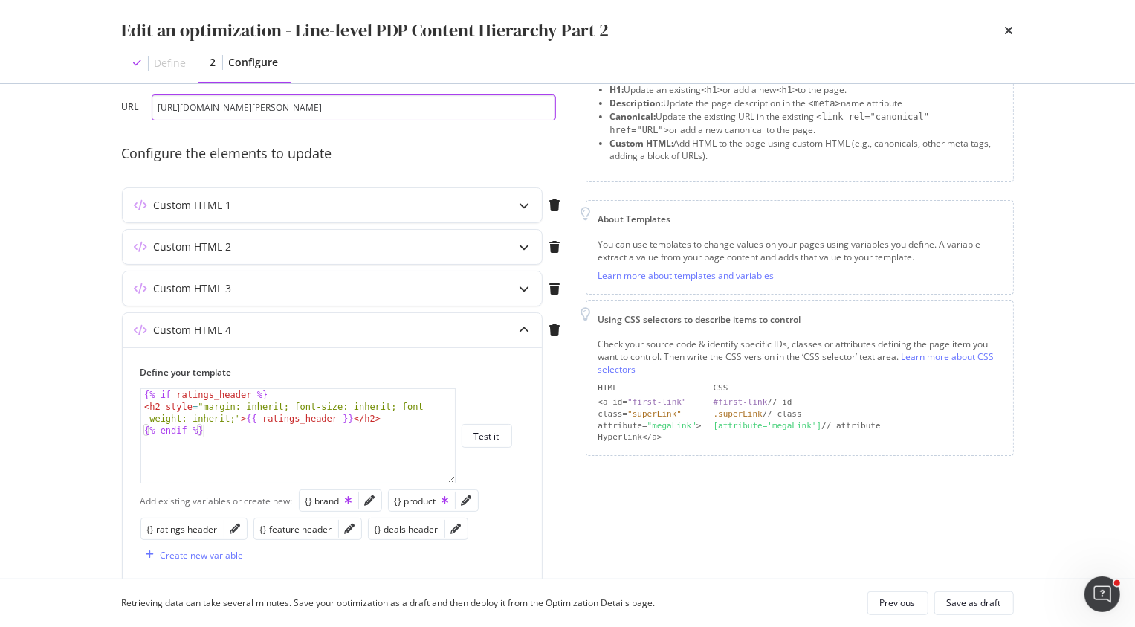
scroll to position [90, 0]
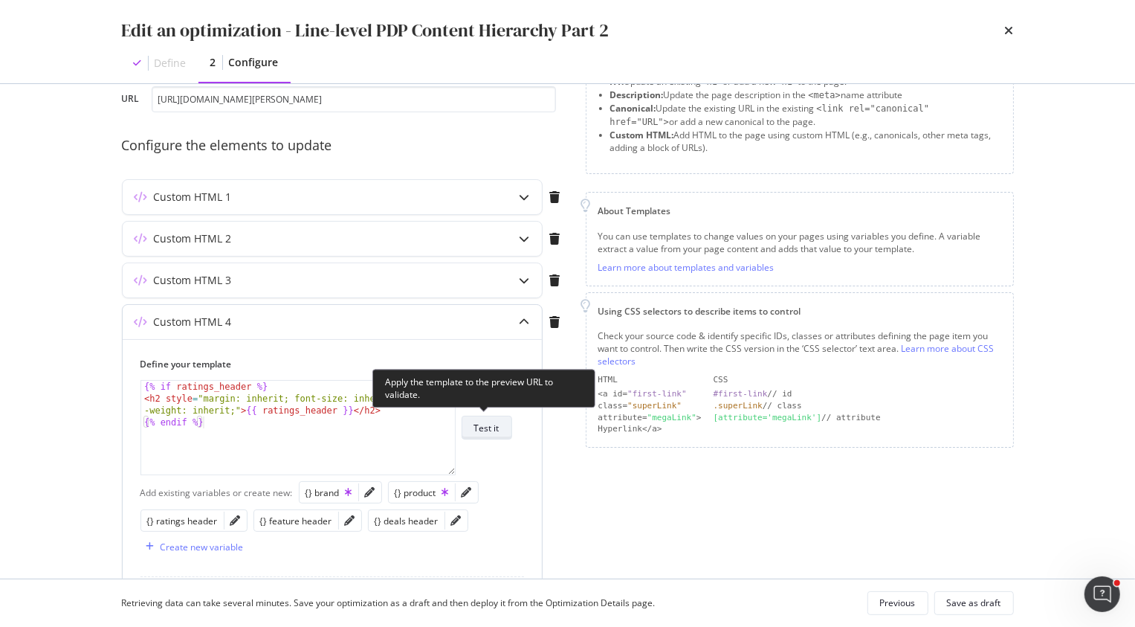
click at [492, 432] on div "Test it" at bounding box center [486, 427] width 25 height 13
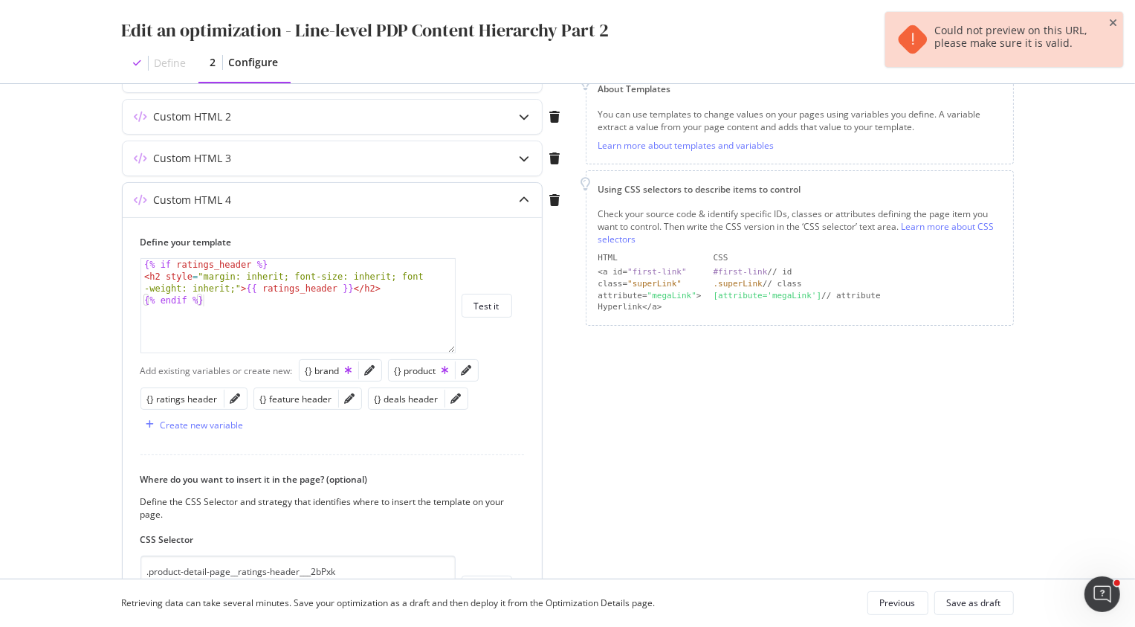
scroll to position [195, 0]
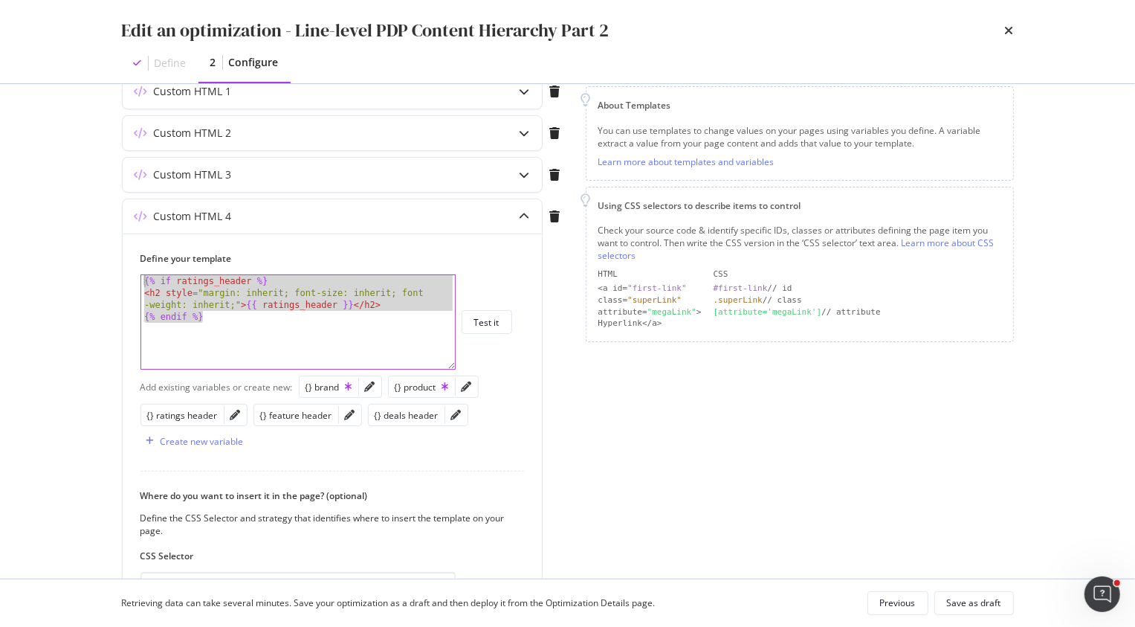
drag, startPoint x: 237, startPoint y: 317, endPoint x: 102, endPoint y: 266, distance: 144.4
click at [102, 266] on div "Preview your optimization (optional) This URL will be used to test the CSS Sele…" at bounding box center [567, 331] width 951 height 494
click at [224, 334] on div "{% if ratings_header %} < h2 style = "margin: inherit; font-size: inherit; font…" at bounding box center [298, 322] width 314 height 94
drag, startPoint x: 237, startPoint y: 313, endPoint x: 59, endPoint y: 260, distance: 185.3
click at [59, 260] on div "Edit an optimization - Line-level PDP Content Hierarchy Part 2 Define 2 Configu…" at bounding box center [567, 313] width 1135 height 627
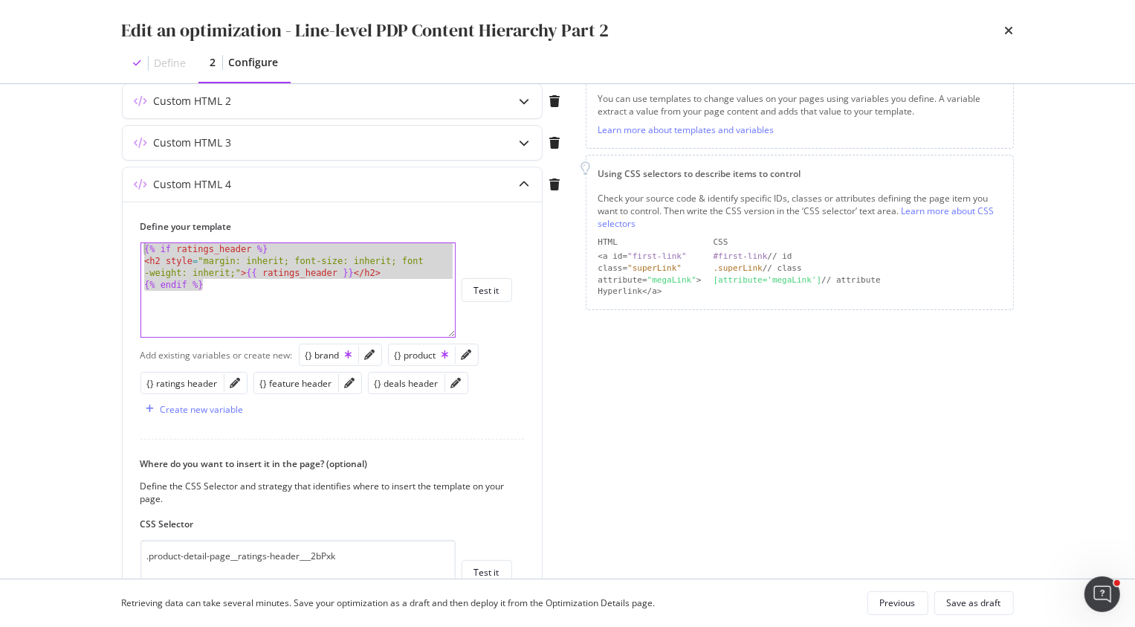
scroll to position [235, 0]
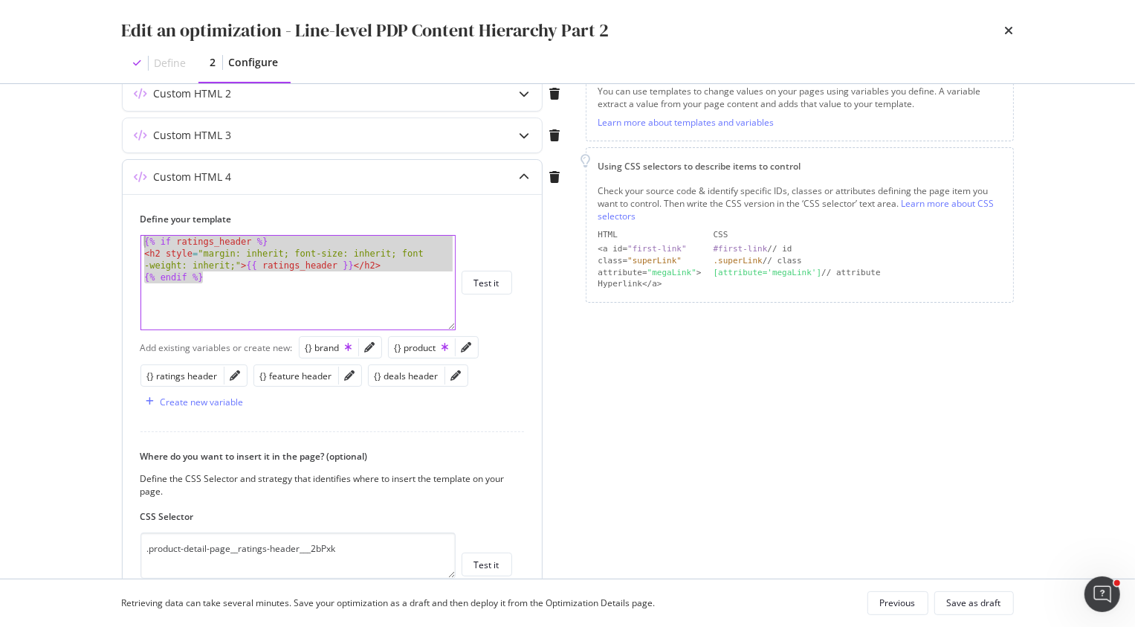
click at [289, 279] on div "{% if ratings_header %} < h2 style = "margin: inherit; font-size: inherit; font…" at bounding box center [298, 294] width 314 height 117
type textarea "{% endif %}"
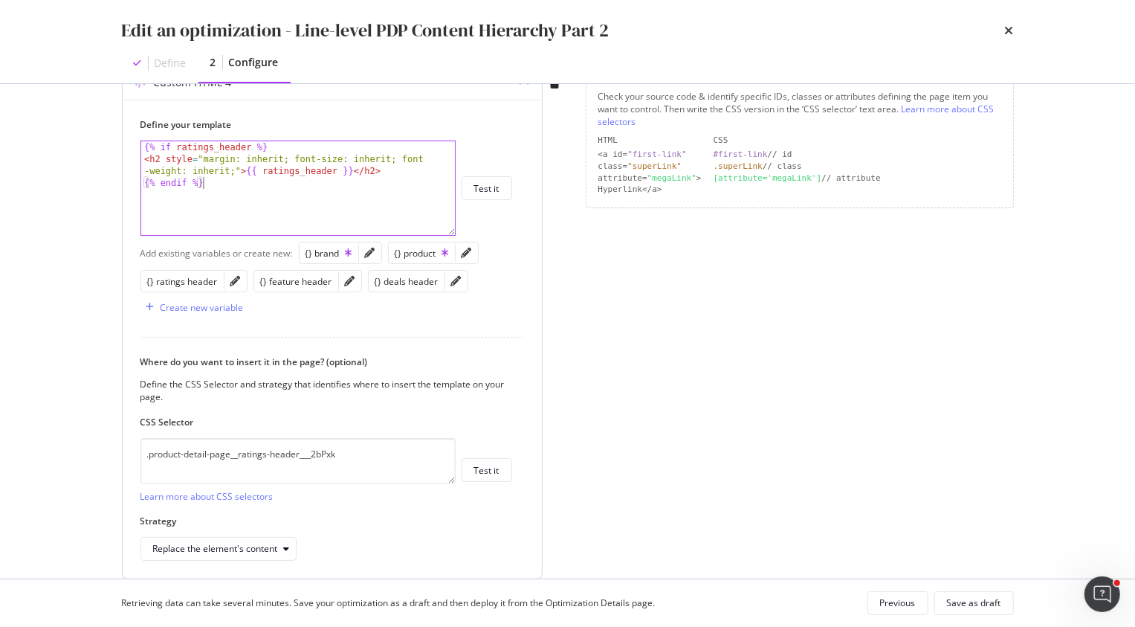
scroll to position [341, 0]
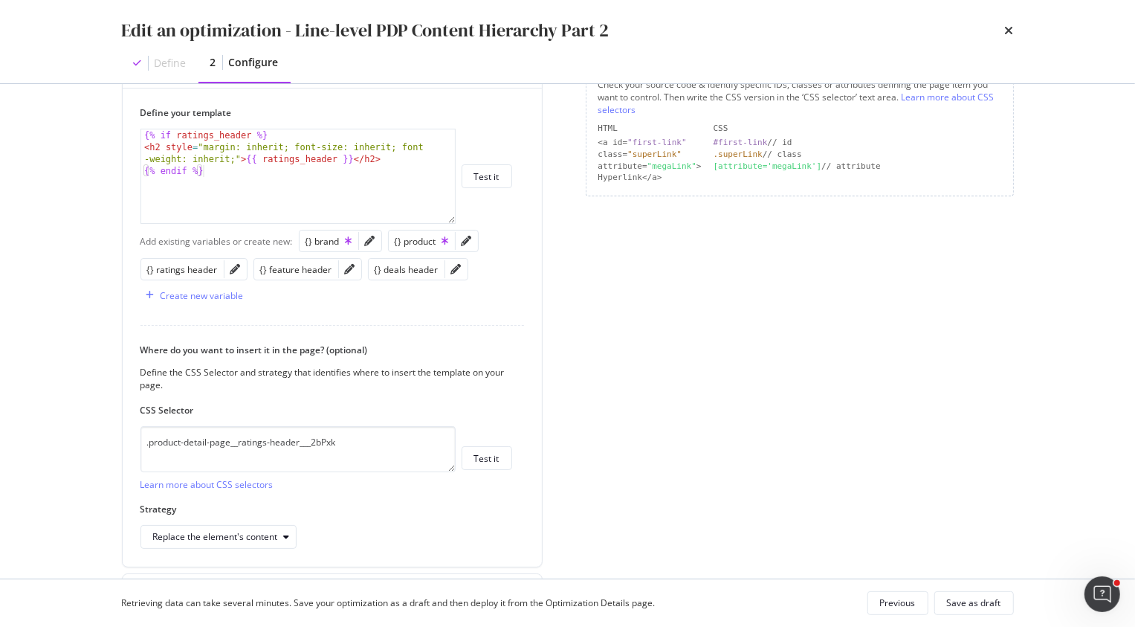
click at [702, 352] on div "Page elements to optimize Title: Update the page <title> . H1: Update an existi…" at bounding box center [800, 226] width 428 height 907
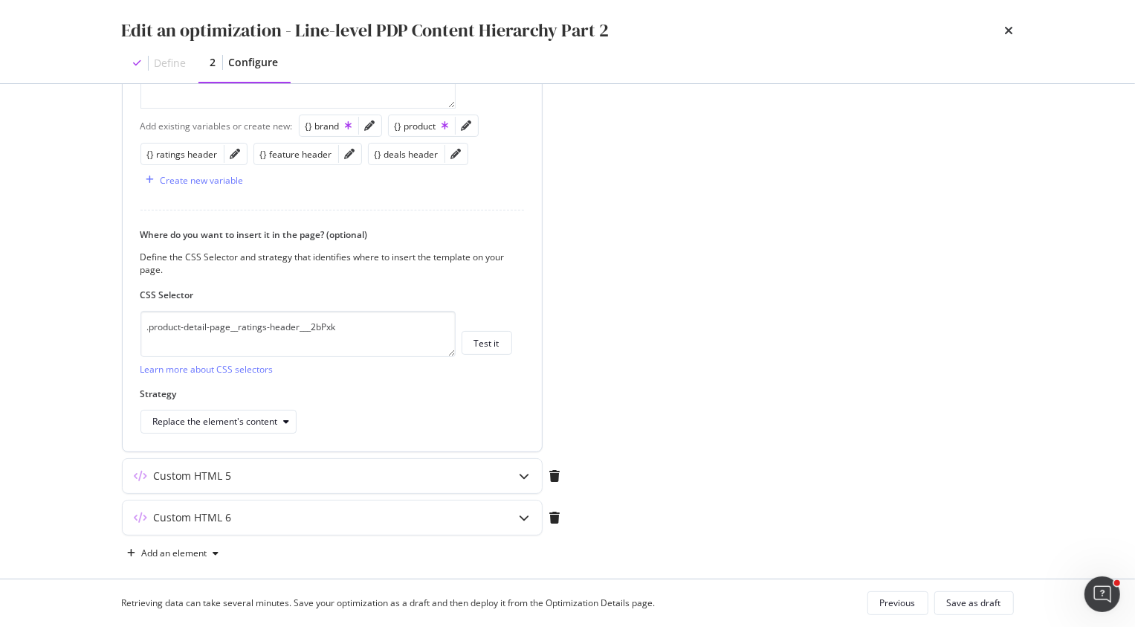
scroll to position [470, 0]
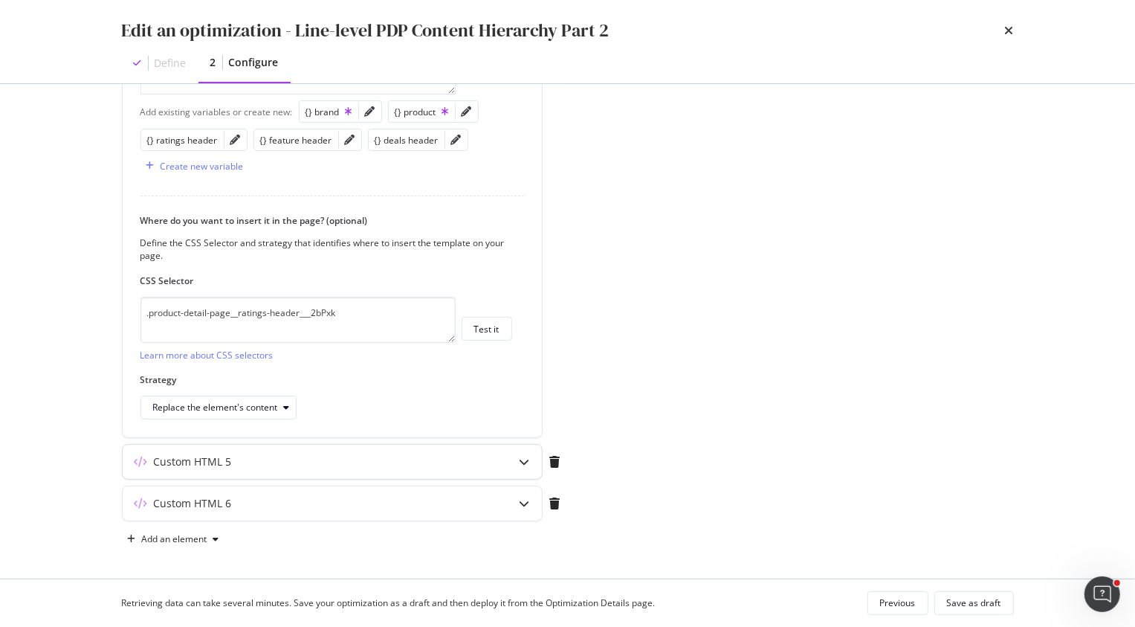
click at [522, 467] on div "modal" at bounding box center [525, 461] width 34 height 34
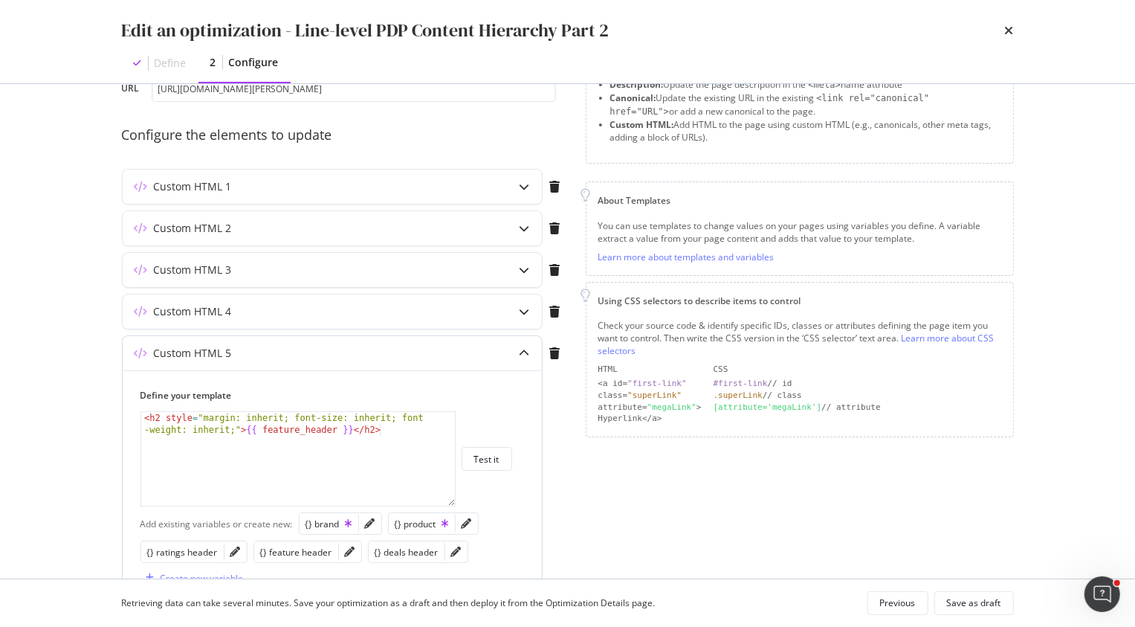
scroll to position [100, 0]
click at [523, 315] on icon "modal" at bounding box center [525, 312] width 10 height 10
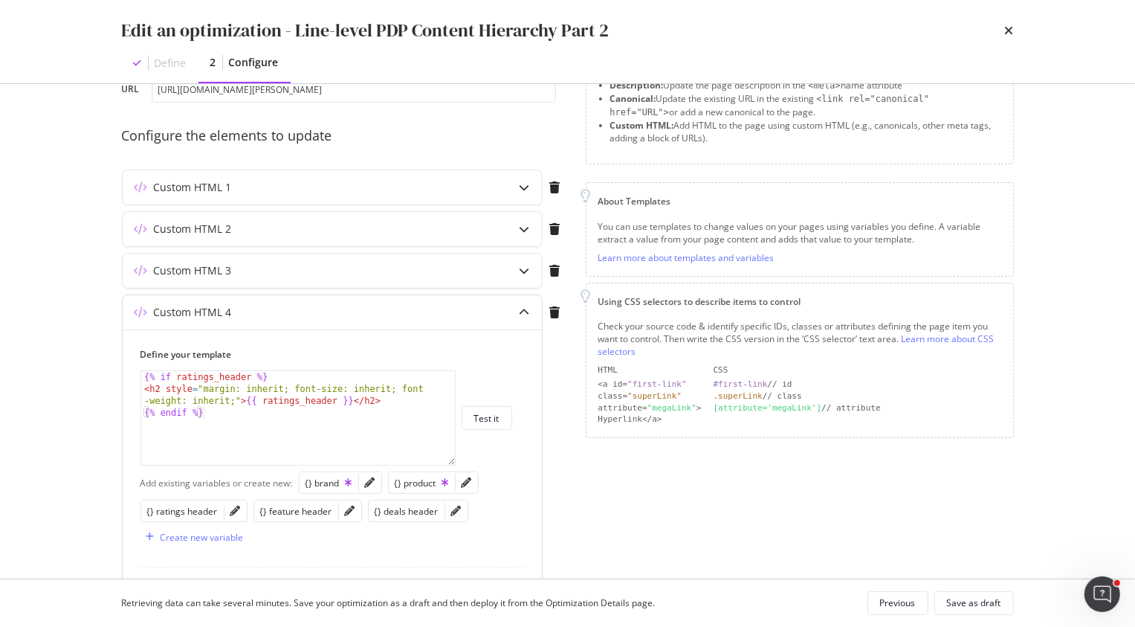
type textarea "{% if ratings_header %}"
drag, startPoint x: 285, startPoint y: 375, endPoint x: 106, endPoint y: 372, distance: 179.1
click at [106, 372] on div "Preview your optimization (optional) This URL will be used to test the CSS Sele…" at bounding box center [567, 331] width 951 height 494
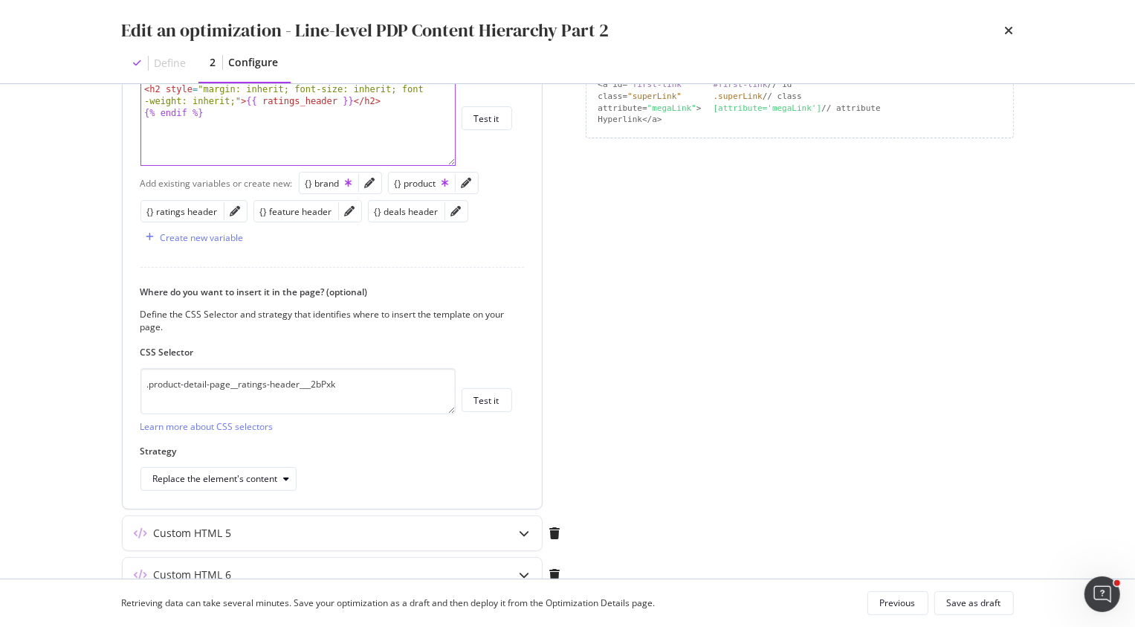
scroll to position [402, 0]
click at [522, 531] on icon "modal" at bounding box center [525, 530] width 10 height 10
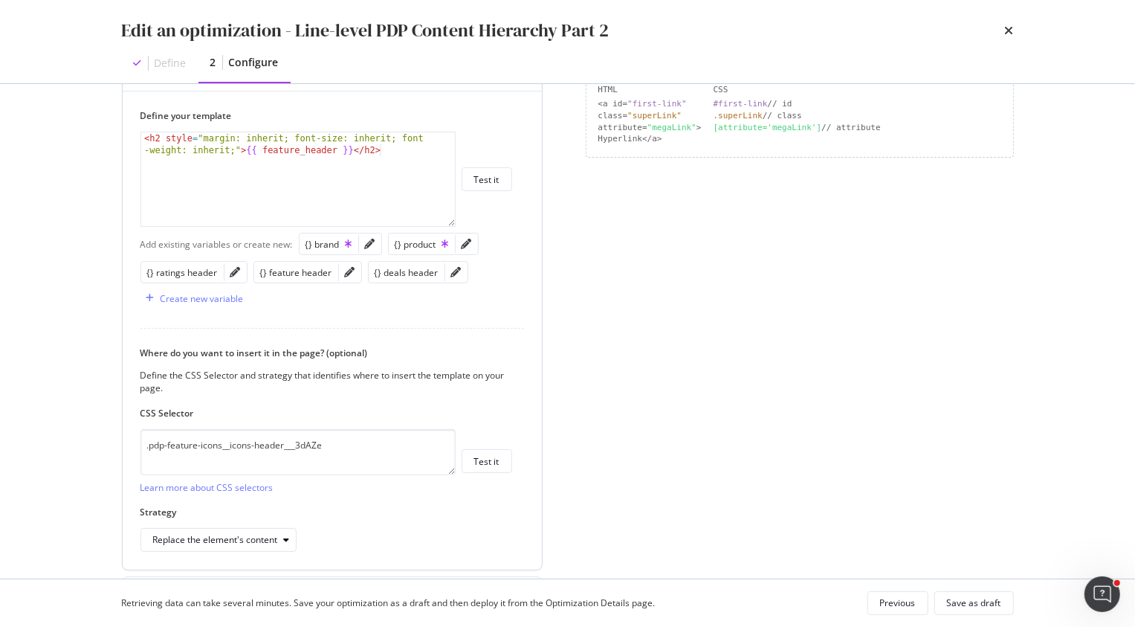
scroll to position [374, 0]
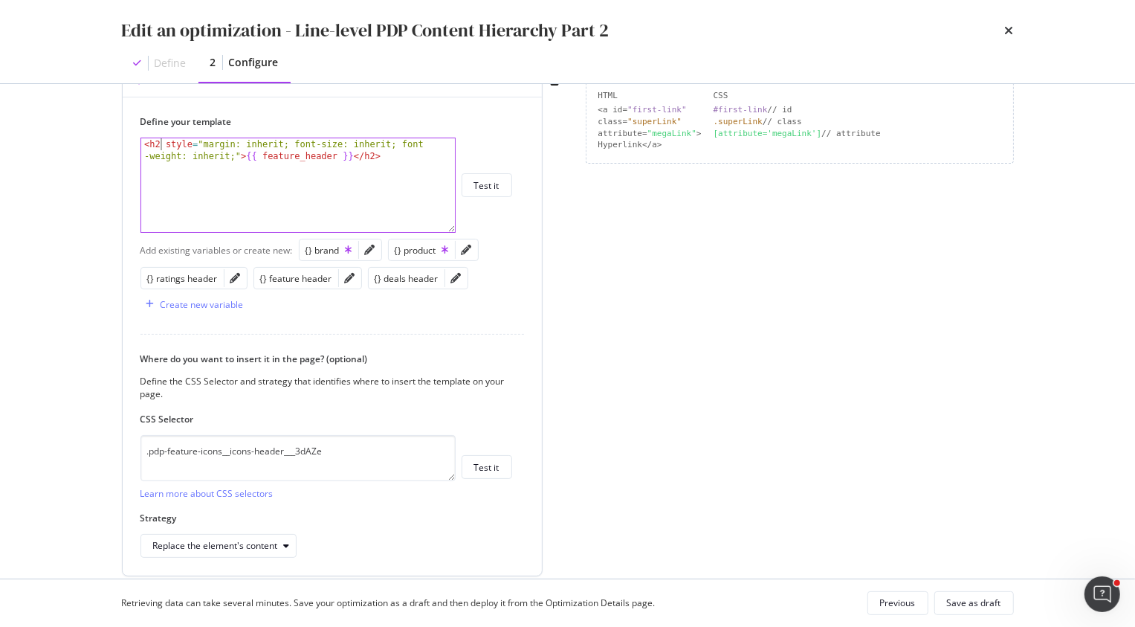
click at [158, 146] on div "< h2 style = "margin: inherit; font-size: inherit; font -weight: inherit;" > {{…" at bounding box center [298, 208] width 314 height 141
type textarea "<h2 style="margin: inherit; font-size: inherit; font-weight: inherit;">{{ featu…"
paste textarea "{% if ratings_header %}"
click at [250, 148] on div "{% if ratings_header %} < h2 style = "margin: inherit; font-size: inherit; font…" at bounding box center [298, 202] width 314 height 129
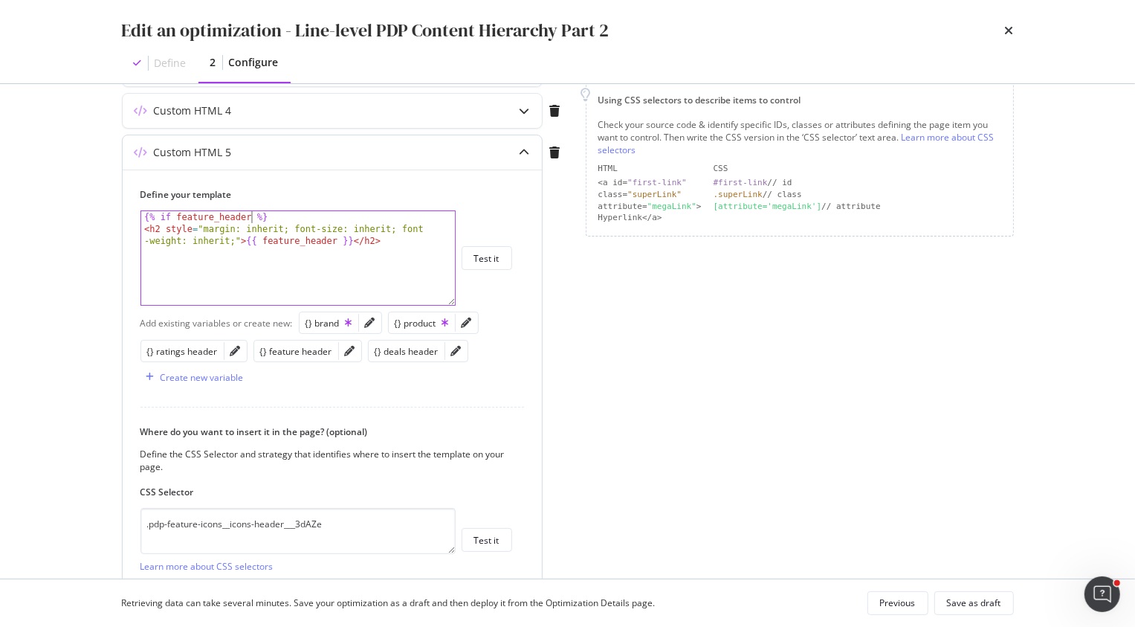
scroll to position [297, 0]
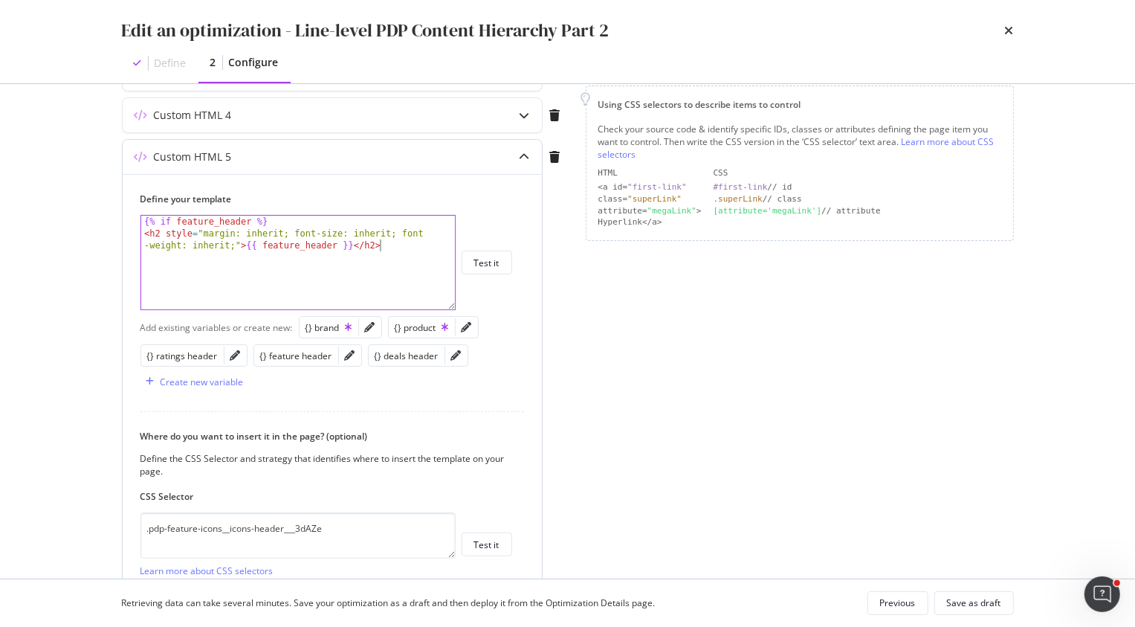
click at [181, 264] on div "{% if feature_header %} < h2 style = "margin: inherit; font-size: inherit; font…" at bounding box center [298, 280] width 314 height 129
type textarea "<h2 style="margin: inherit; font-size: inherit; font-weight: inherit;">{{ featu…"
click at [413, 242] on div "{% if feature_header %} < h2 style = "margin: inherit; font-size: inherit; font…" at bounding box center [298, 280] width 314 height 129
paste textarea "{% endif %}"
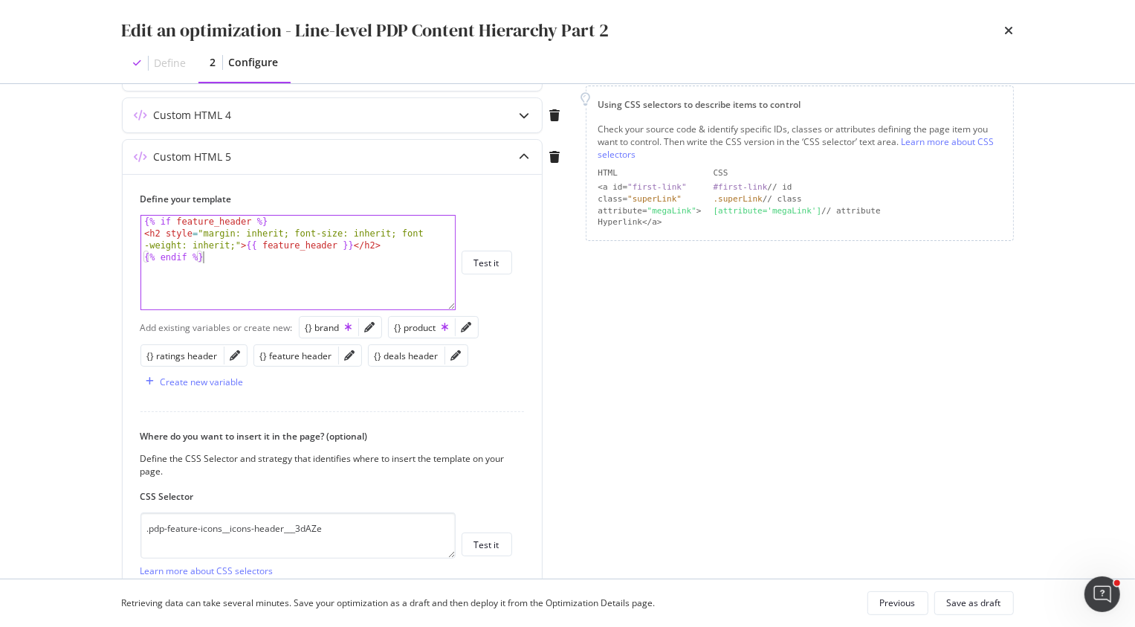
type textarea "{% endif %}"
click at [625, 303] on div "Page elements to optimize Title: Update the page <title> . H1: Update an existi…" at bounding box center [800, 270] width 428 height 907
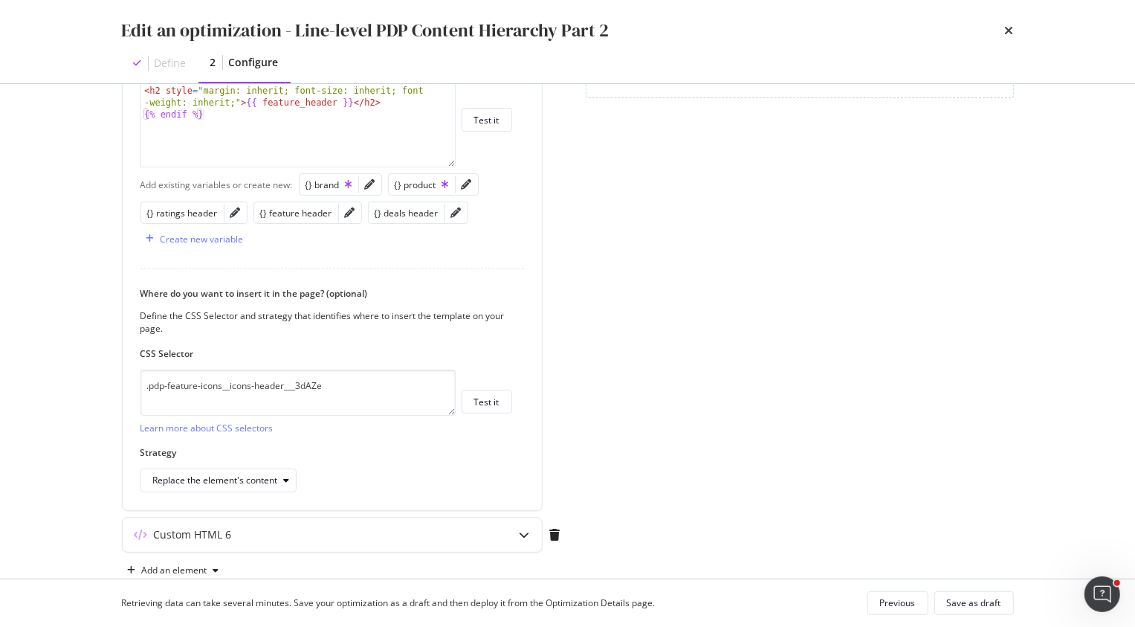
scroll to position [462, 0]
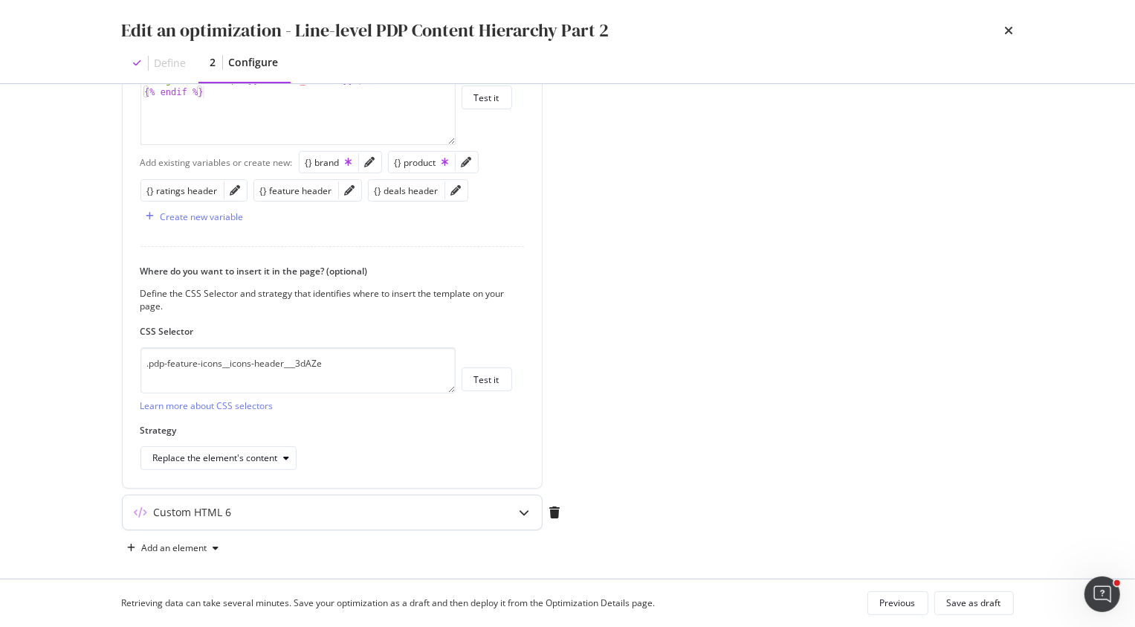
click at [528, 507] on icon "modal" at bounding box center [525, 512] width 10 height 10
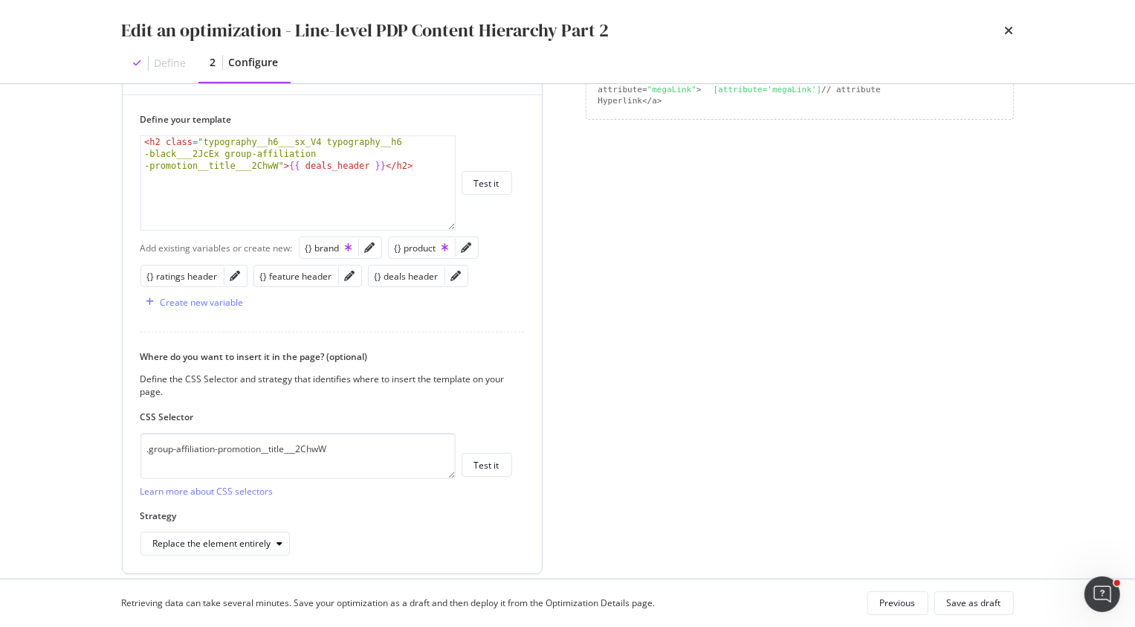
scroll to position [419, 0]
click at [146, 139] on div "< h2 class = "typography__h6___sx_V4 typography__h6 -black___2JcEx group-affili…" at bounding box center [298, 217] width 314 height 165
type textarea "<h2 class="typography__h6___sx_V4 typography__h6-black___2JcEx group-affiliatio…"
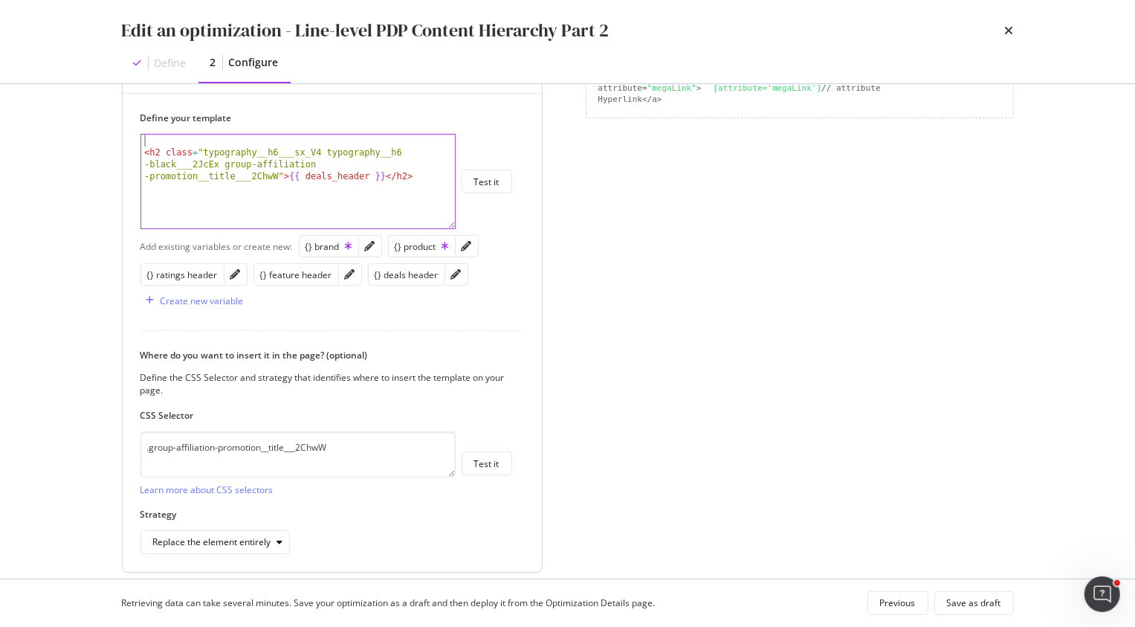
paste textarea "{% if ratings_header %}"
drag, startPoint x: 250, startPoint y: 140, endPoint x: 179, endPoint y: 141, distance: 70.6
click at [179, 141] on div "{% if ratings_header %} < h2 class = "typography__h6___sx_V4 typography__h6 -bl…" at bounding box center [298, 205] width 314 height 141
click at [430, 178] on div "{% if deal_header %} < h2 class = "typography__h6___sx_V4 typography__h6 -black…" at bounding box center [298, 205] width 314 height 141
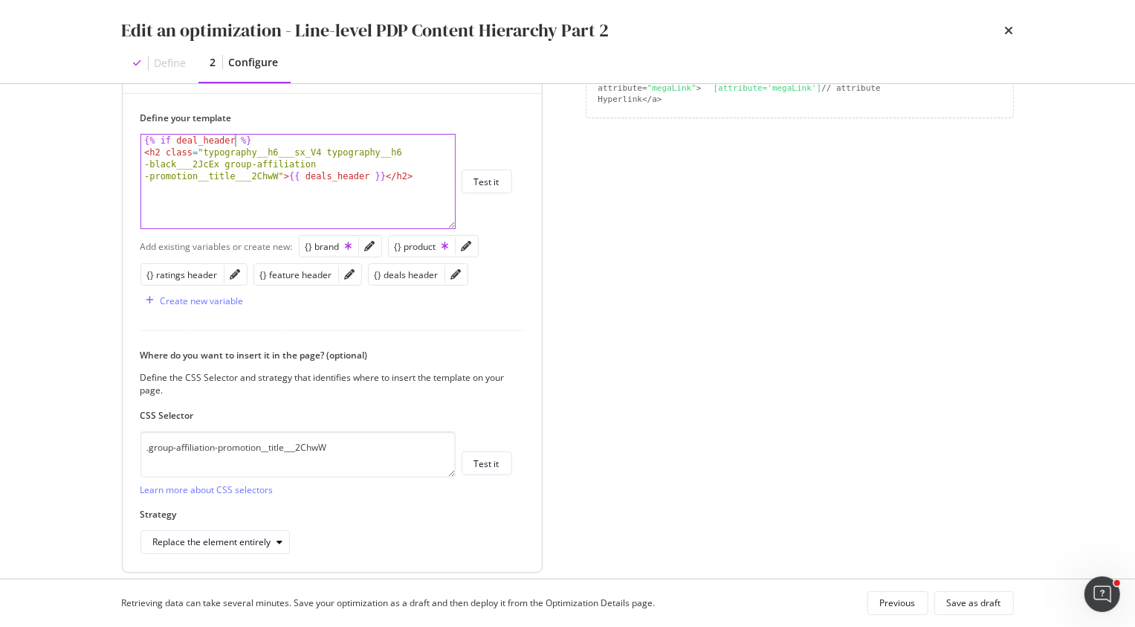
type textarea "<h2 class="typography__h6___sx_V4 typography__h6-black___2JcEx group-affiliatio…"
click at [267, 198] on div "{% if deal_header %} < h2 class = "typography__h6___sx_V4 typography__h6 -black…" at bounding box center [298, 193] width 314 height 117
click at [154, 187] on div "{% if deal_header %} < h2 class = "typography__h6___sx_V4 typography__h6 -black…" at bounding box center [298, 193] width 314 height 117
type textarea "{% endif%}"
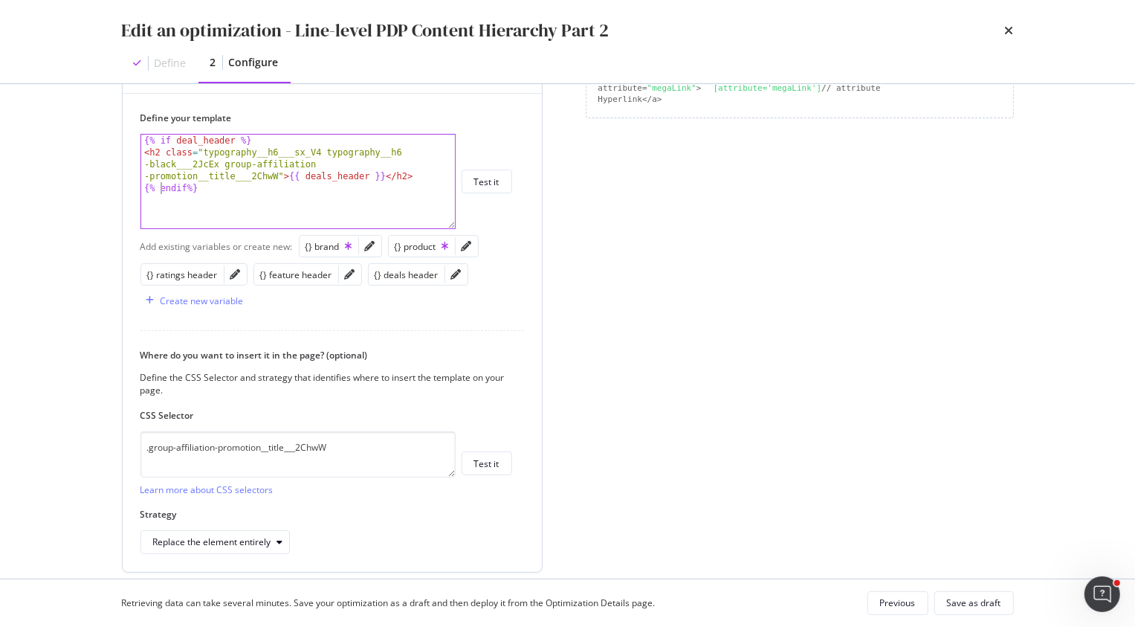
scroll to position [0, 1]
drag, startPoint x: 227, startPoint y: 197, endPoint x: 128, endPoint y: 192, distance: 98.9
click at [128, 192] on div "Define your template {% endif%} {% if deal_header %} < h2 class = "typography__…" at bounding box center [332, 332] width 419 height 479
paste textarea "{% endif %}"
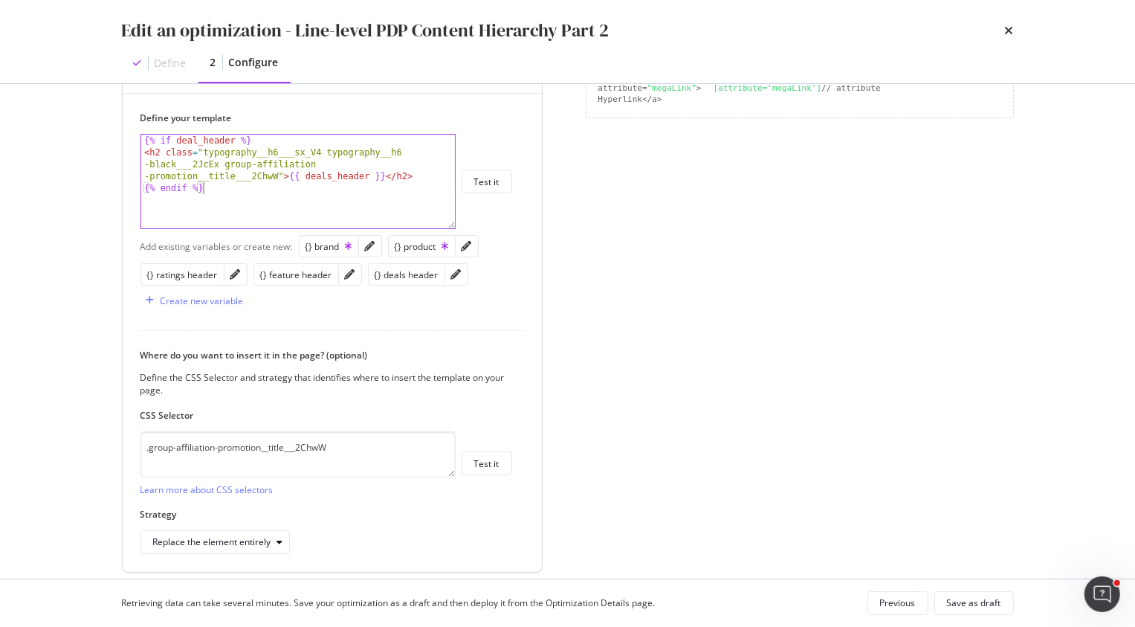
click at [245, 192] on div "{% if deal_header %} < h2 class = "typography__h6___sx_V4 typography__h6 -black…" at bounding box center [298, 193] width 314 height 117
click at [190, 213] on div "{% if deal_header %} < h2 class = "typography__h6___sx_V4 typography__h6 -black…" at bounding box center [298, 193] width 314 height 117
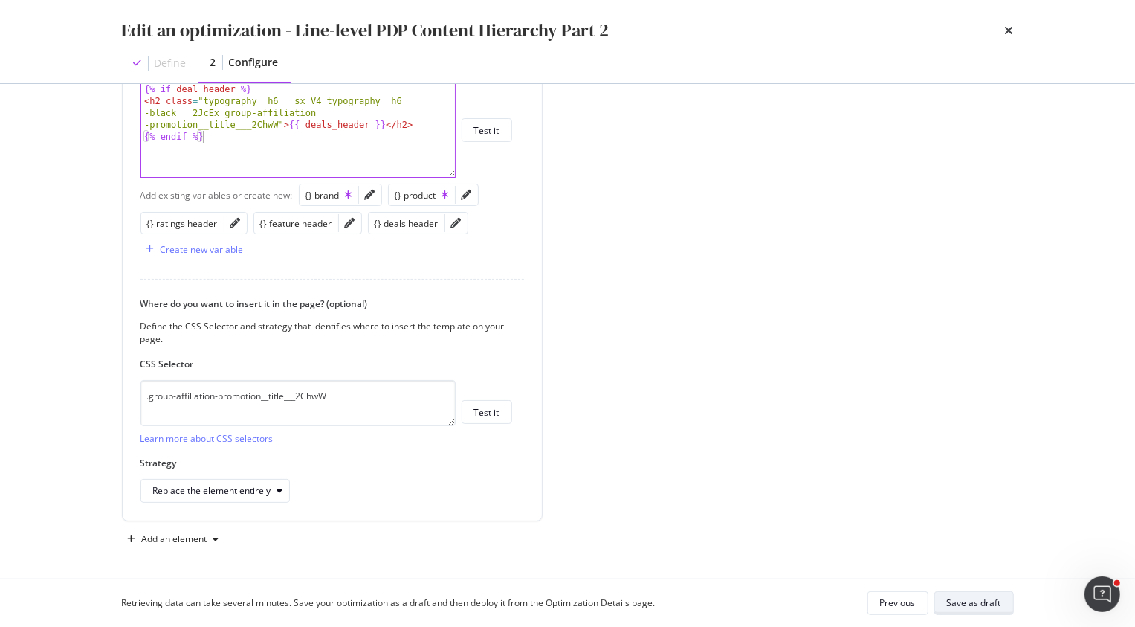
type textarea "{% endif %}"
click at [964, 601] on div "Save as draft" at bounding box center [974, 602] width 54 height 13
